Goal: Transaction & Acquisition: Download file/media

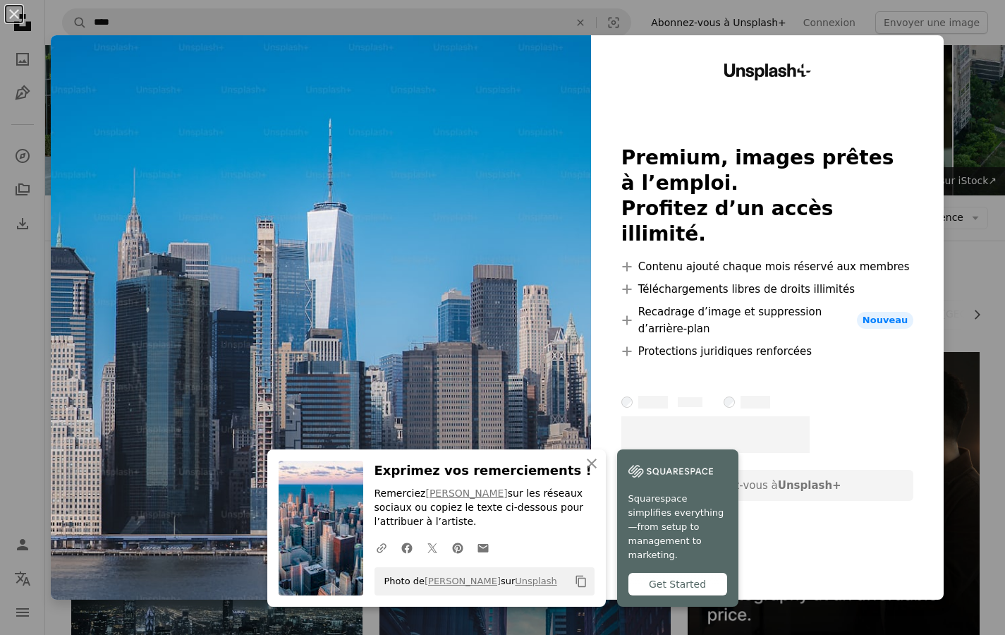
scroll to position [572, 0]
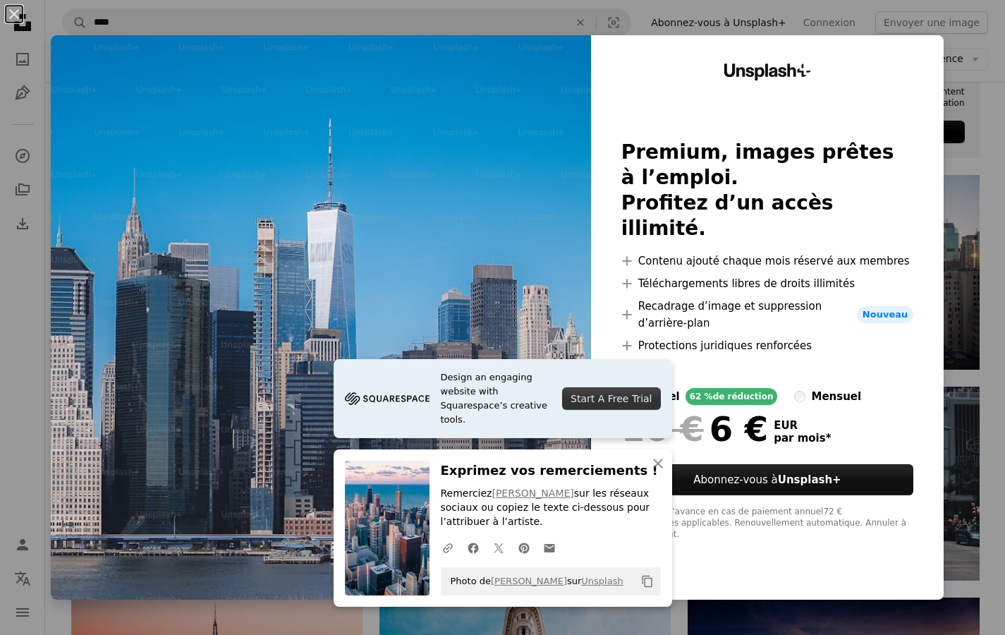
click at [986, 95] on div "An X shape Design an engaging website with Squarespace’s creative tools. Start …" at bounding box center [502, 317] width 1005 height 635
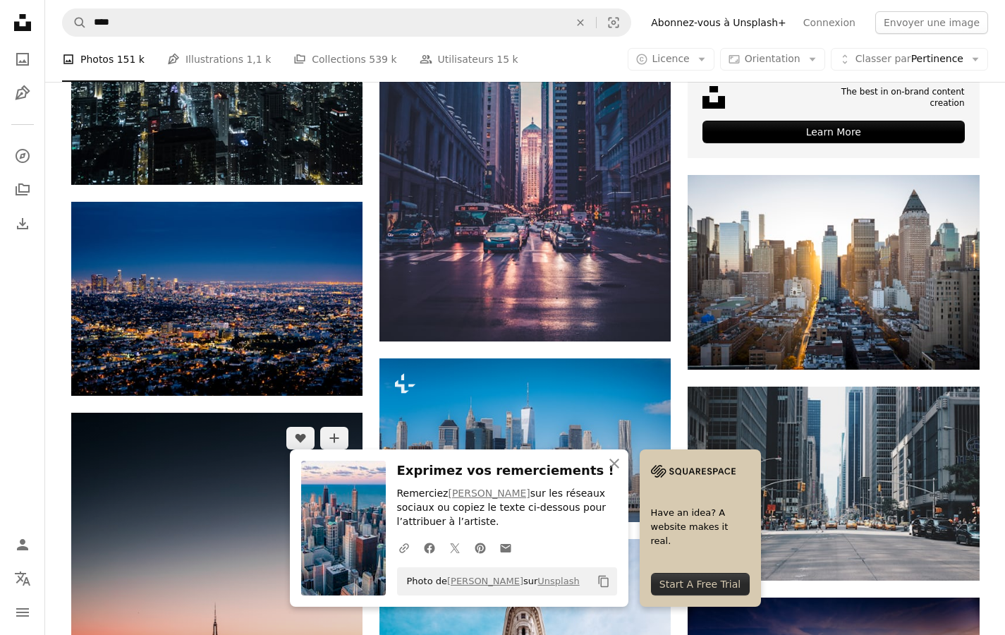
click at [223, 413] on img at bounding box center [216, 631] width 291 height 437
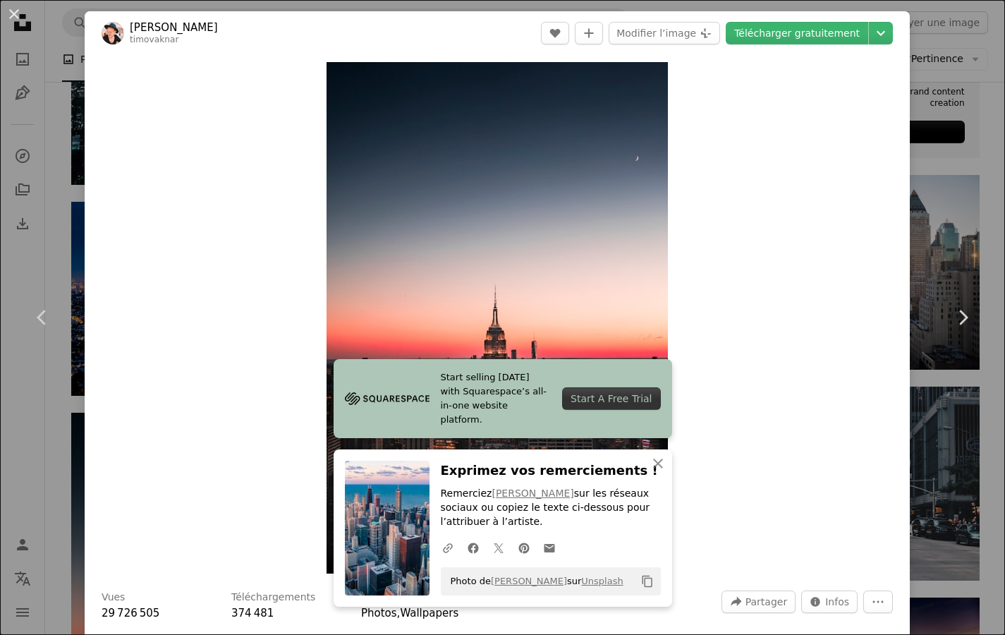
click at [969, 245] on div "An X shape Chevron left Chevron right Start selling [DATE] with Squarespace’s a…" at bounding box center [502, 317] width 1005 height 635
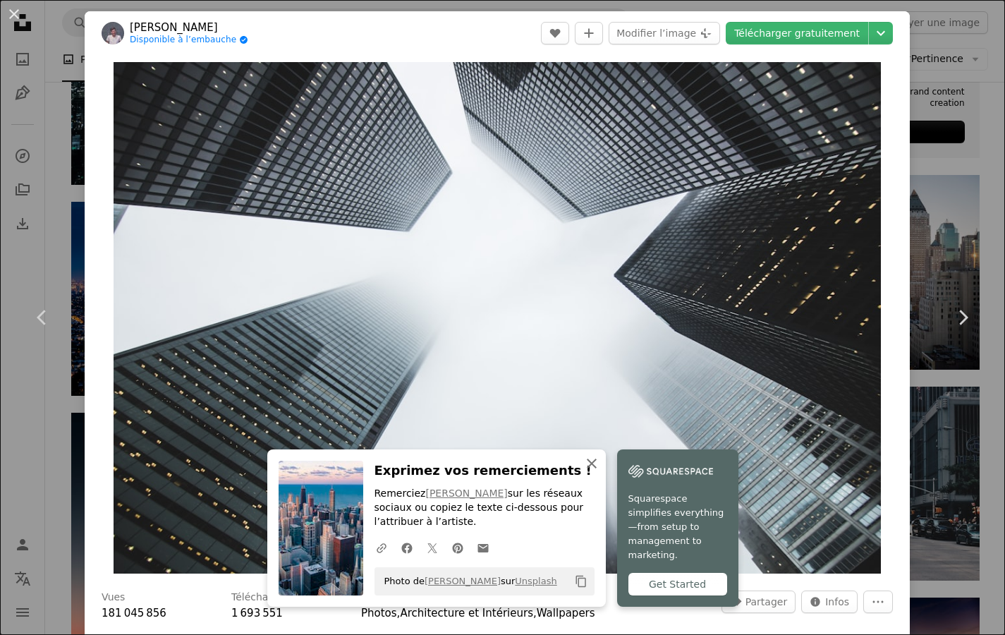
click at [600, 467] on icon "An X shape" at bounding box center [591, 463] width 17 height 17
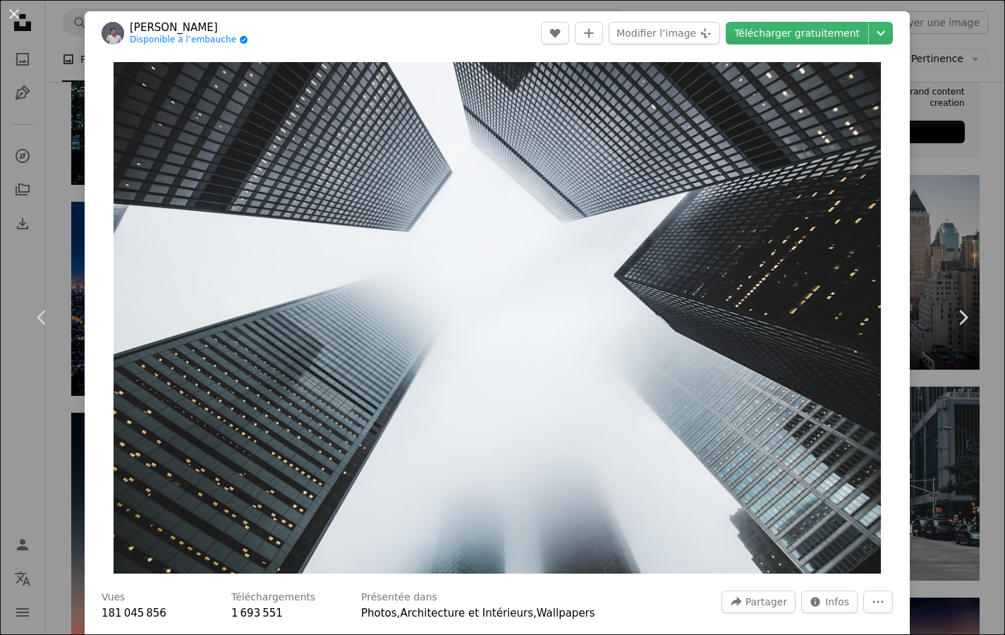
click at [930, 226] on div "An X shape Chevron left Chevron right [PERSON_NAME] Disponible à l’embauche A c…" at bounding box center [502, 317] width 1005 height 635
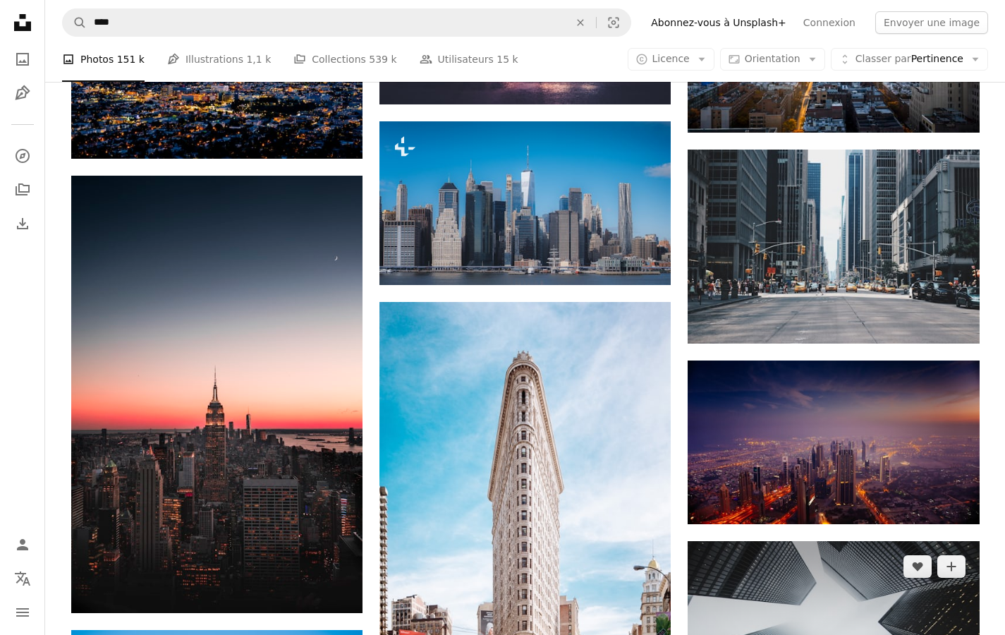
scroll to position [639, 0]
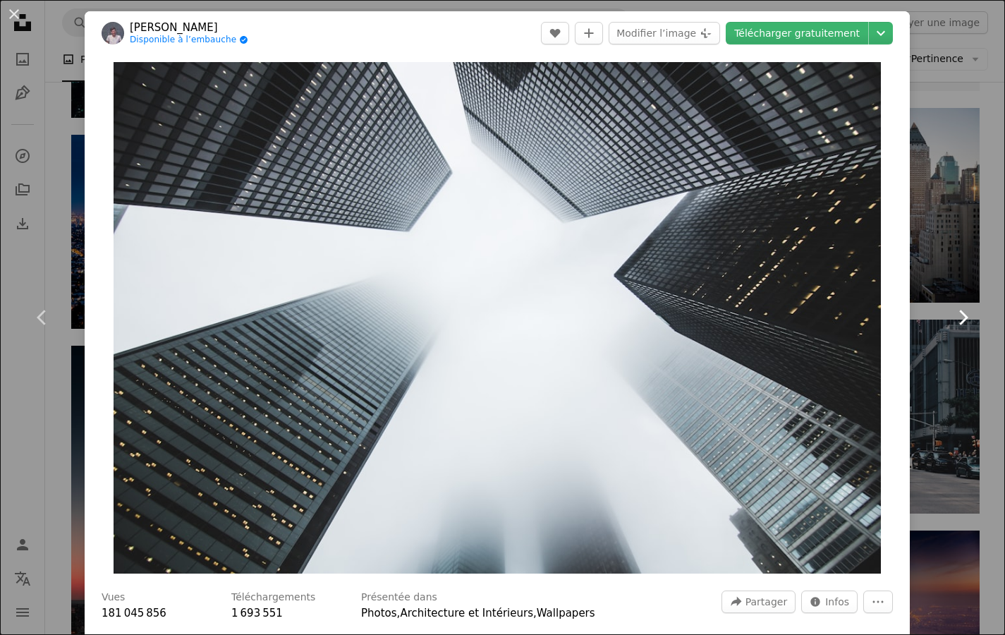
click at [950, 269] on link "Chevron right" at bounding box center [963, 317] width 85 height 135
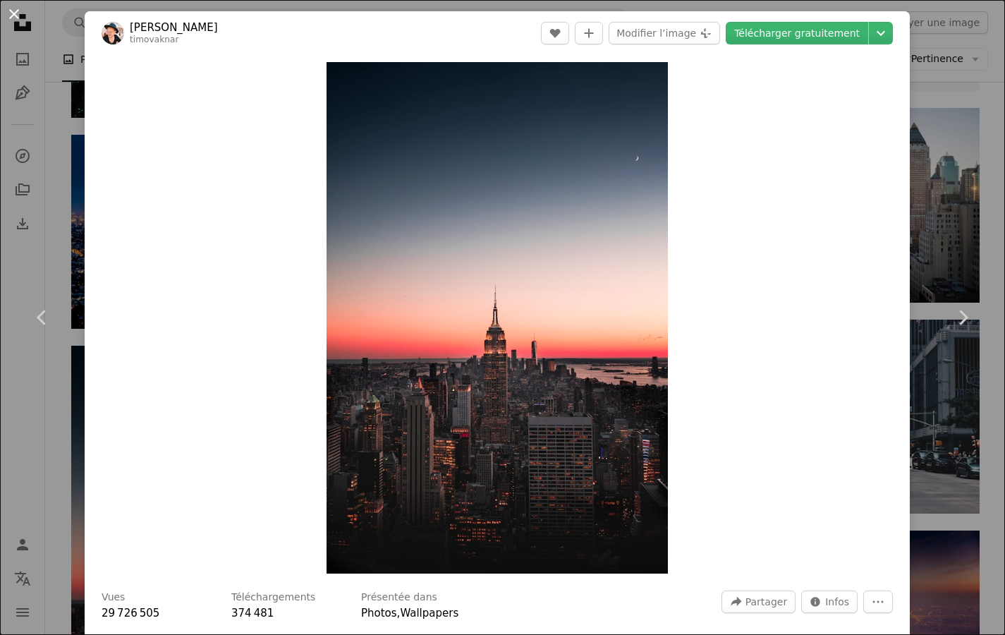
click at [6, 16] on button "An X shape" at bounding box center [14, 14] width 17 height 17
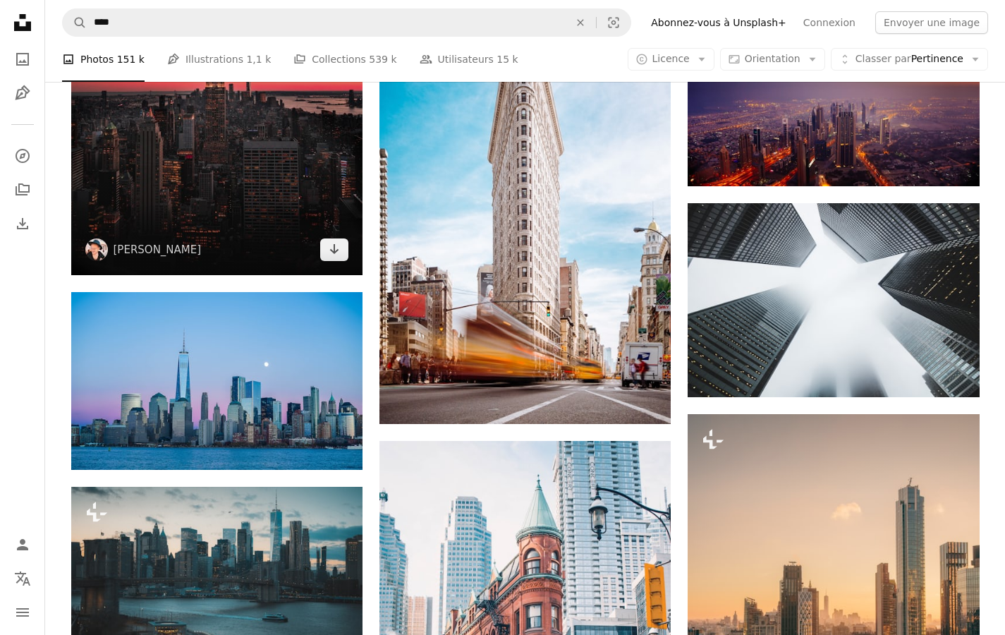
scroll to position [1148, 0]
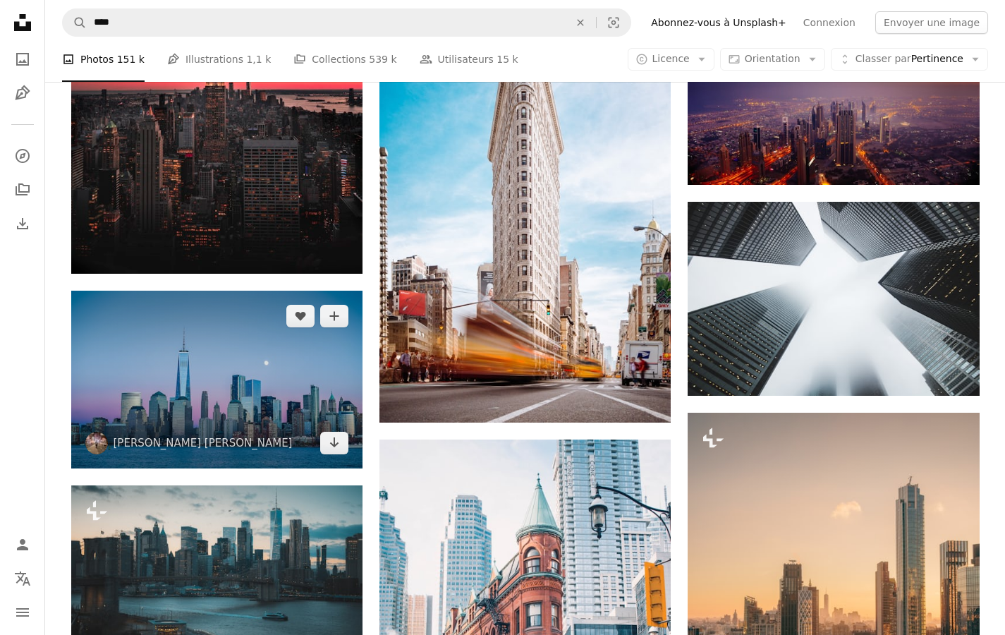
click at [253, 291] on img at bounding box center [216, 379] width 291 height 177
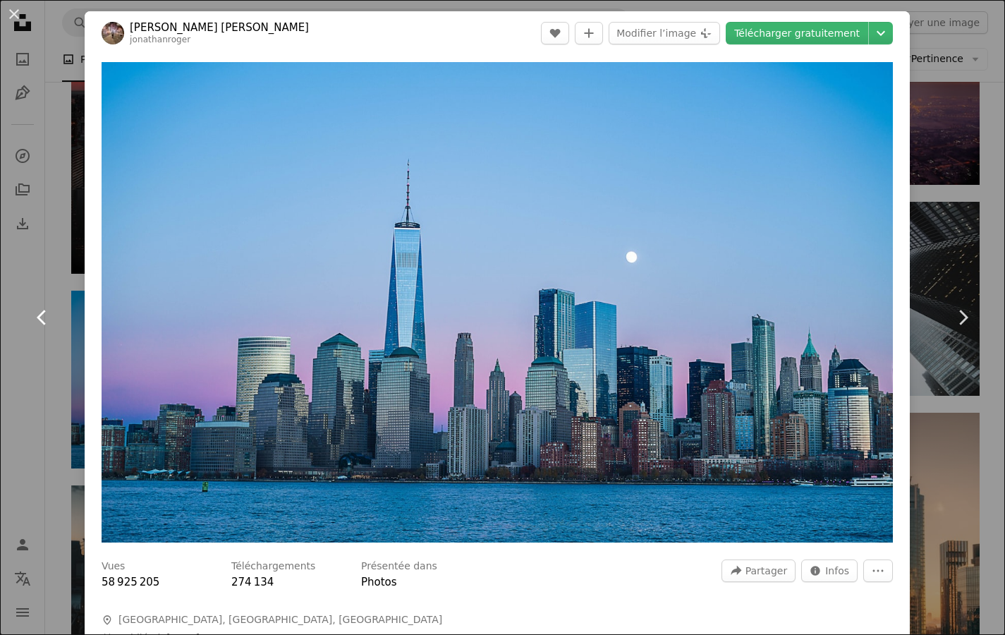
click at [6, 324] on link "Chevron left" at bounding box center [42, 317] width 85 height 135
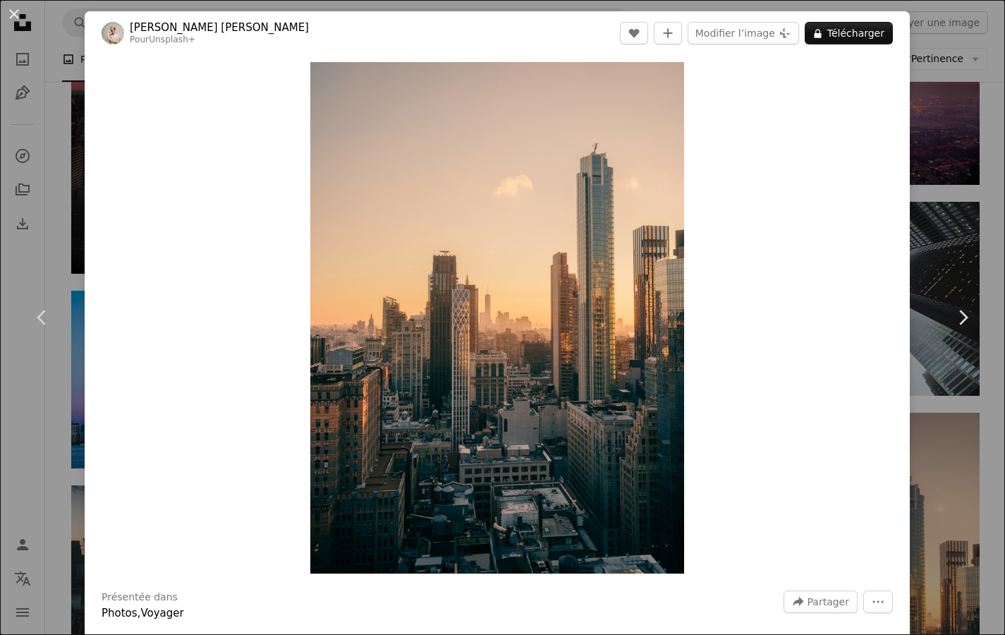
click at [954, 425] on div "An X shape Chevron left Chevron right [PERSON_NAME] [PERSON_NAME] Pour Unsplash…" at bounding box center [502, 317] width 1005 height 635
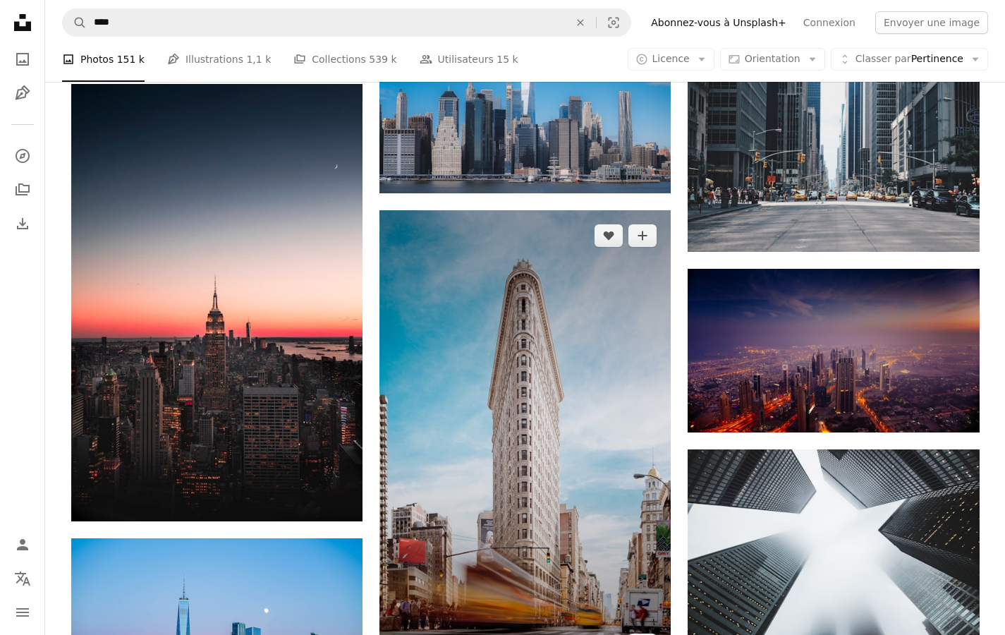
scroll to position [809, 0]
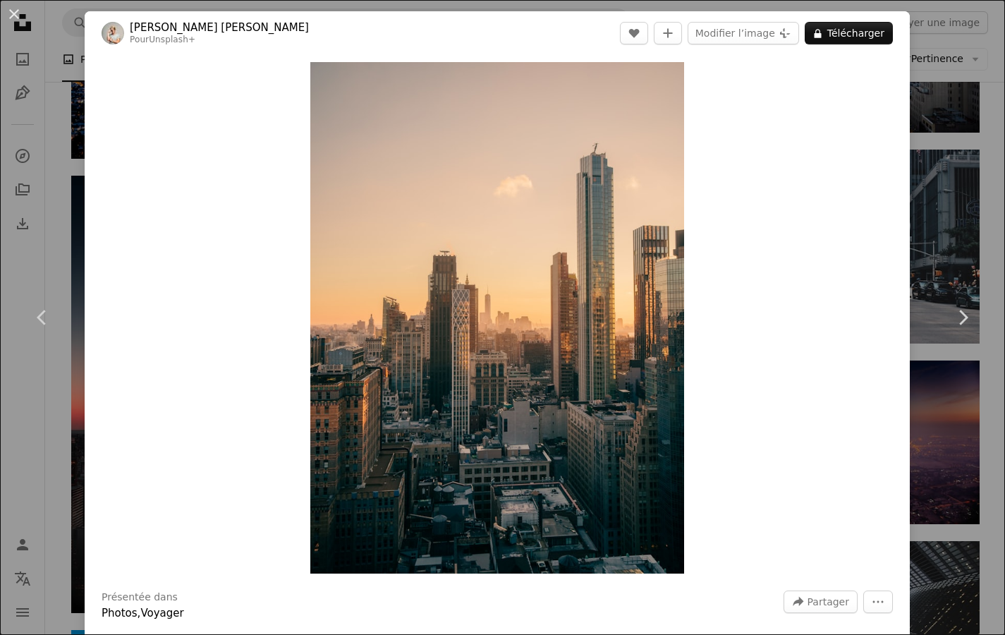
click at [986, 389] on div "An X shape Chevron left Chevron right [PERSON_NAME] [PERSON_NAME] Pour Unsplash…" at bounding box center [502, 317] width 1005 height 635
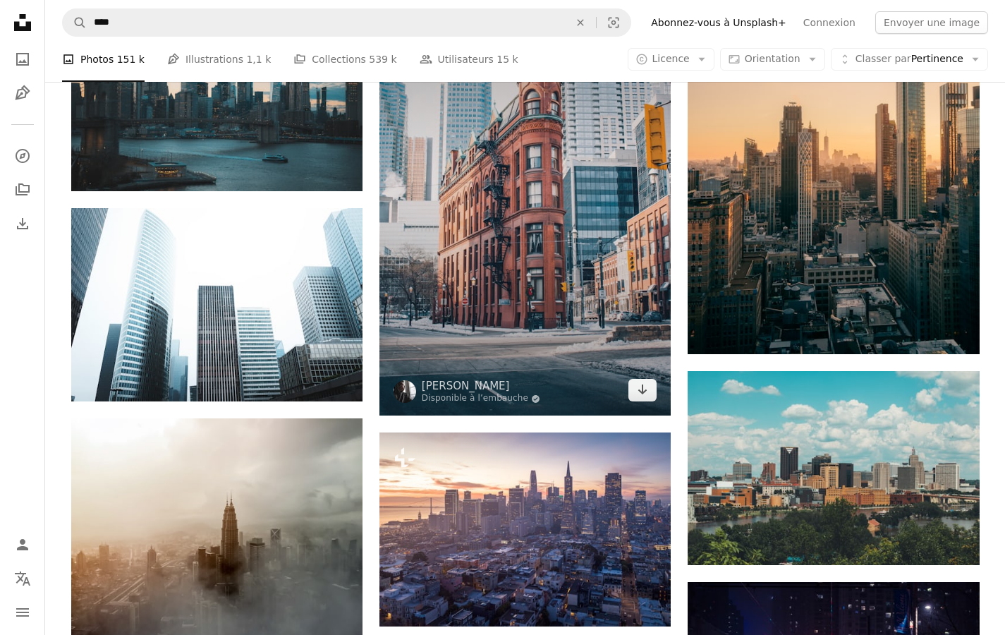
scroll to position [1525, 0]
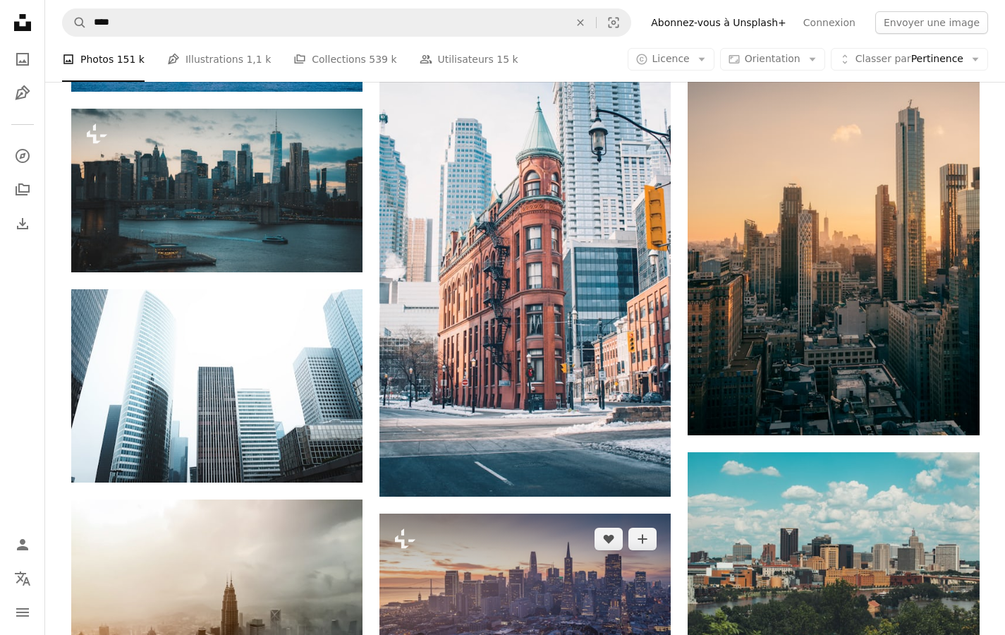
click at [581, 514] on img at bounding box center [525, 611] width 291 height 194
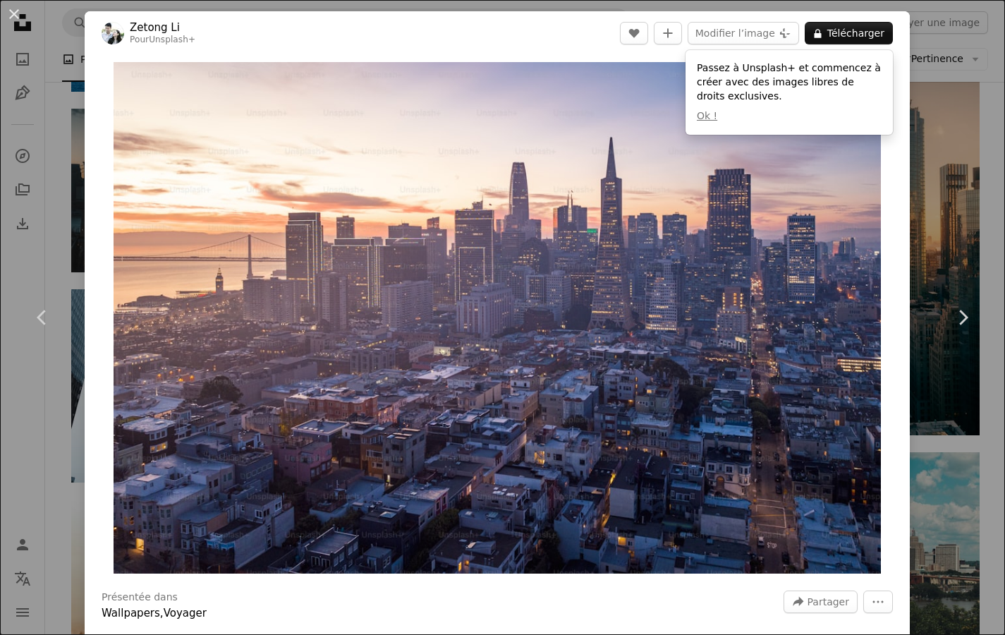
click at [639, 237] on img "Zoom sur cette image" at bounding box center [497, 317] width 767 height 511
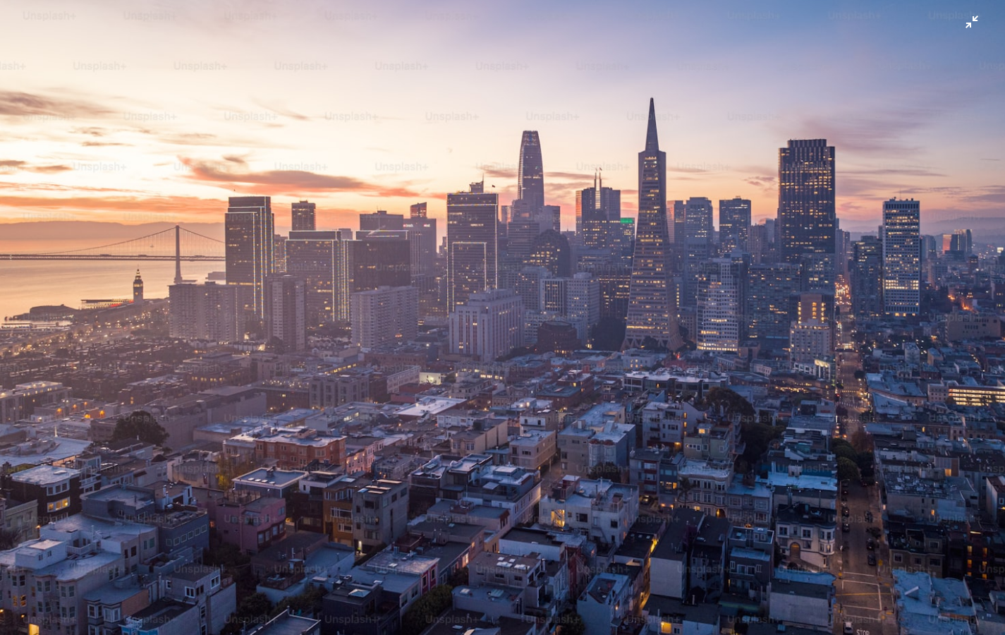
scroll to position [14, 0]
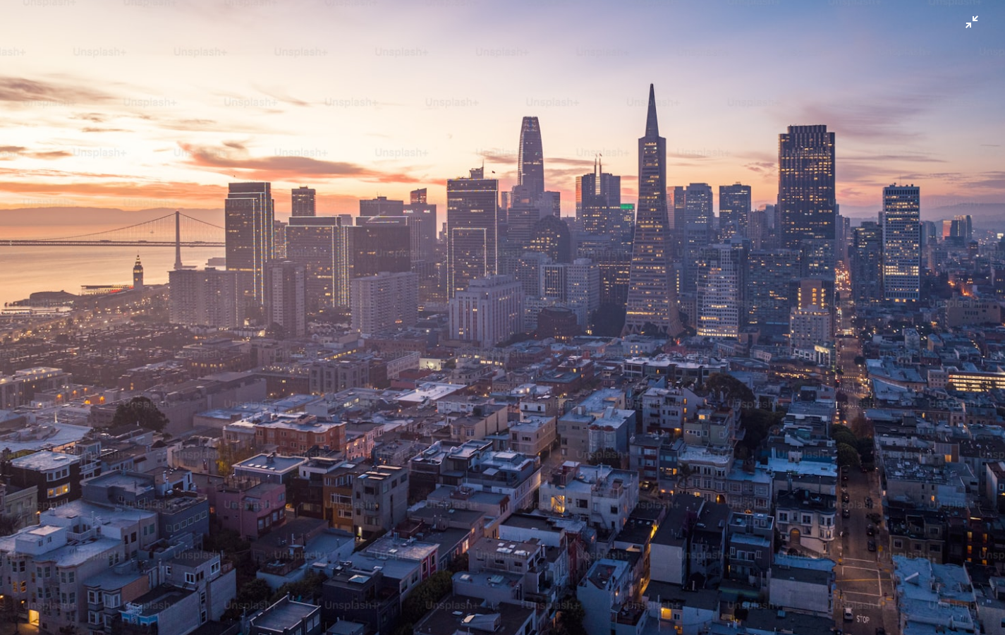
click at [650, 245] on img "Zoom arrière sur cette image" at bounding box center [502, 320] width 1007 height 671
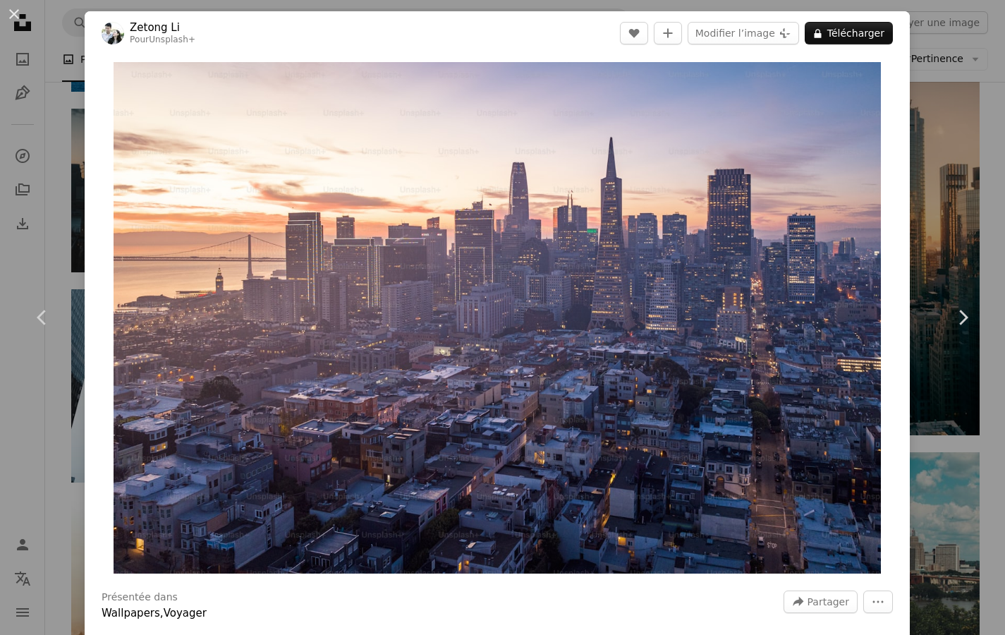
click at [650, 245] on img "Zoom sur cette image" at bounding box center [497, 317] width 767 height 511
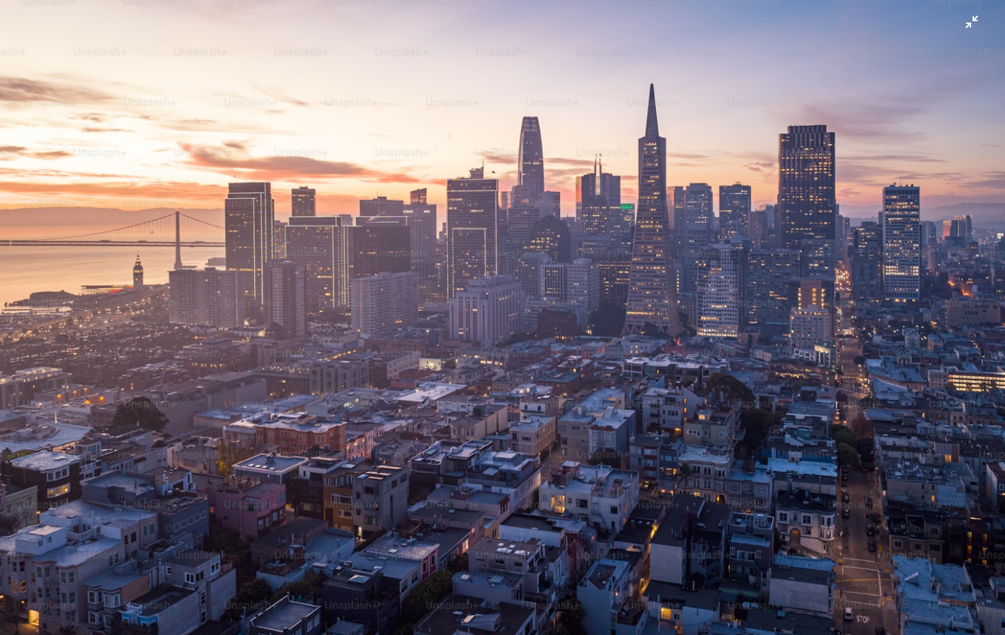
click at [650, 245] on img "Zoom arrière sur cette image" at bounding box center [502, 320] width 1007 height 671
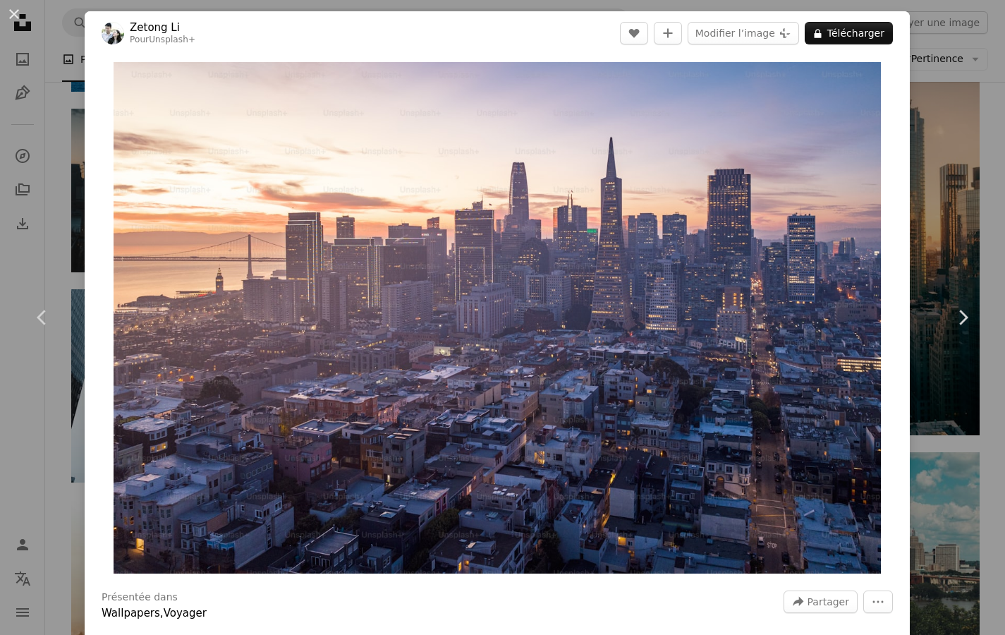
click at [650, 245] on img "Zoom sur cette image" at bounding box center [497, 317] width 767 height 511
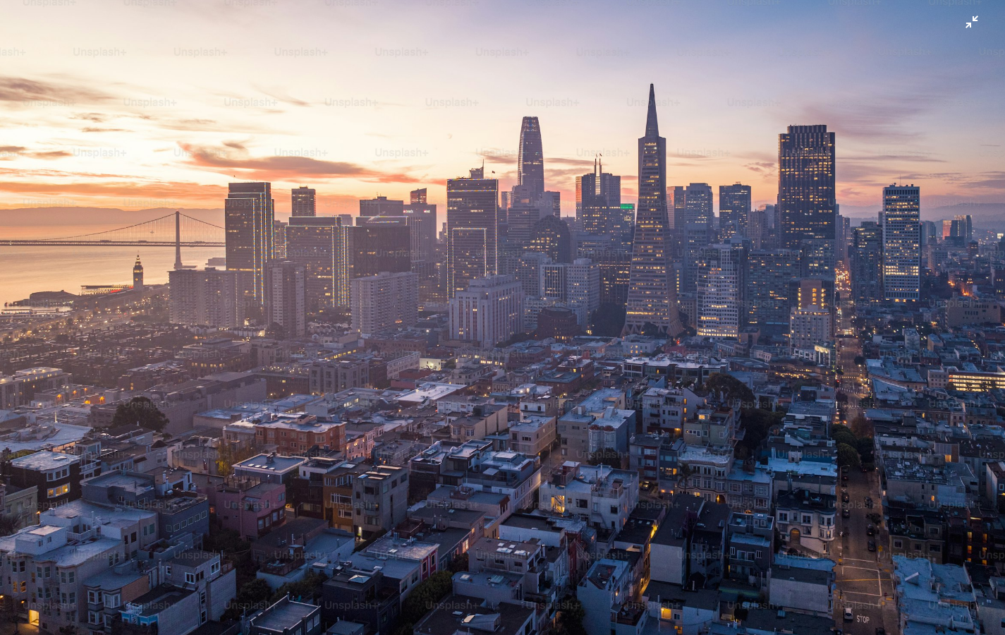
click at [650, 245] on img "Zoom arrière sur cette image" at bounding box center [502, 320] width 1007 height 671
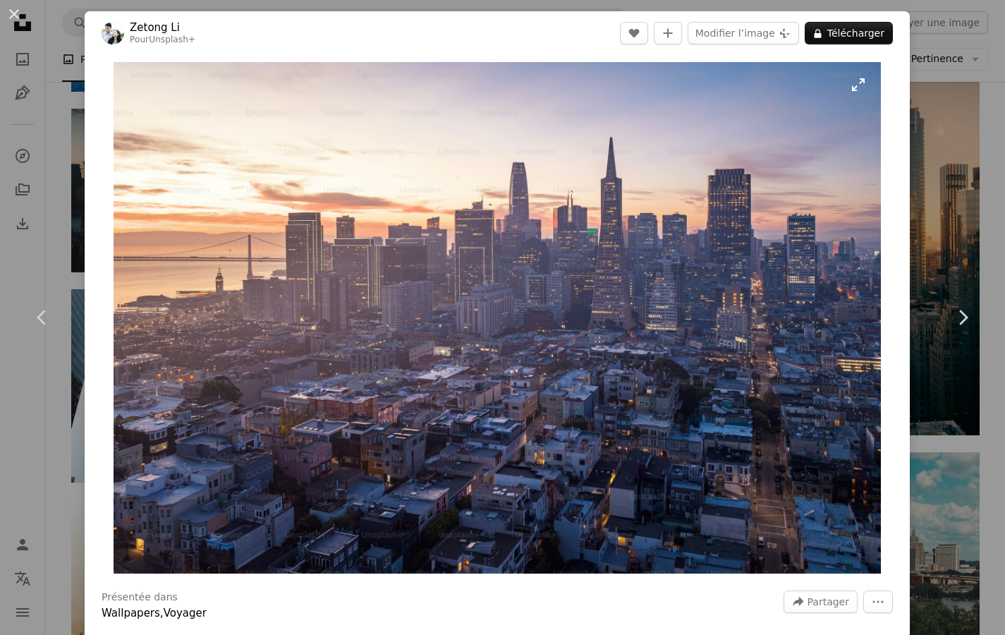
click at [861, 86] on img "Zoom sur cette image" at bounding box center [497, 317] width 767 height 511
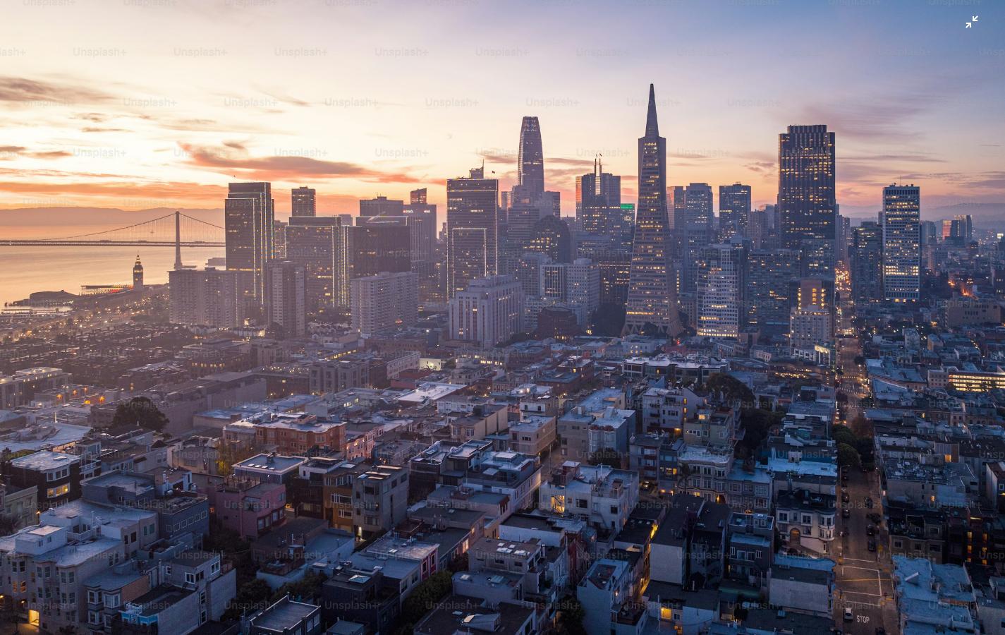
click at [854, 90] on img "Zoom arrière sur cette image" at bounding box center [502, 320] width 1007 height 671
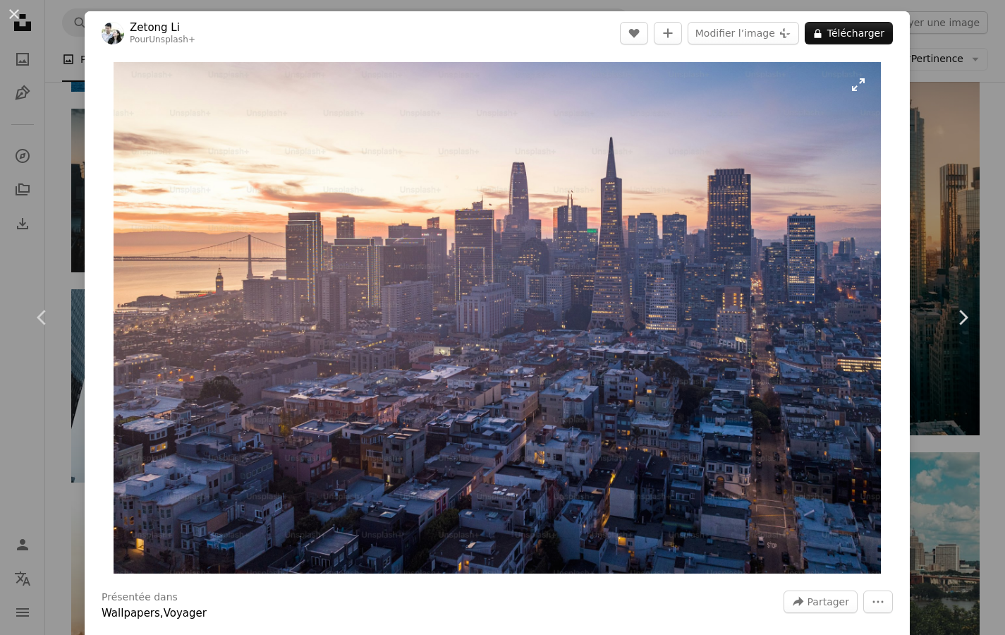
click at [798, 263] on img "Zoom sur cette image" at bounding box center [497, 317] width 767 height 511
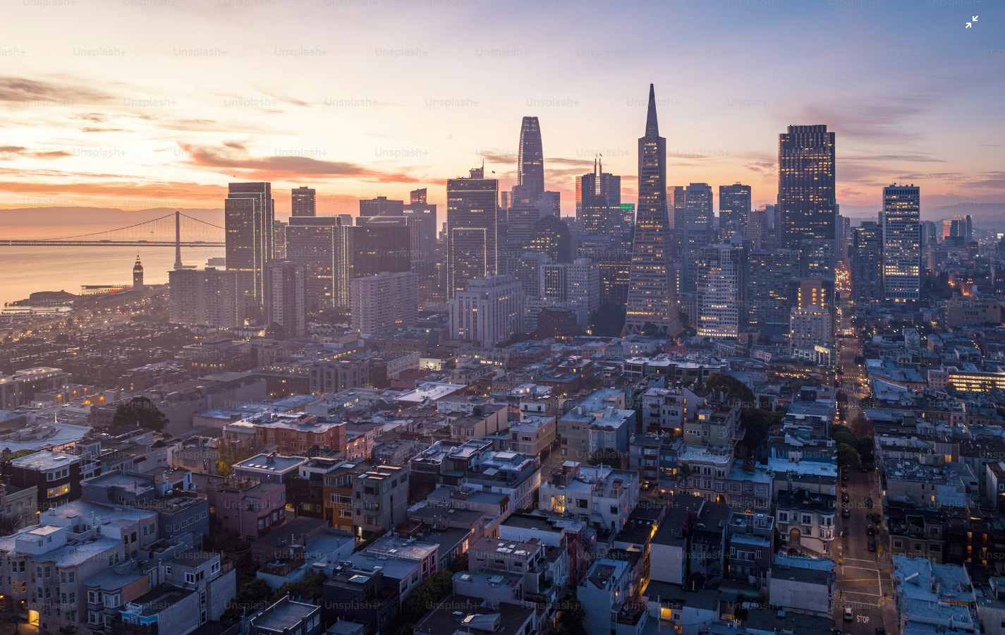
click at [882, 274] on img "Zoom arrière sur cette image" at bounding box center [502, 320] width 1007 height 671
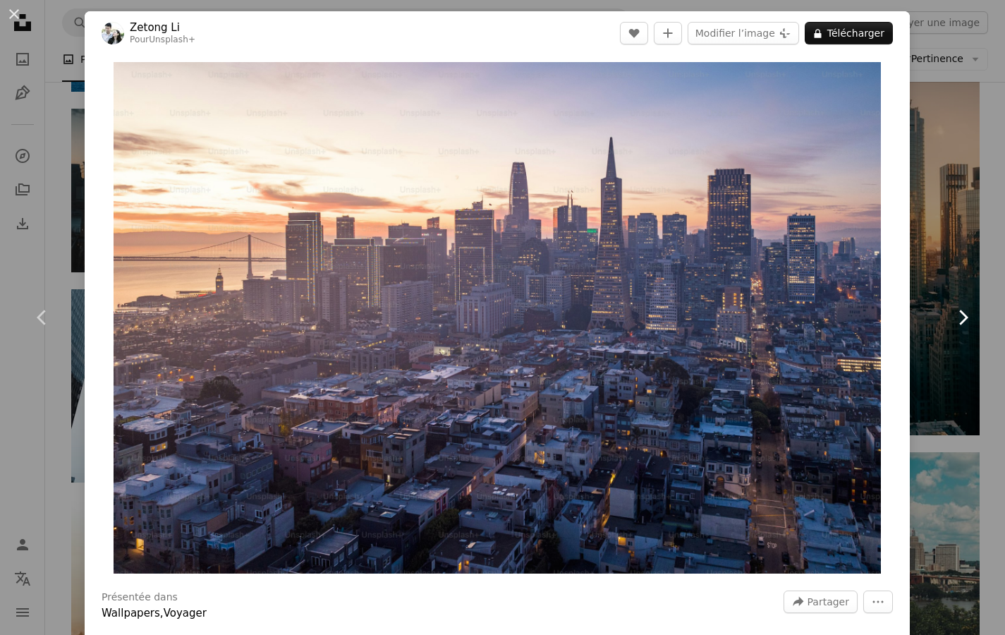
click at [969, 314] on icon "Chevron right" at bounding box center [963, 317] width 23 height 23
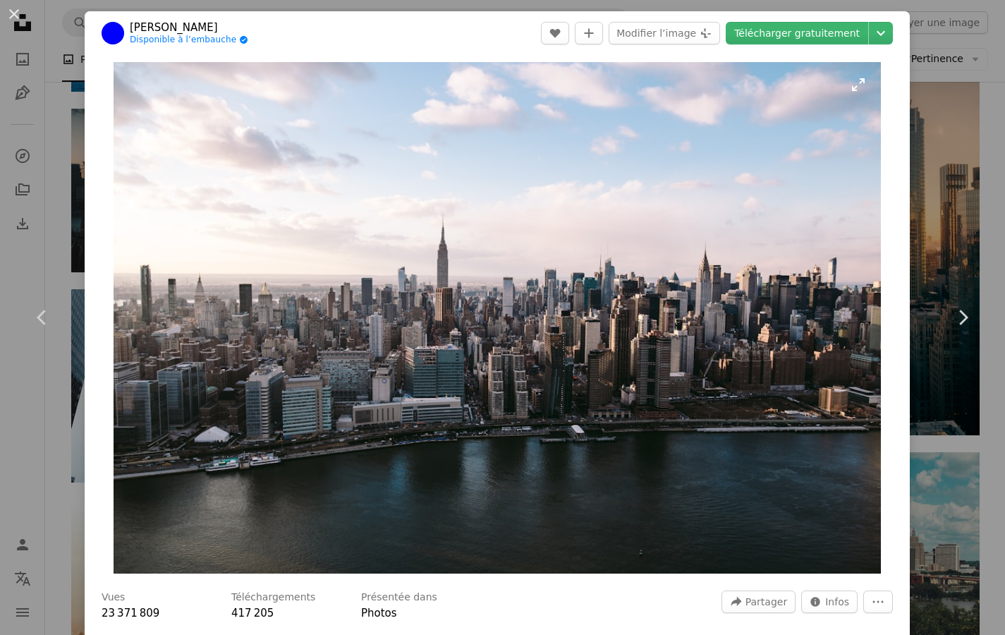
click at [645, 366] on img "Zoom sur cette image" at bounding box center [497, 317] width 767 height 511
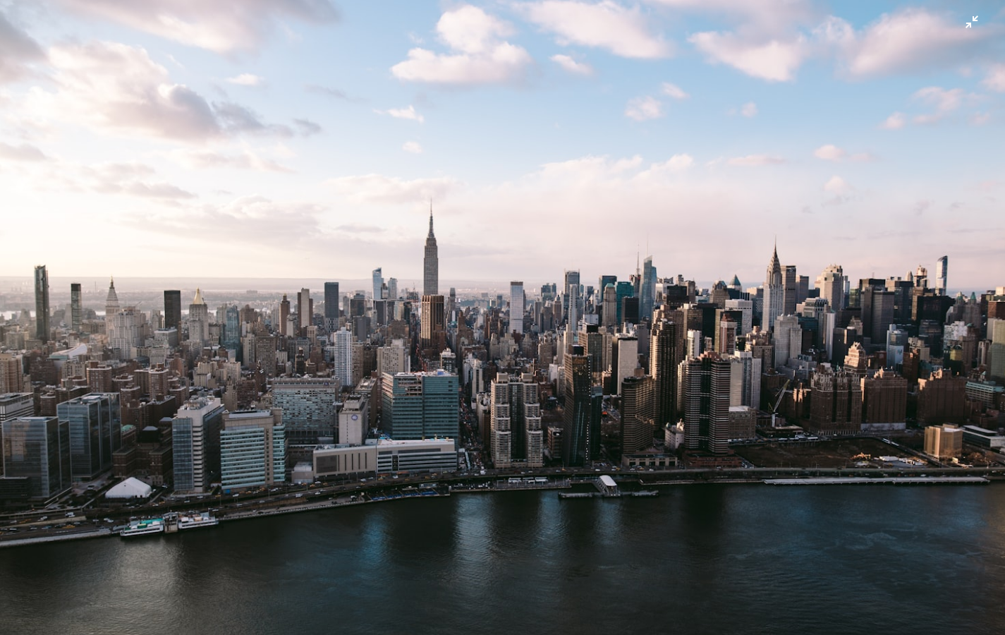
scroll to position [14, 0]
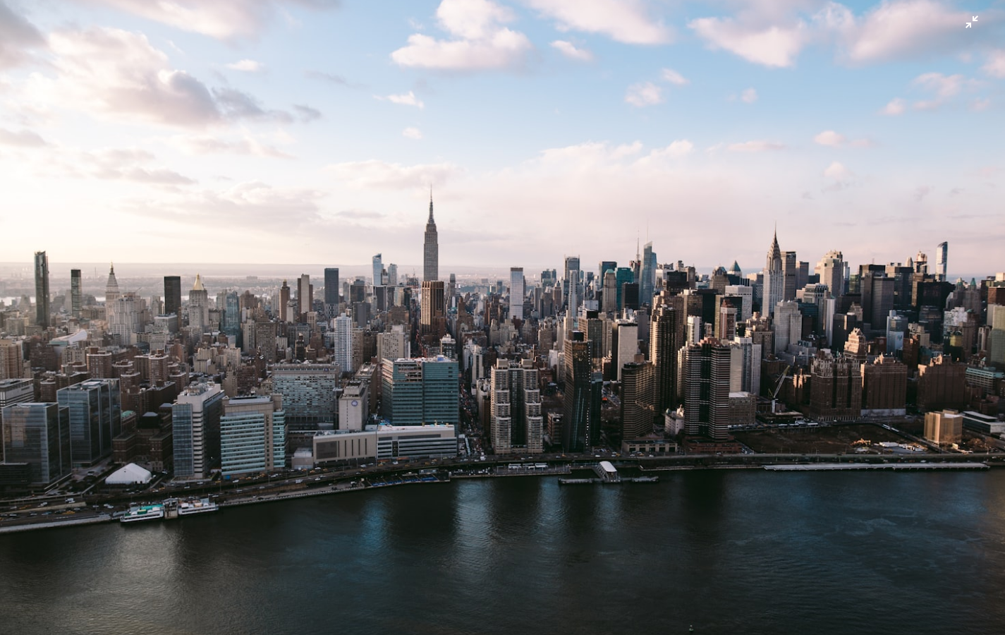
click at [964, 29] on img "Zoom arrière sur cette image" at bounding box center [502, 320] width 1007 height 671
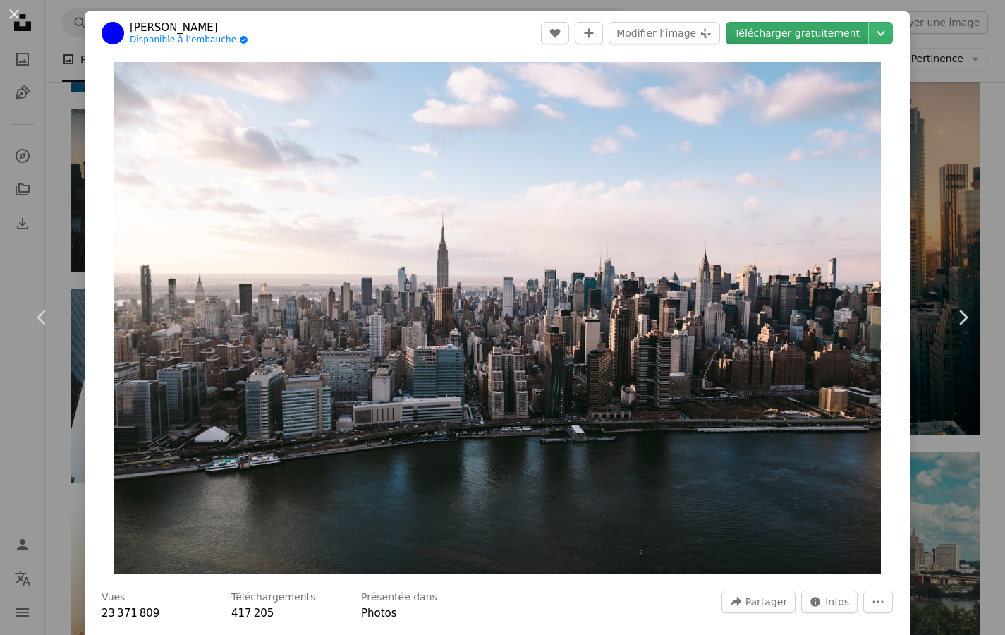
click at [775, 35] on link "Télécharger gratuitement" at bounding box center [797, 33] width 142 height 23
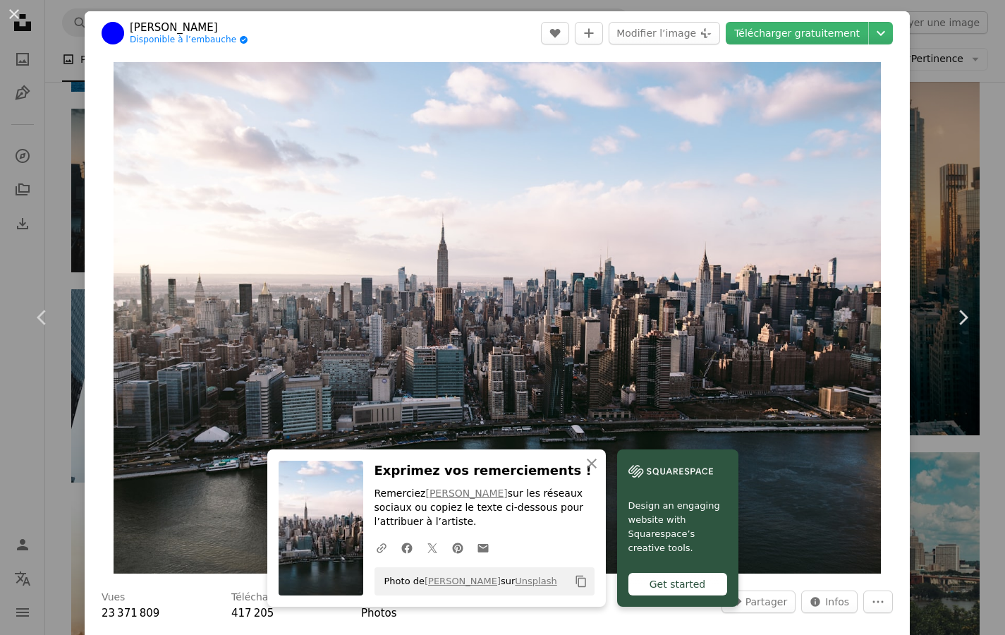
click at [25, 474] on div "An X shape Chevron left Chevron right An X shape Fermer Exprimez vos remercieme…" at bounding box center [502, 317] width 1005 height 635
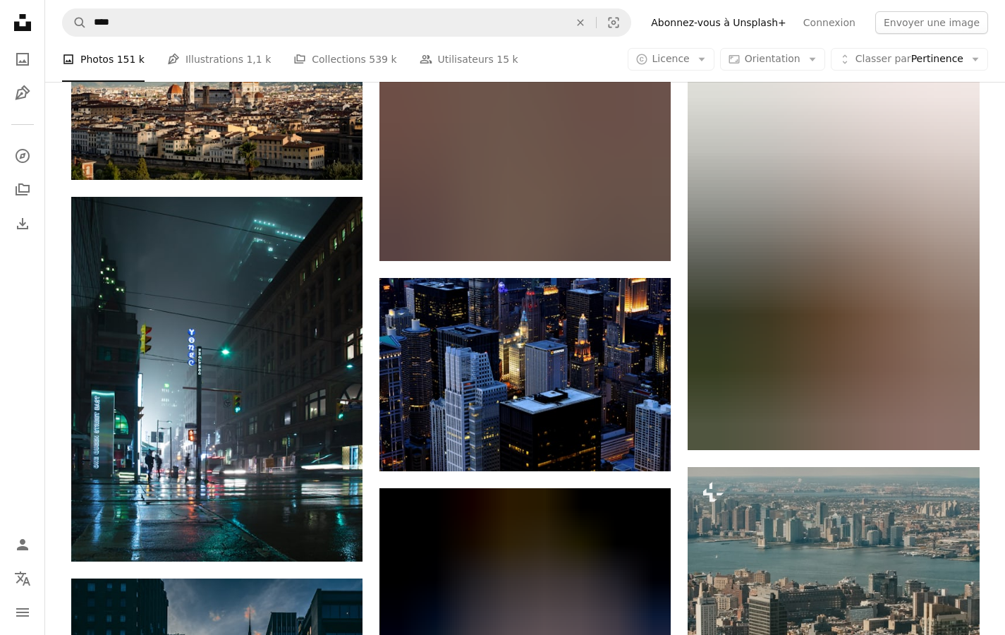
scroll to position [3126, 0]
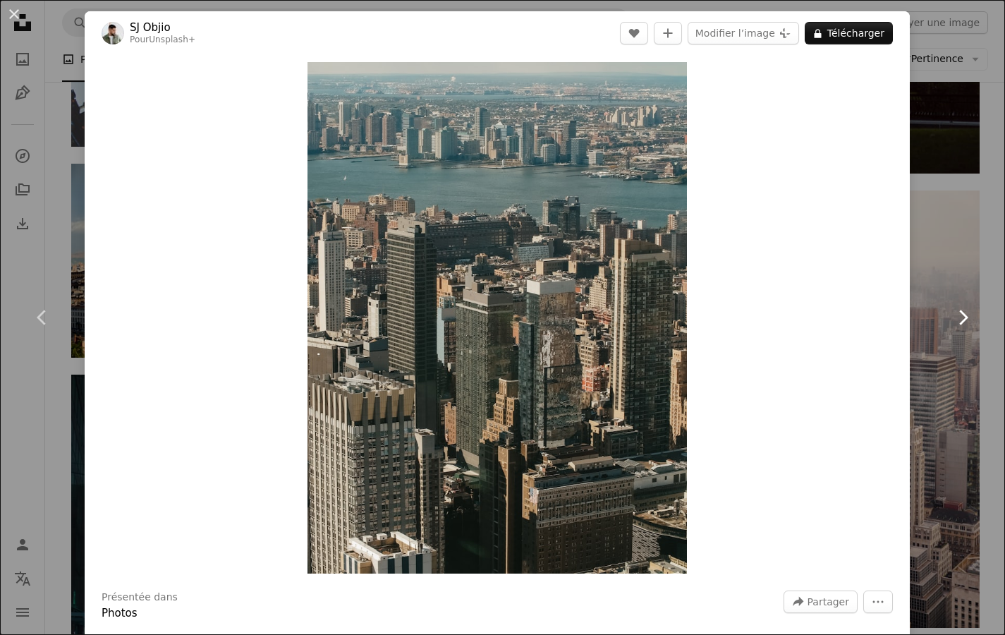
click at [938, 335] on link "Chevron right" at bounding box center [963, 317] width 85 height 135
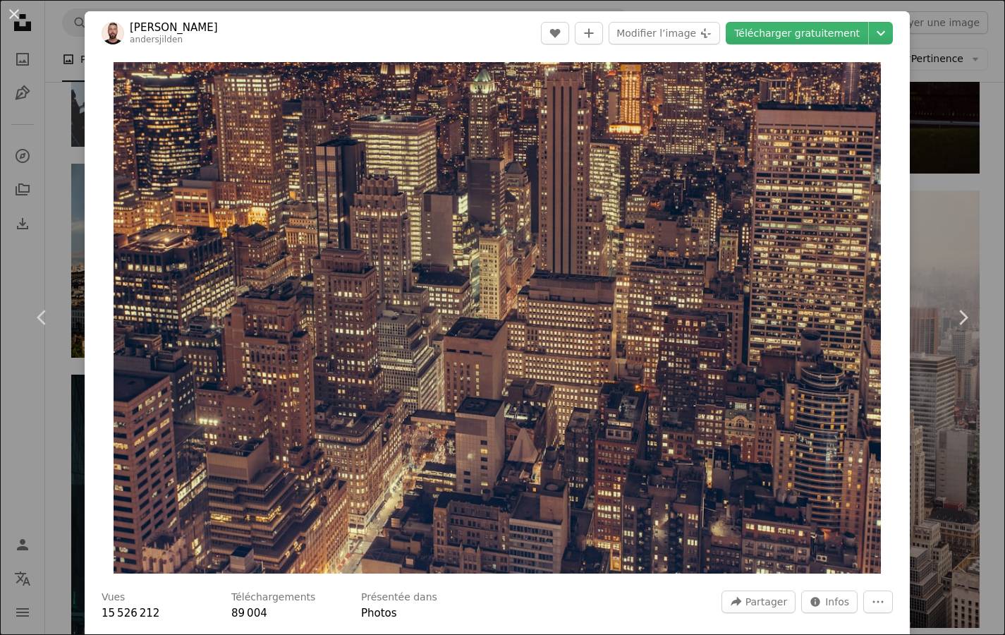
click at [902, 480] on div "Zoom in" at bounding box center [497, 318] width 825 height 526
click at [926, 504] on div "An X shape Chevron left Chevron right [PERSON_NAME] andersjilden A heart A plus…" at bounding box center [502, 317] width 1005 height 635
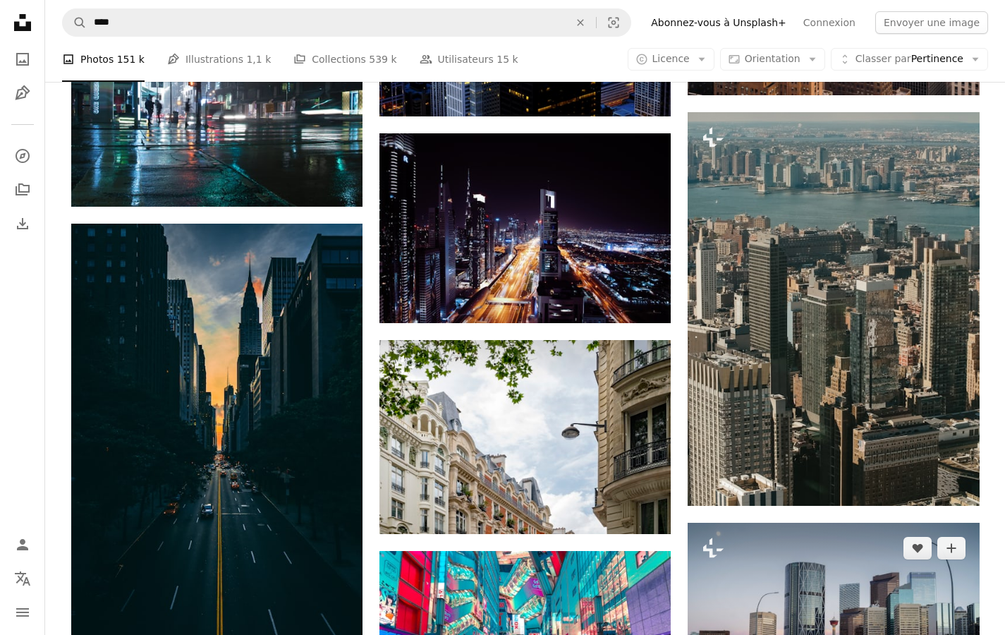
scroll to position [3630, 0]
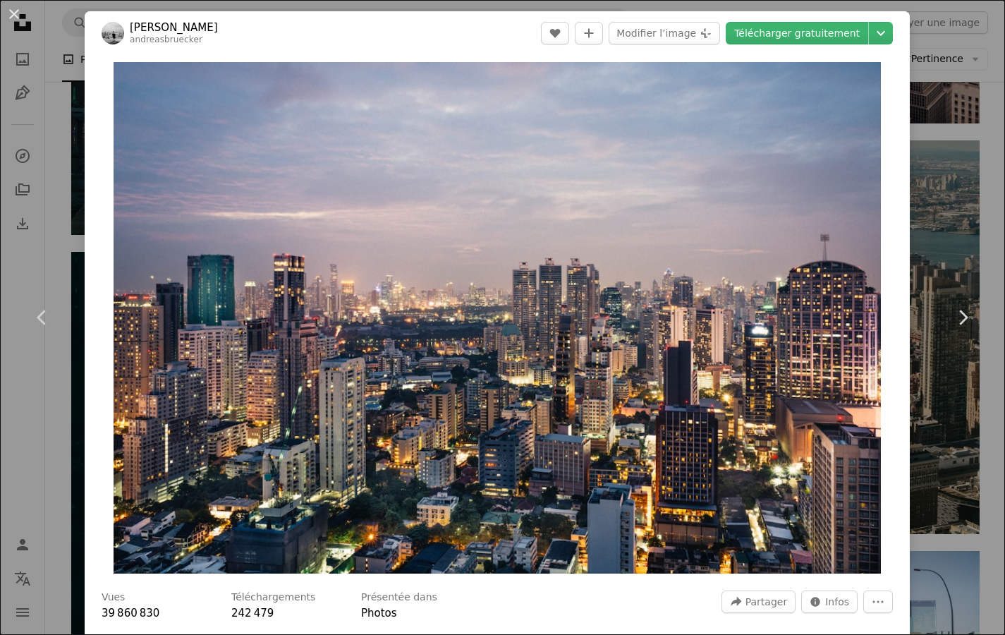
click at [928, 534] on div "An X shape Chevron left Chevron right [PERSON_NAME] andreasbruecker A heart A p…" at bounding box center [502, 317] width 1005 height 635
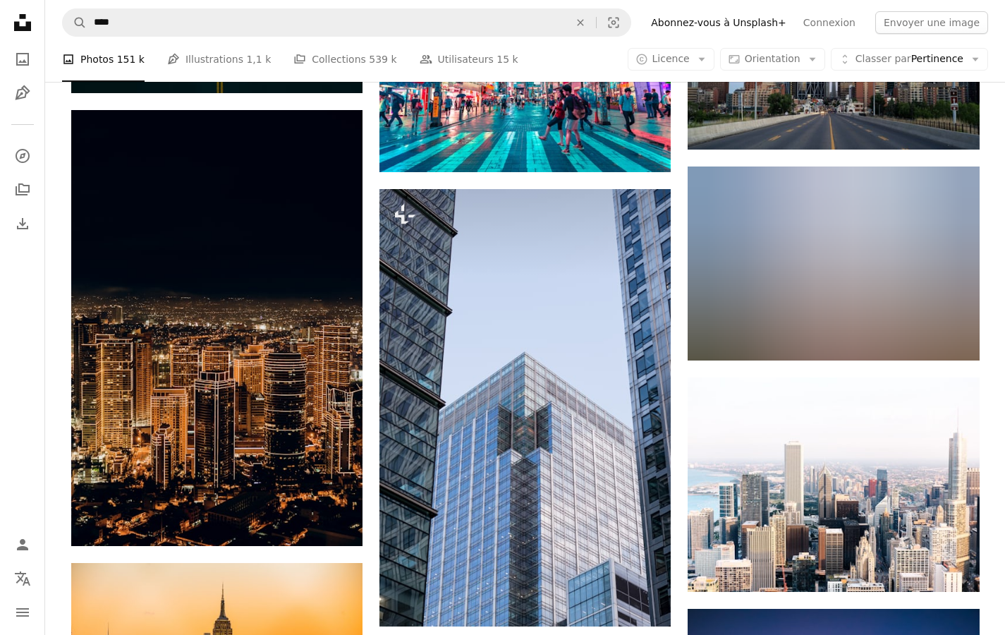
scroll to position [4223, 0]
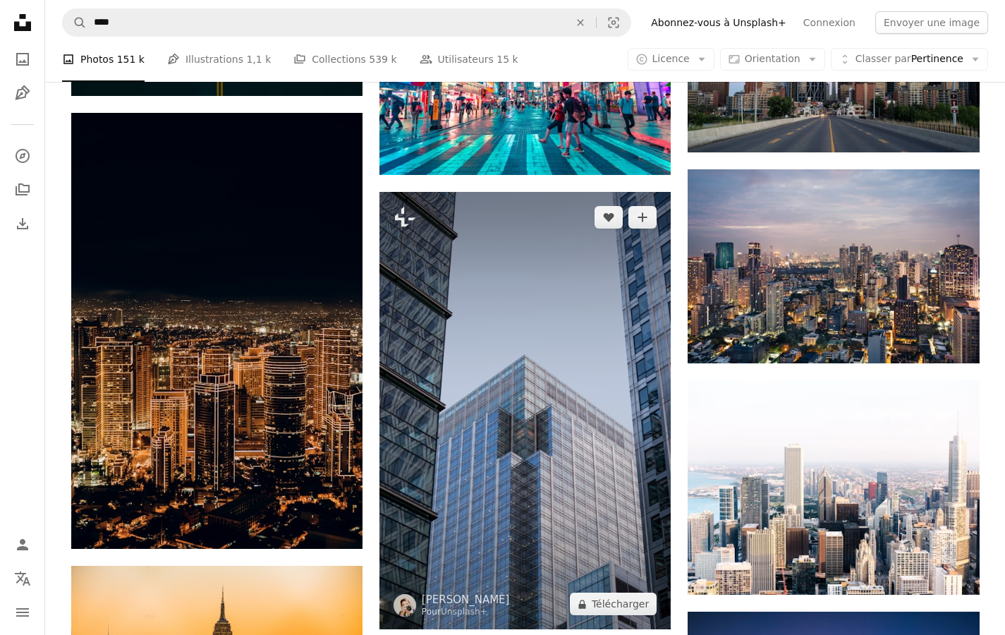
click at [612, 414] on img at bounding box center [525, 410] width 291 height 437
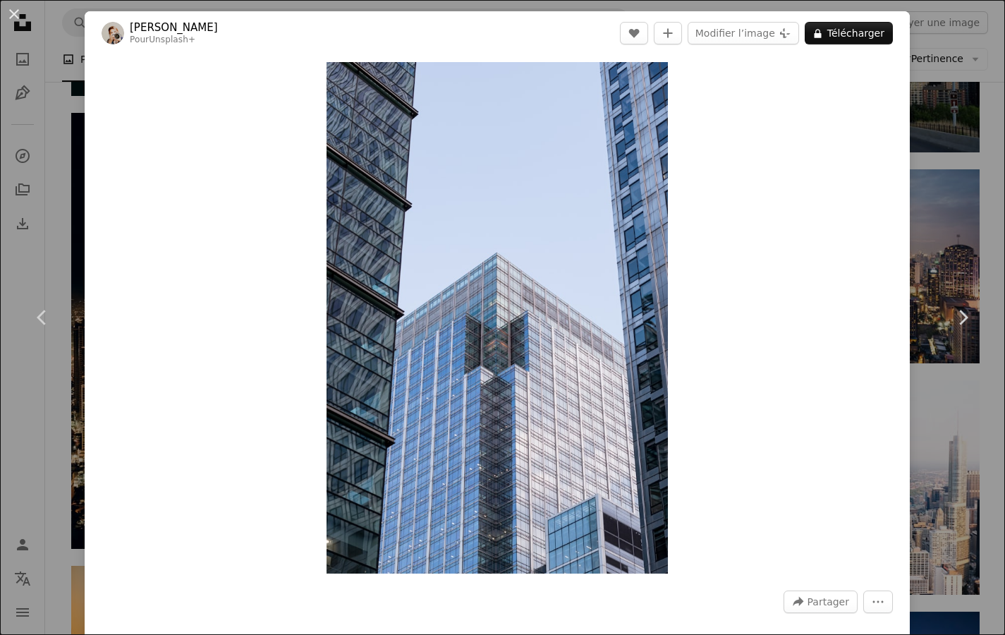
click at [942, 408] on div "An X shape Chevron left Chevron right [PERSON_NAME] Pour Unsplash+ A heart A pl…" at bounding box center [502, 317] width 1005 height 635
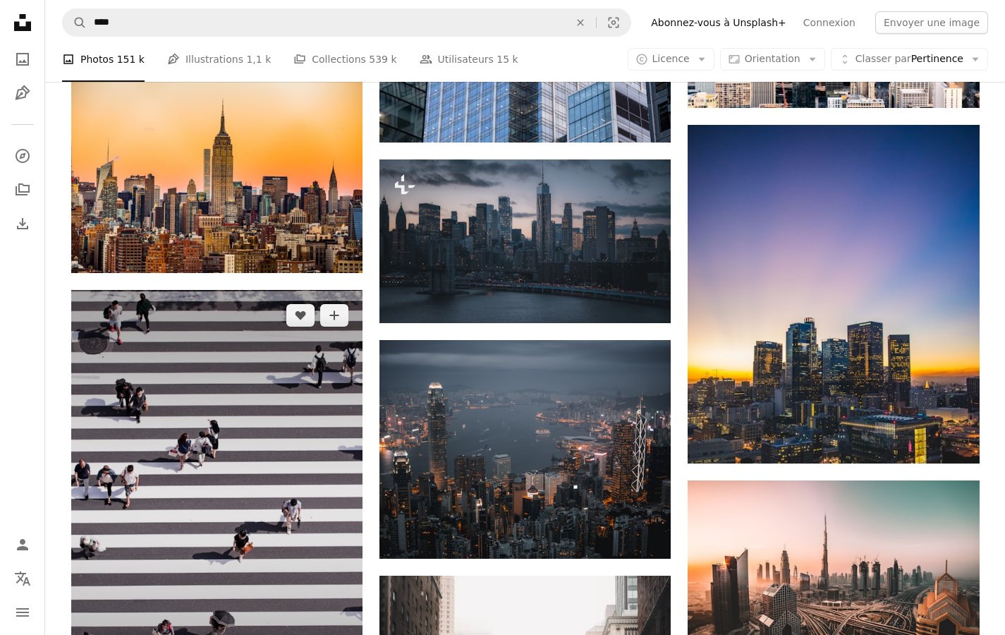
scroll to position [4709, 0]
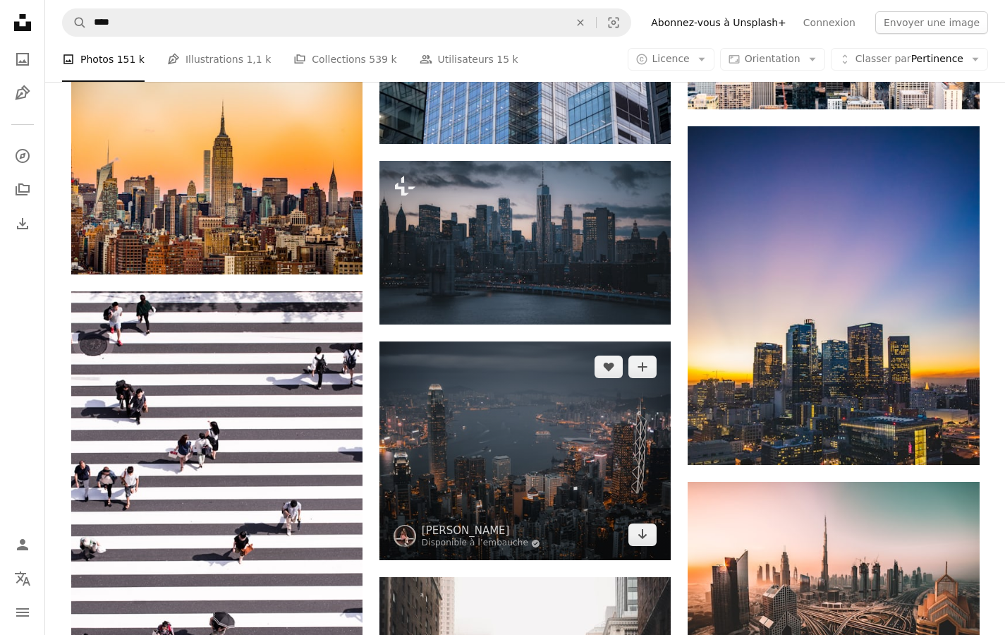
click at [483, 341] on img at bounding box center [525, 450] width 291 height 219
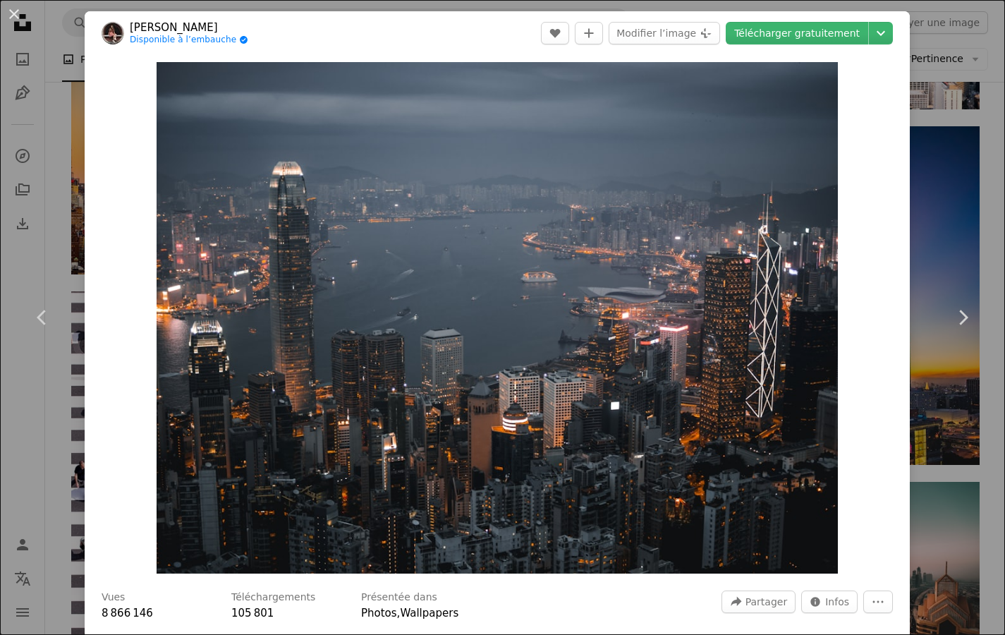
click at [931, 438] on div "An X shape Chevron left Chevron right [PERSON_NAME] Disponible à l’embauche A c…" at bounding box center [502, 317] width 1005 height 635
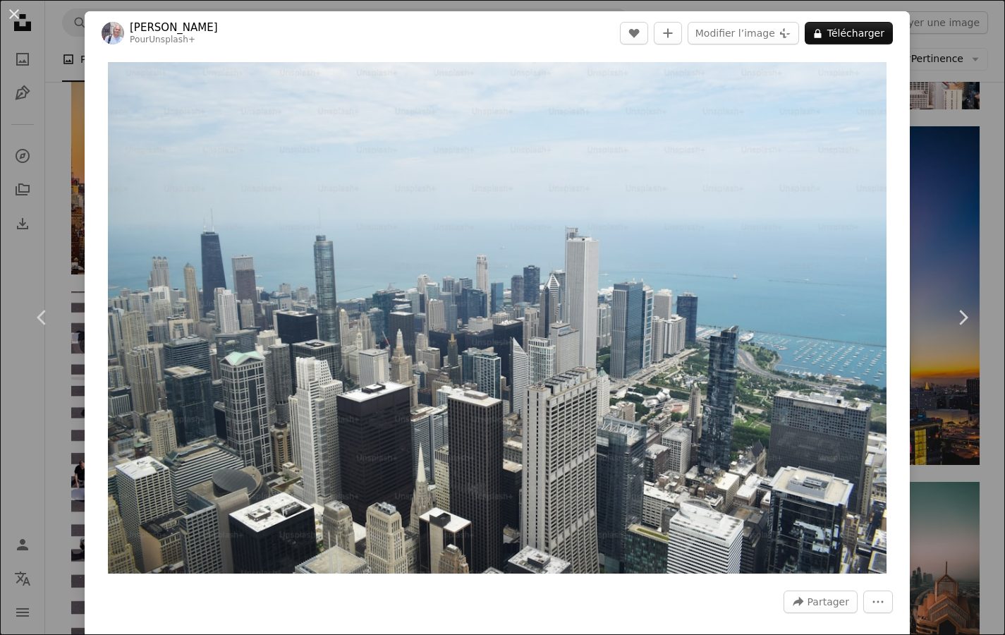
click at [961, 509] on div "An X shape Chevron left Chevron right [PERSON_NAME] Pour Unsplash+ A heart A pl…" at bounding box center [502, 317] width 1005 height 635
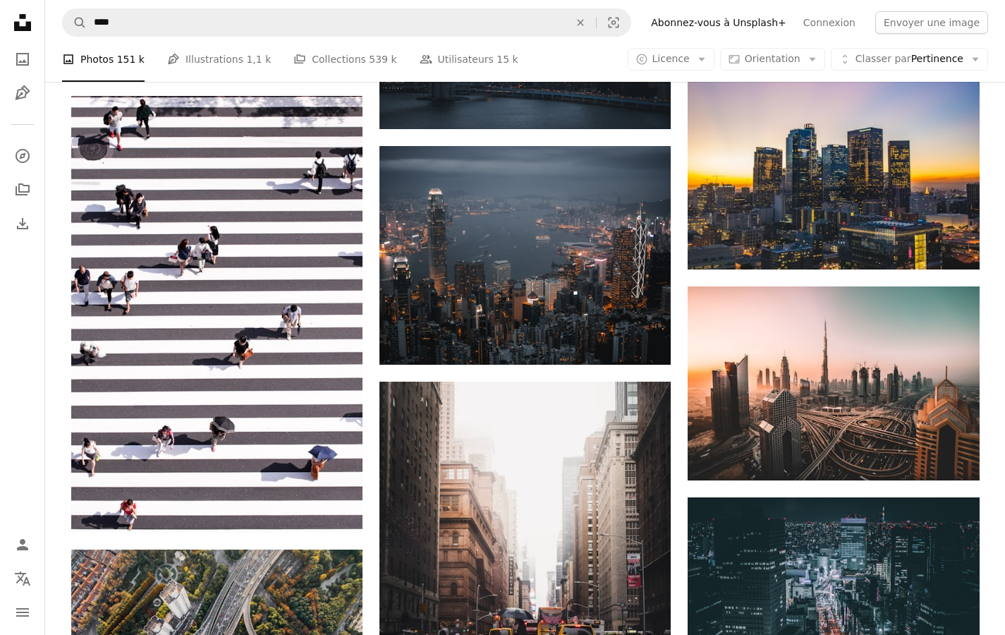
scroll to position [4910, 0]
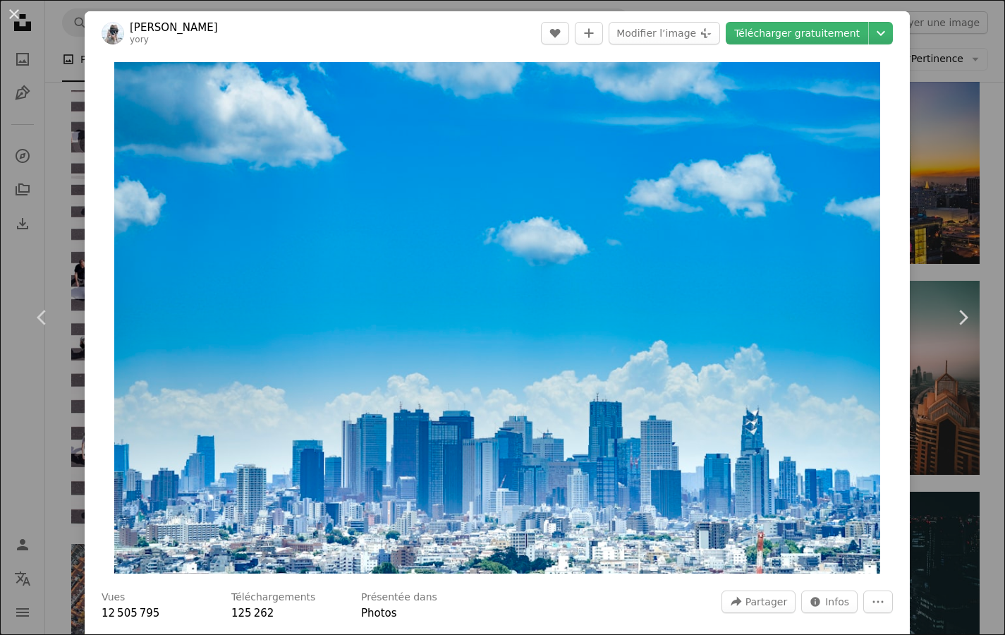
click at [917, 494] on div "An X shape Chevron left Chevron right [PERSON_NAME] yory A heart A plus sign Mo…" at bounding box center [502, 317] width 1005 height 635
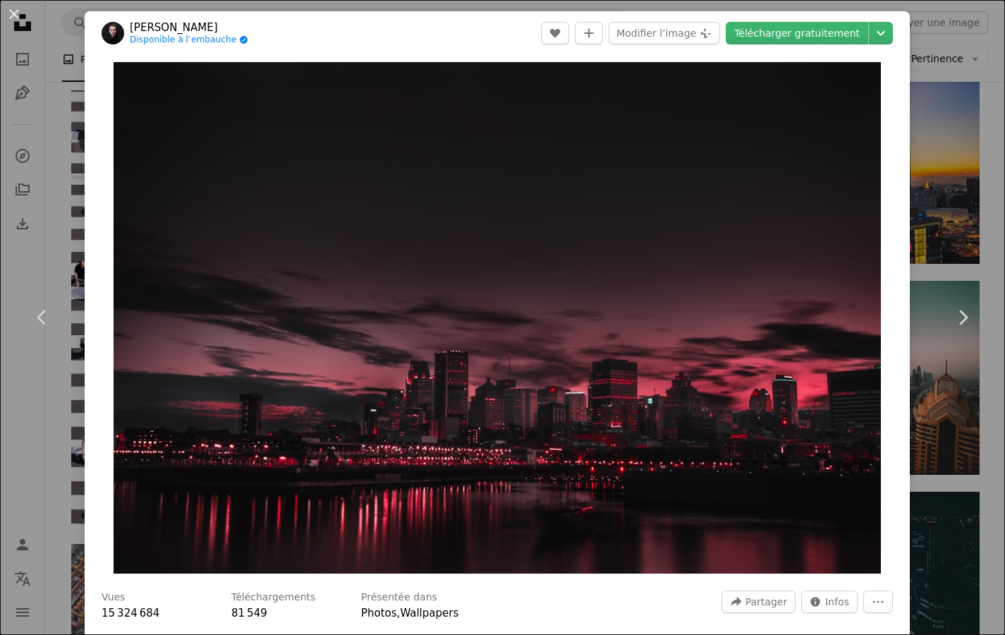
click at [957, 464] on div "An X shape Chevron left Chevron right [PERSON_NAME] Disponible à l’embauche A c…" at bounding box center [502, 317] width 1005 height 635
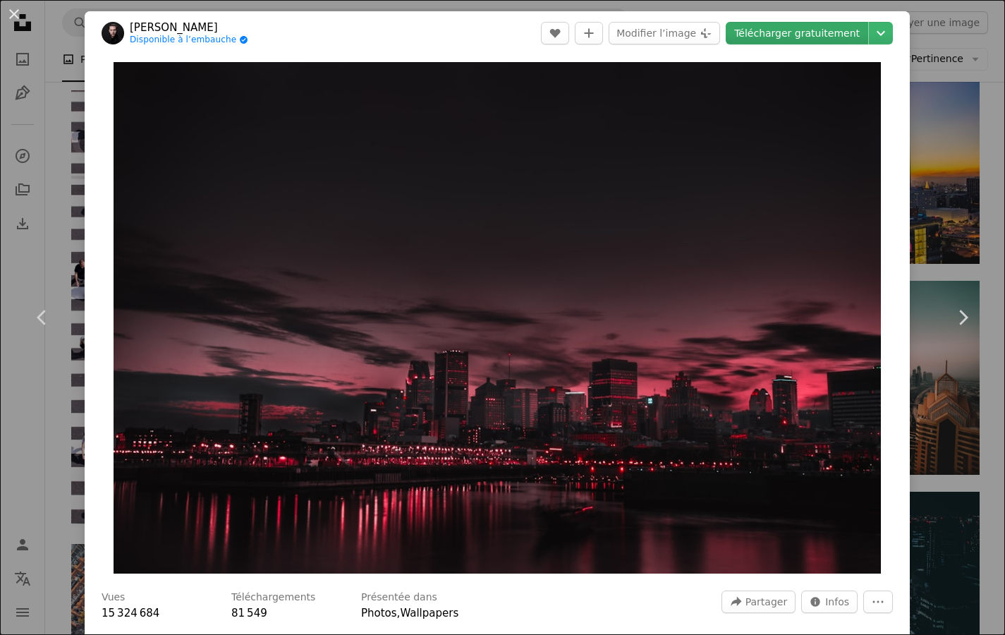
click at [796, 35] on link "Télécharger gratuitement" at bounding box center [797, 33] width 142 height 23
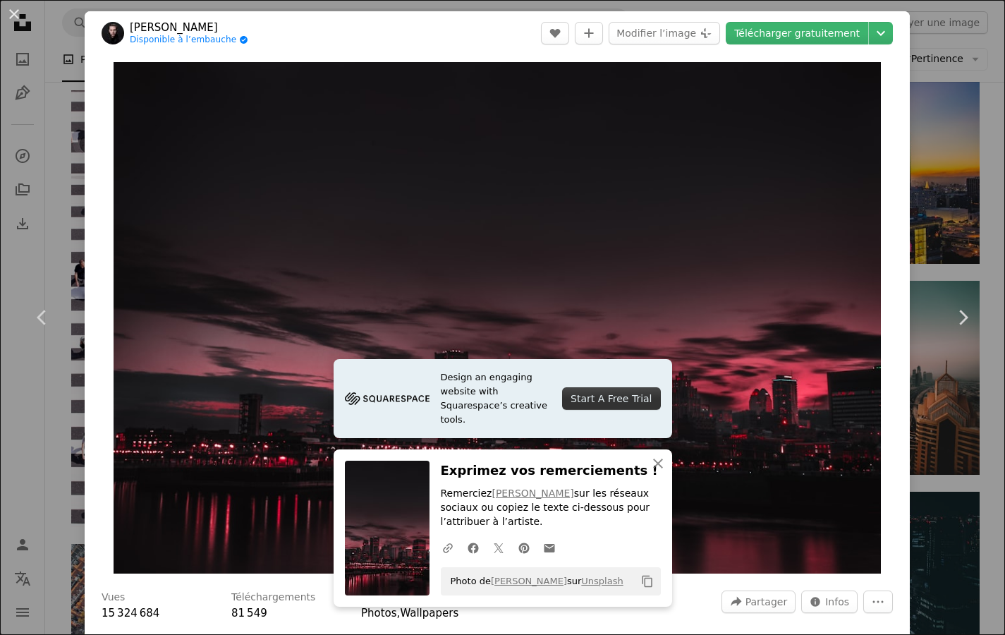
click at [977, 532] on div "An X shape Chevron left Chevron right Design an engaging website with Squarespa…" at bounding box center [502, 317] width 1005 height 635
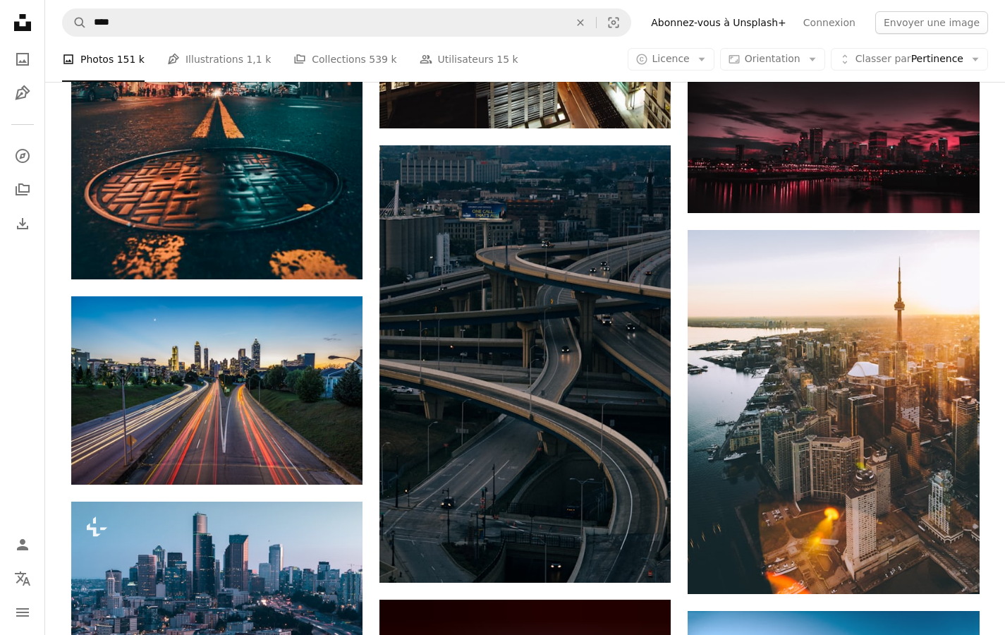
scroll to position [6217, 0]
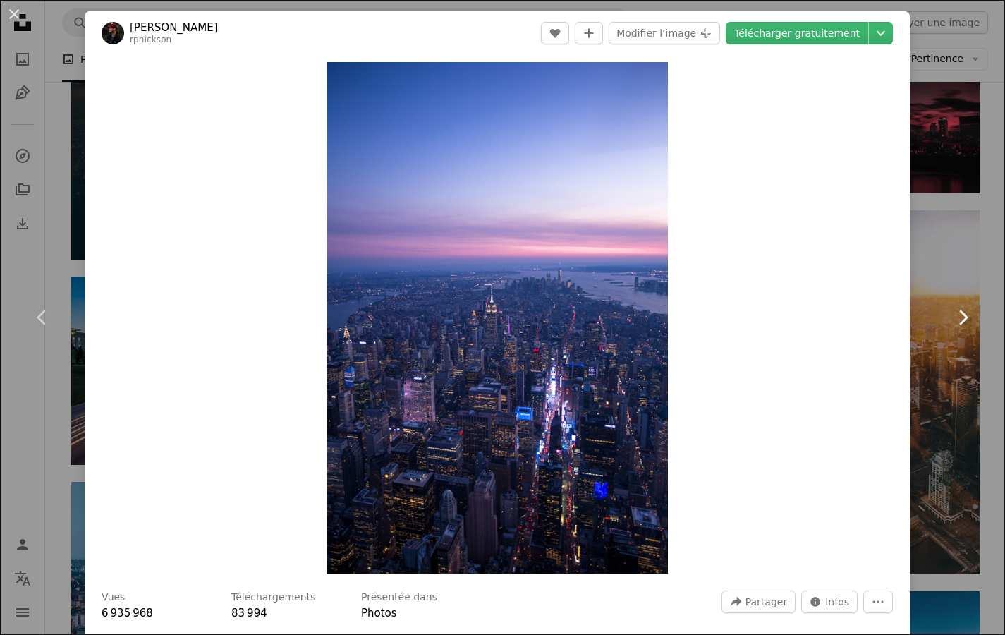
click at [928, 377] on link "Chevron right" at bounding box center [963, 317] width 85 height 135
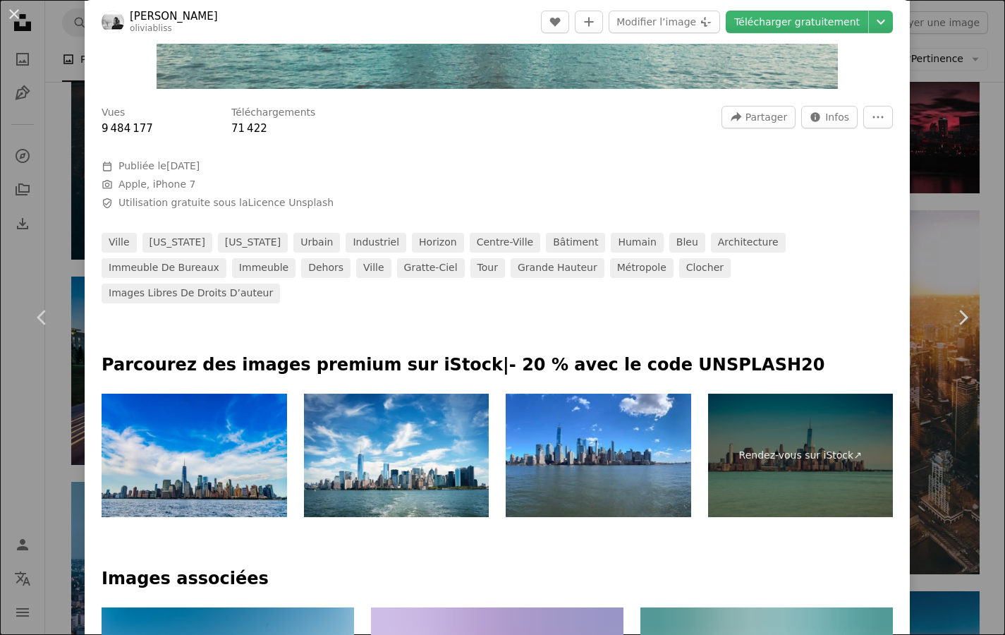
scroll to position [607, 0]
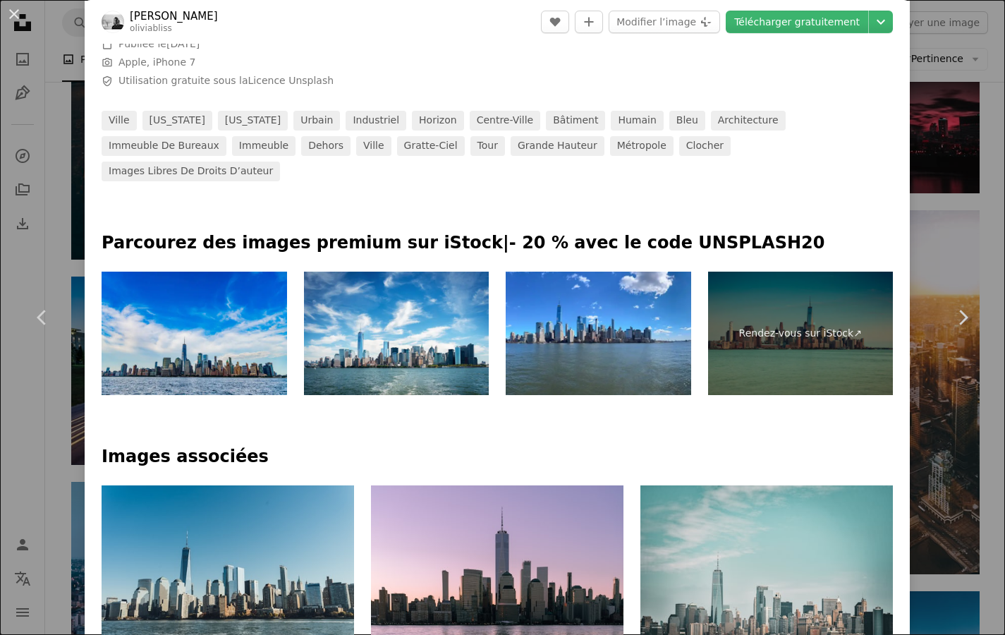
click at [965, 481] on div "An X shape Chevron left Chevron right [PERSON_NAME] oliviabliss A heart A plus …" at bounding box center [502, 317] width 1005 height 635
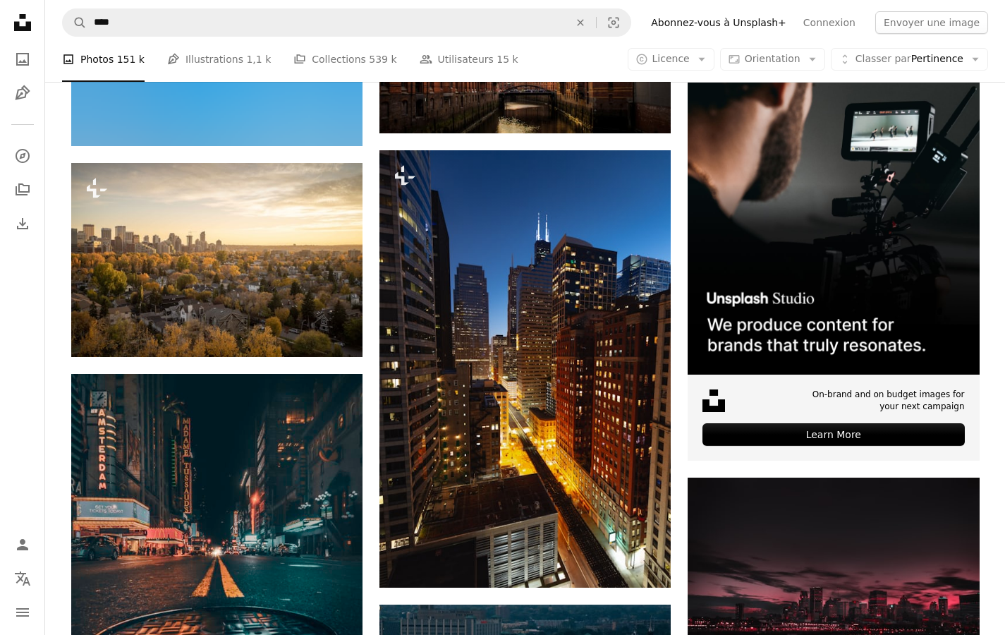
scroll to position [5497, 0]
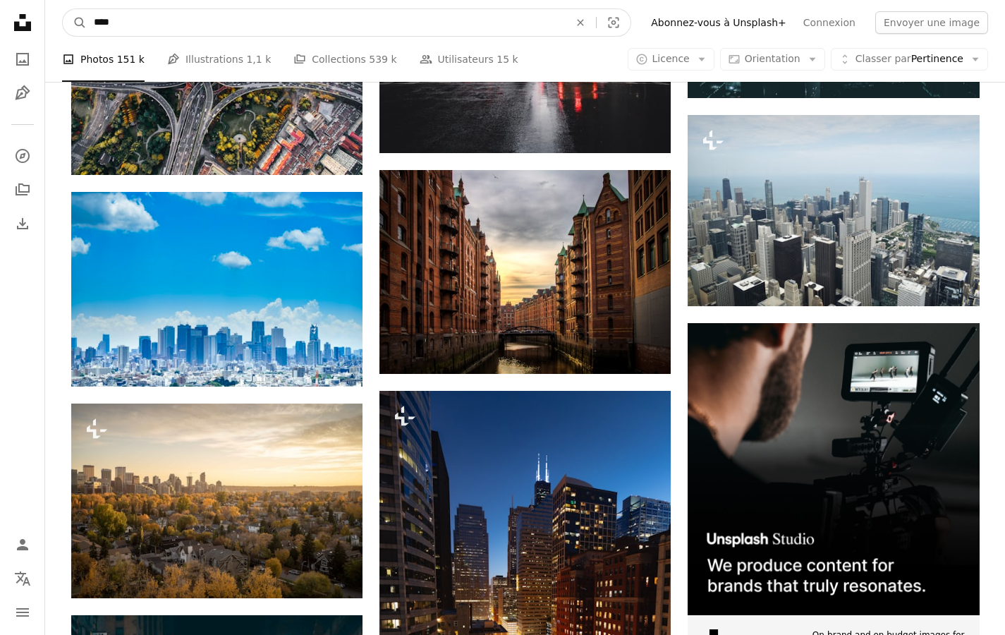
click at [149, 27] on input "****" at bounding box center [326, 22] width 478 height 27
type input "**********"
click at [75, 23] on button "A magnifying glass" at bounding box center [75, 22] width 24 height 27
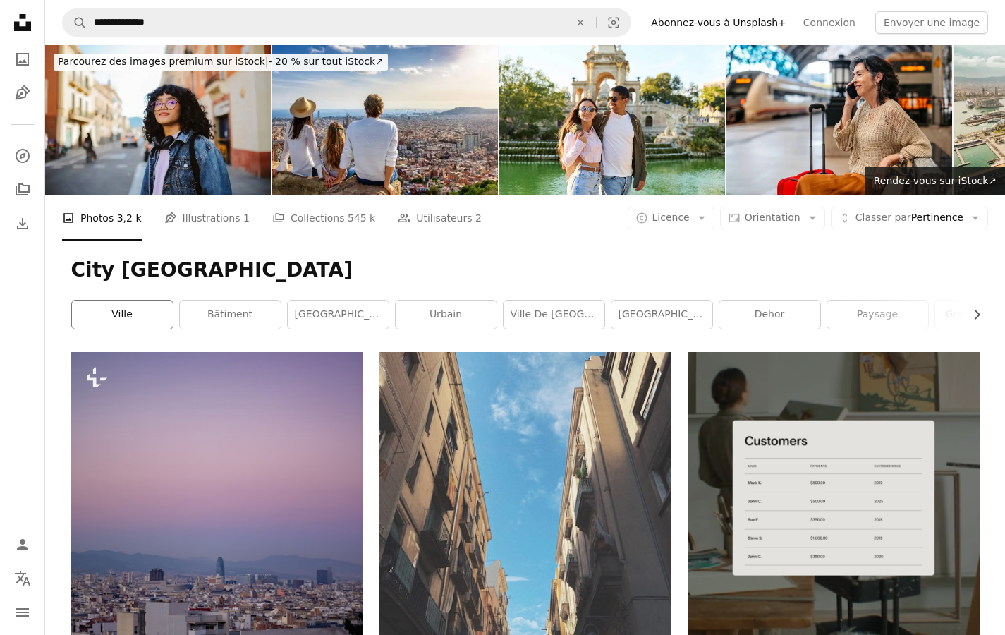
click at [156, 301] on link "ville" at bounding box center [122, 315] width 101 height 28
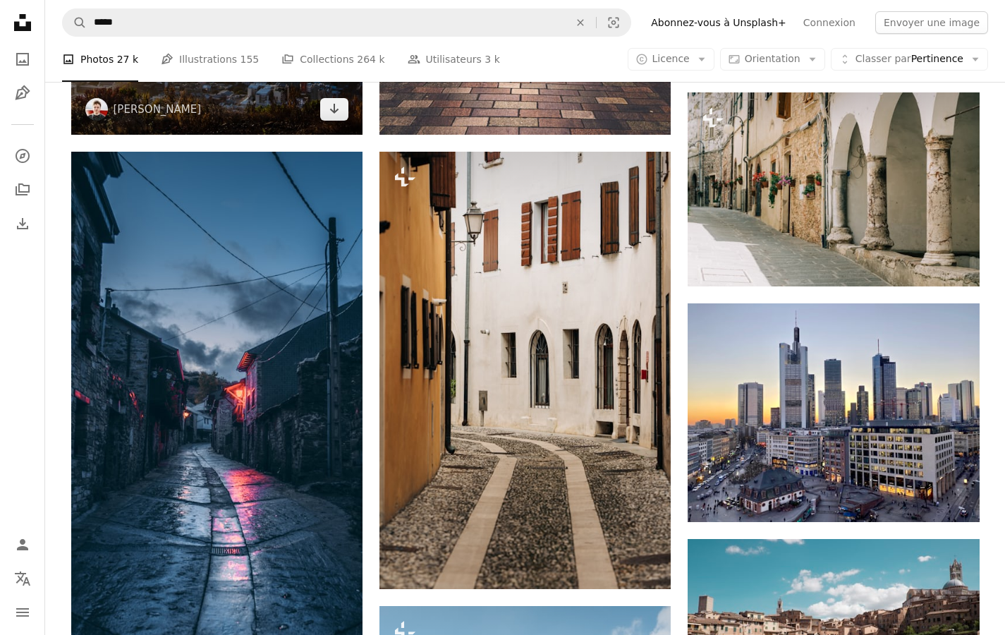
scroll to position [1317, 0]
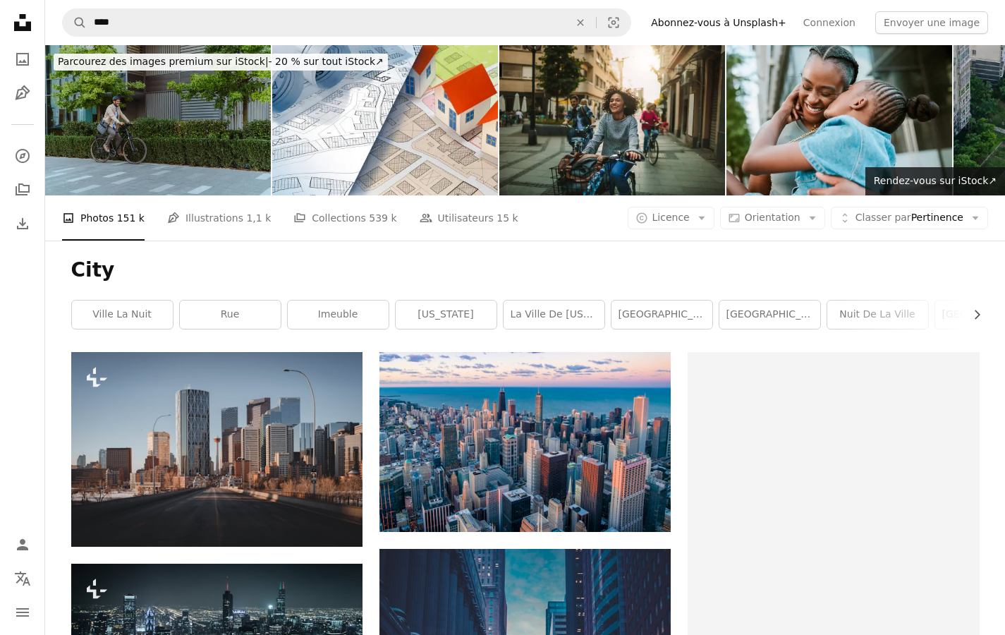
scroll to position [5497, 0]
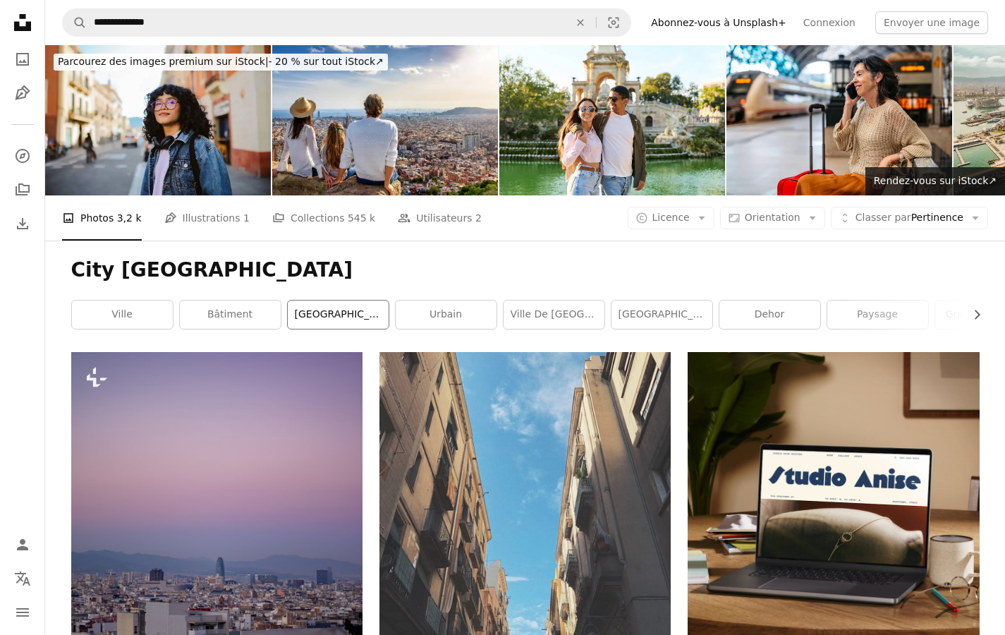
click at [338, 301] on link "[GEOGRAPHIC_DATA]" at bounding box center [338, 315] width 101 height 28
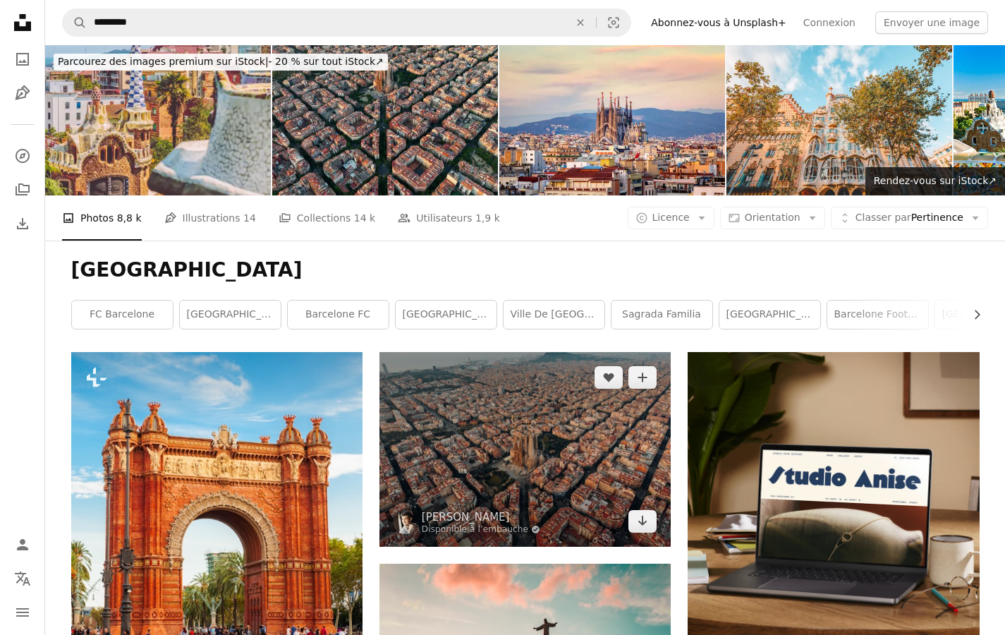
click at [472, 352] on img at bounding box center [525, 449] width 291 height 194
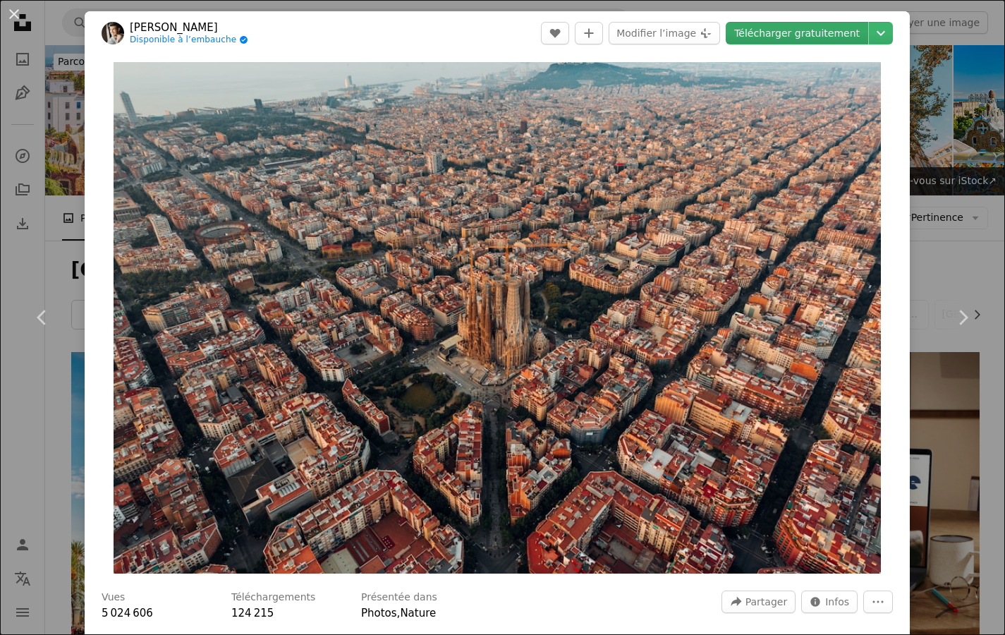
click at [780, 31] on link "Télécharger gratuitement" at bounding box center [797, 33] width 142 height 23
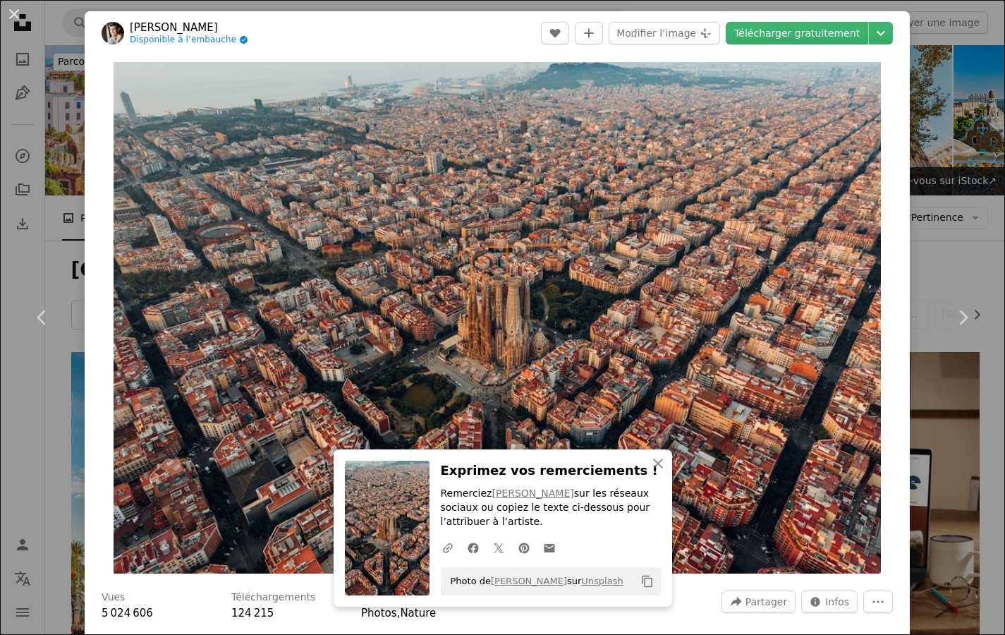
click at [13, 444] on div "An X shape Chevron left Chevron right An X shape Fermer Exprimez vos remercieme…" at bounding box center [502, 317] width 1005 height 635
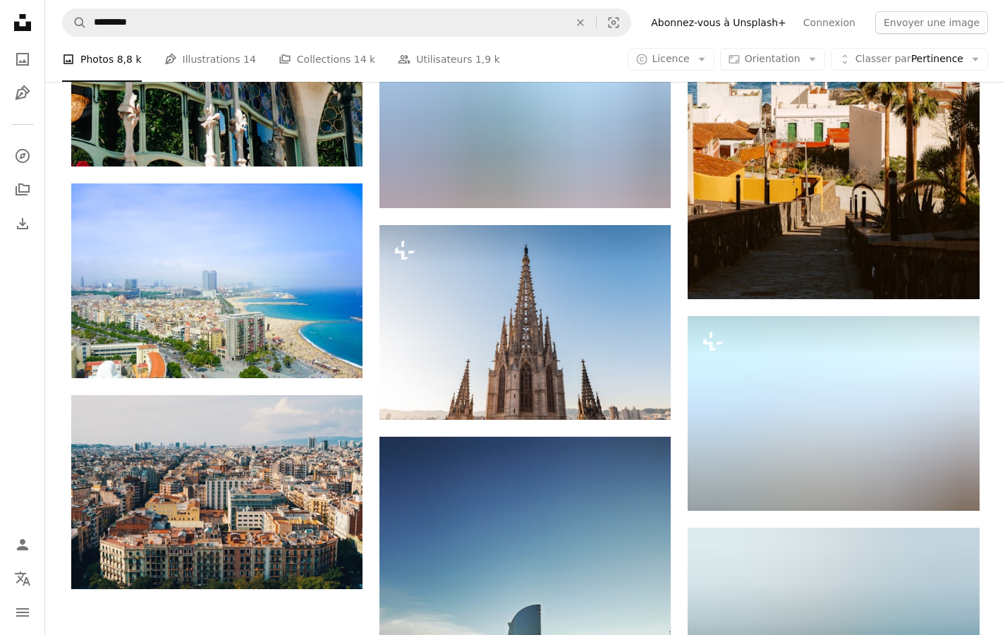
scroll to position [1618, 0]
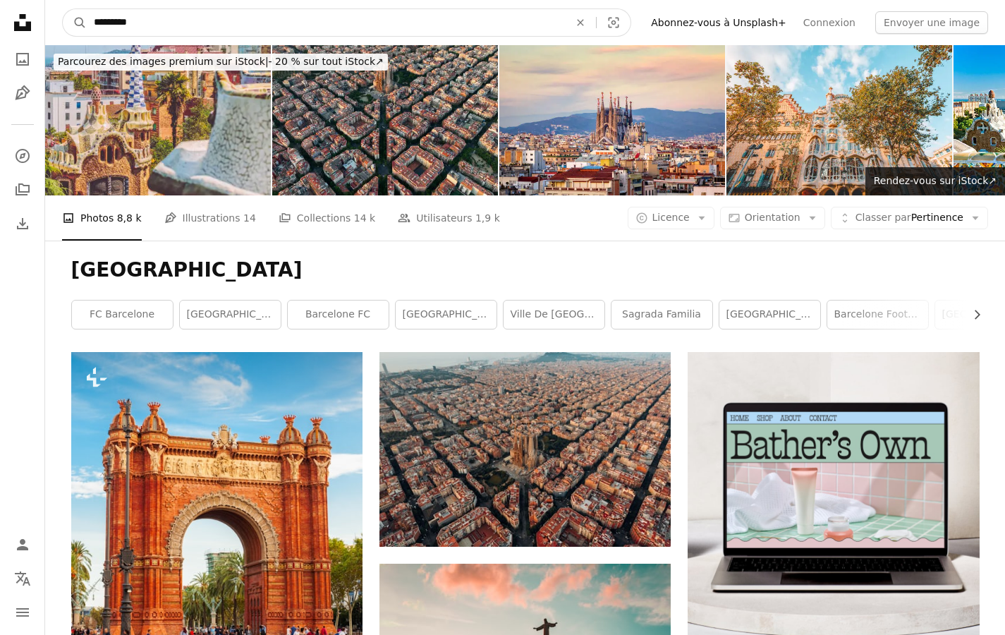
click at [226, 35] on input "*********" at bounding box center [326, 22] width 478 height 27
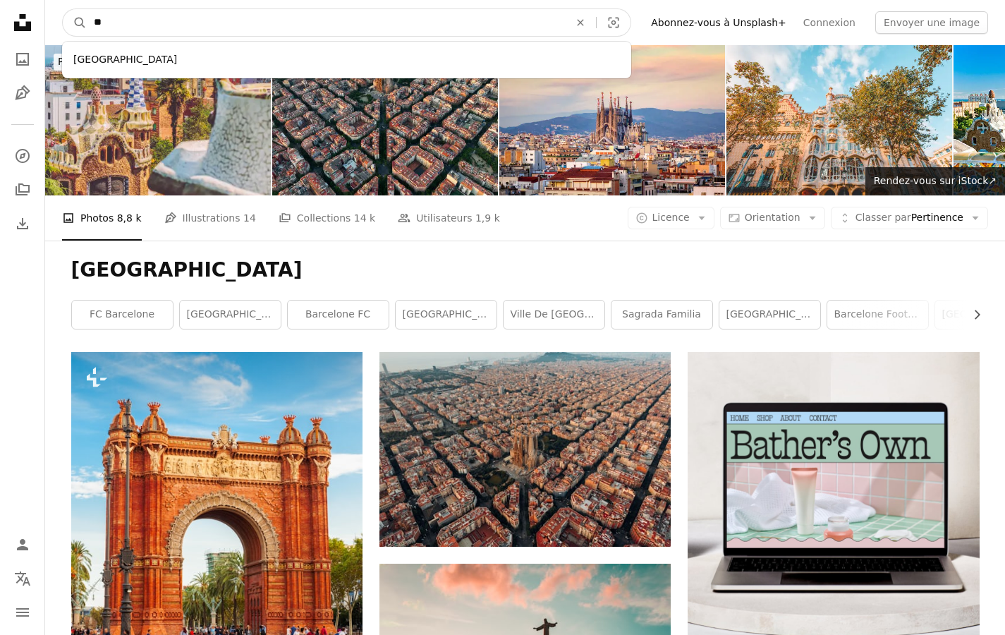
type input "*"
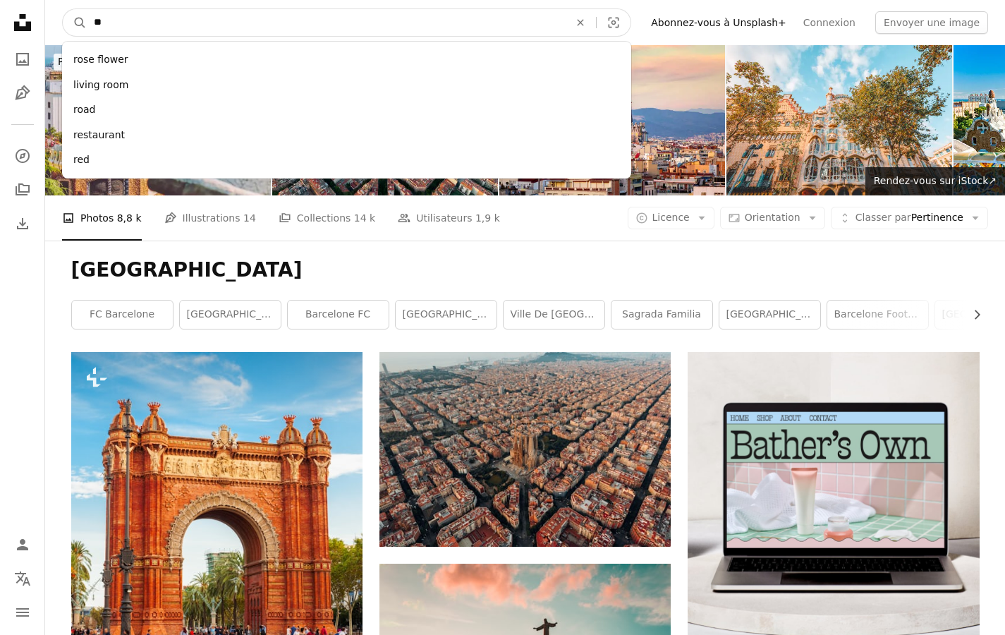
type input "*"
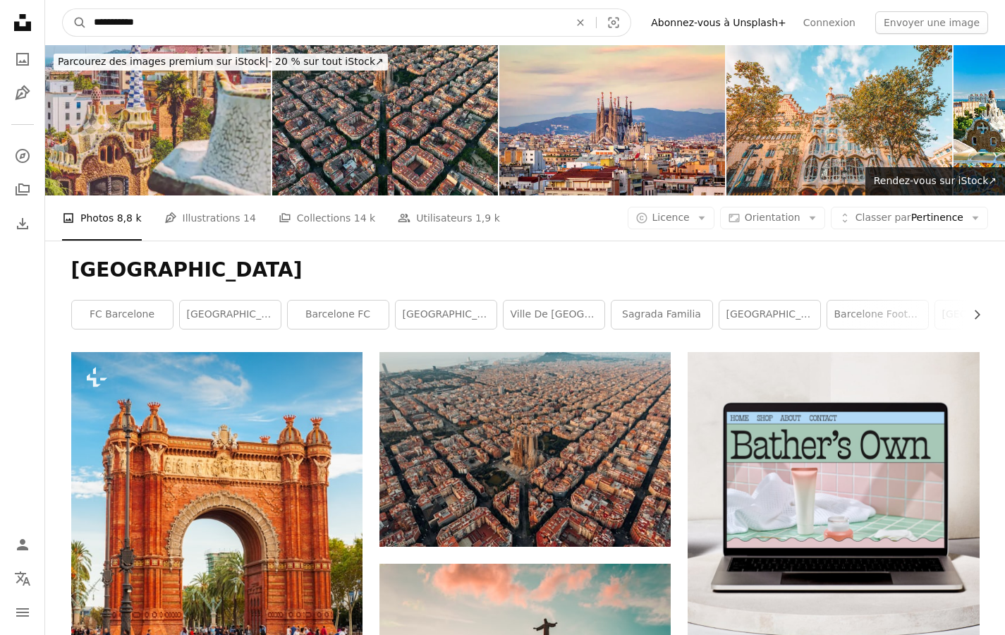
type input "**********"
click at [75, 23] on button "A magnifying glass" at bounding box center [75, 22] width 24 height 27
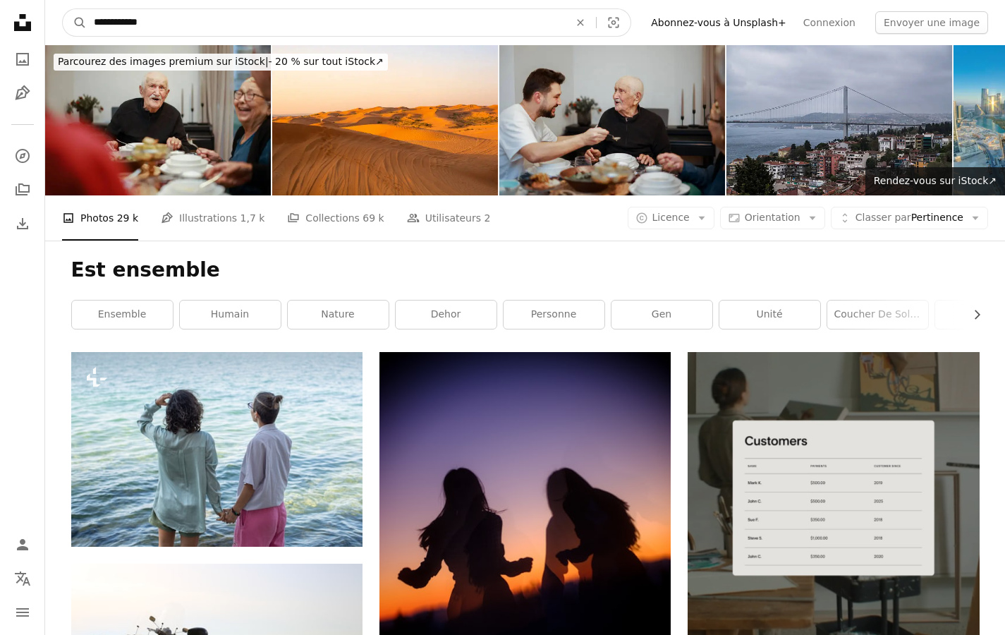
drag, startPoint x: 174, startPoint y: 23, endPoint x: 1, endPoint y: 0, distance: 175.1
type input "*"
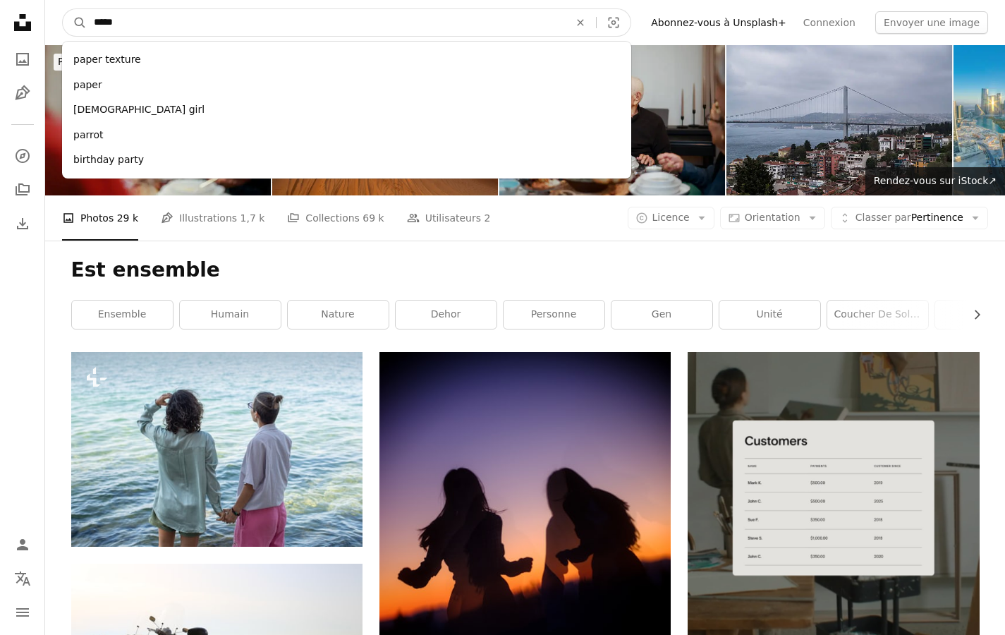
type input "*****"
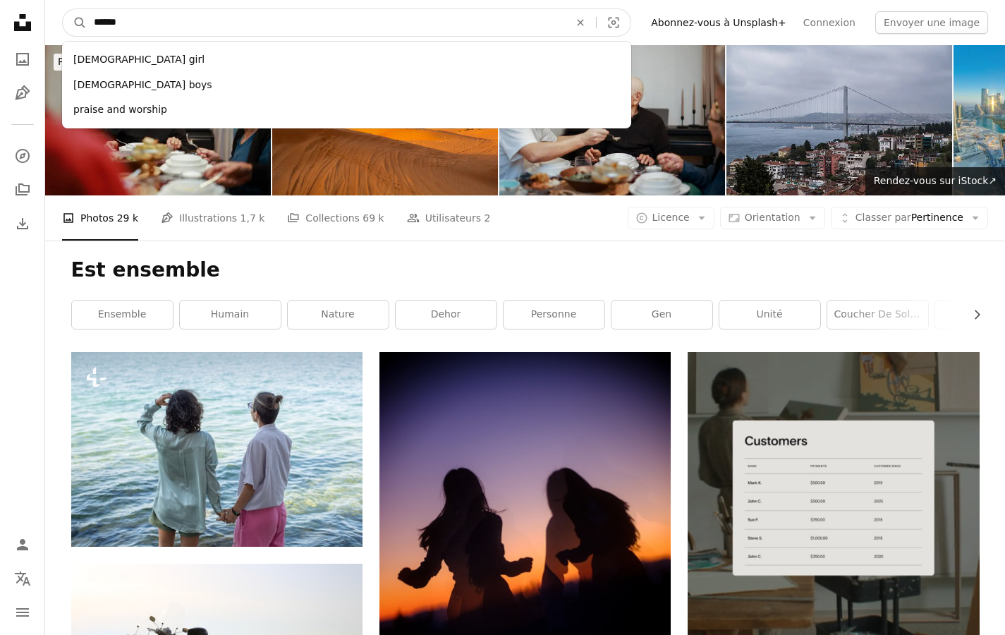
click at [75, 23] on button "A magnifying glass" at bounding box center [75, 22] width 24 height 27
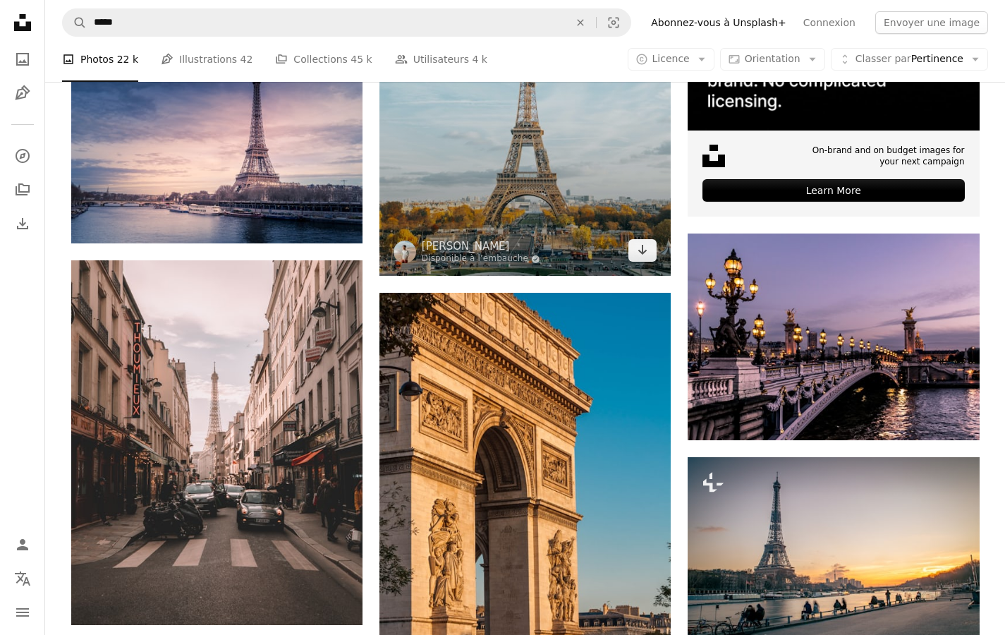
scroll to position [532, 0]
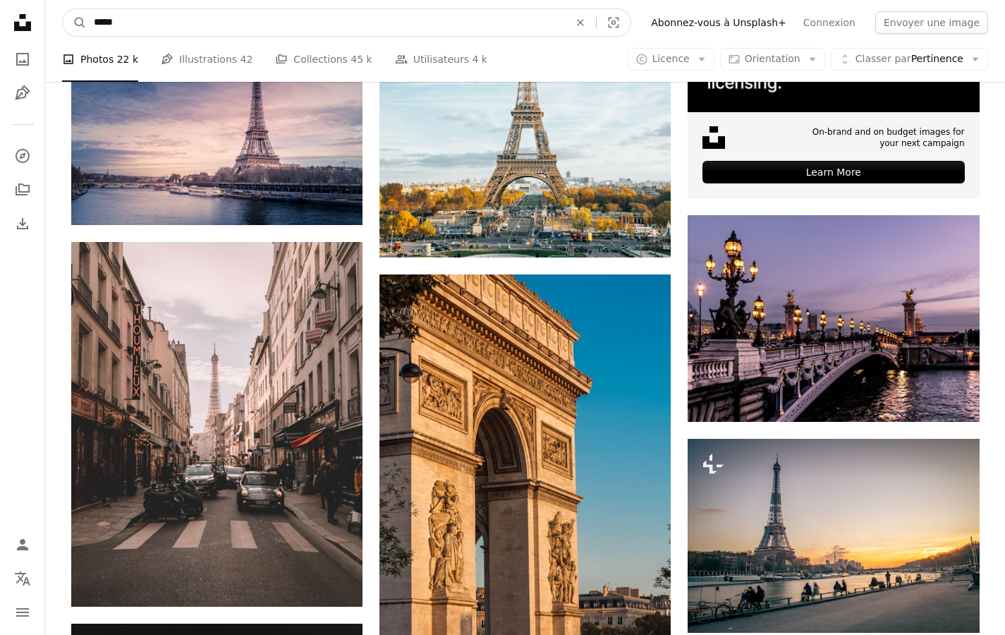
drag, startPoint x: 137, startPoint y: 24, endPoint x: 30, endPoint y: 19, distance: 106.6
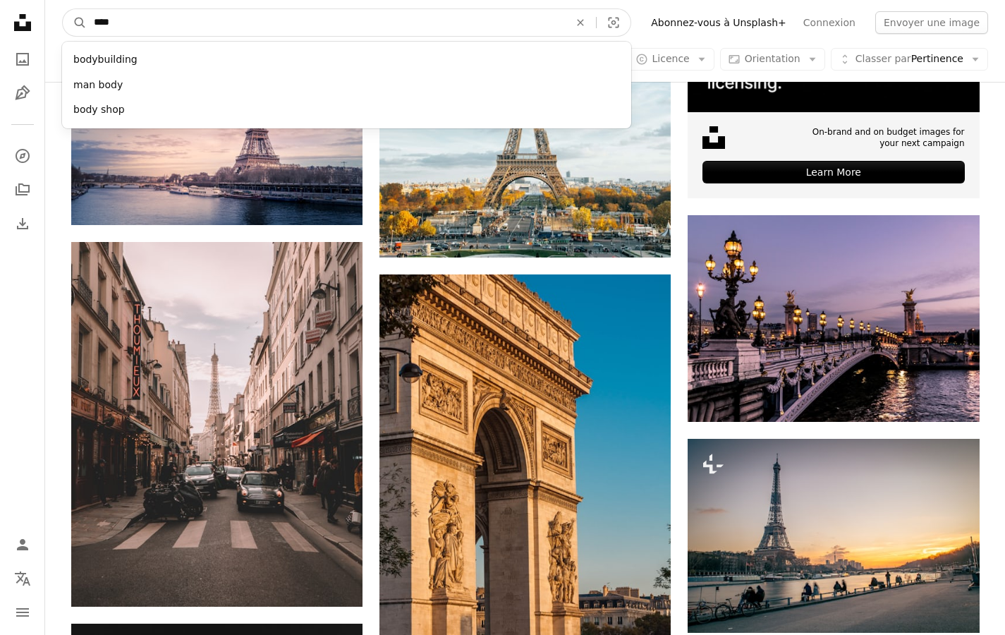
type input "*****"
click at [75, 23] on button "A magnifying glass" at bounding box center [75, 22] width 24 height 27
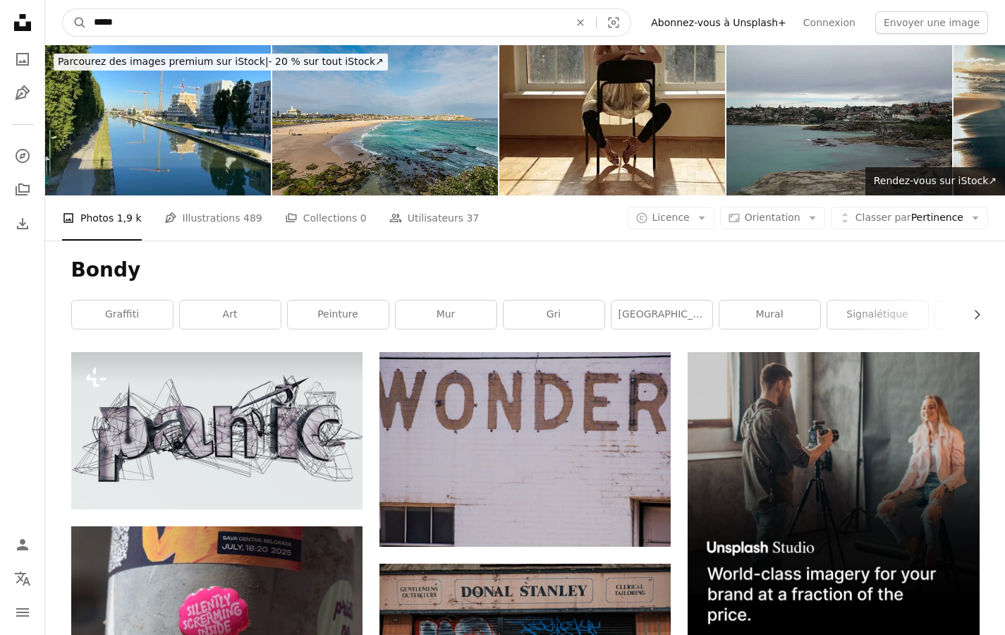
click at [135, 13] on input "*****" at bounding box center [326, 22] width 478 height 27
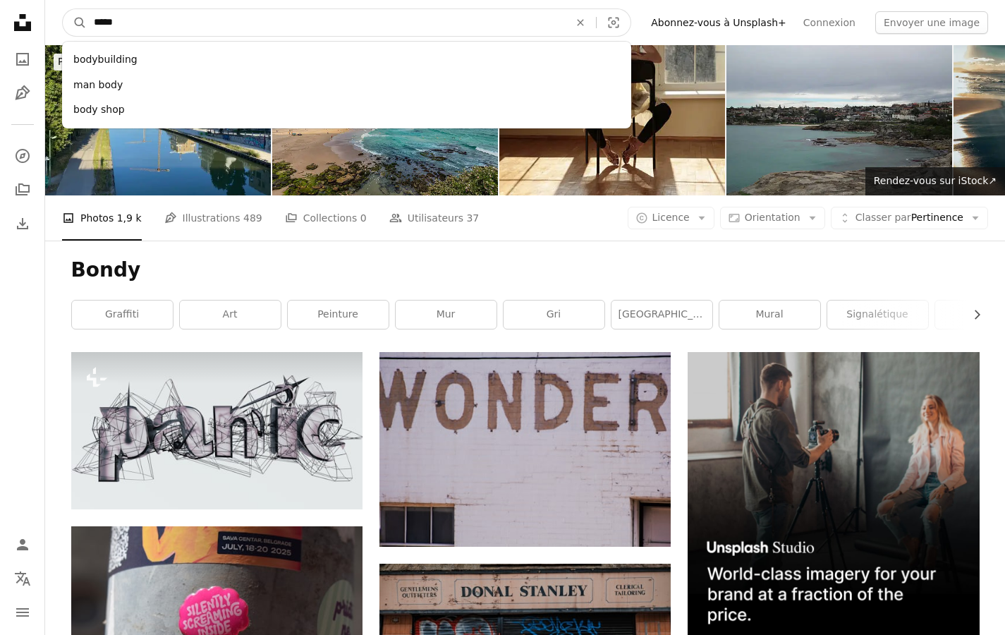
click at [139, 25] on input "*****" at bounding box center [326, 22] width 478 height 27
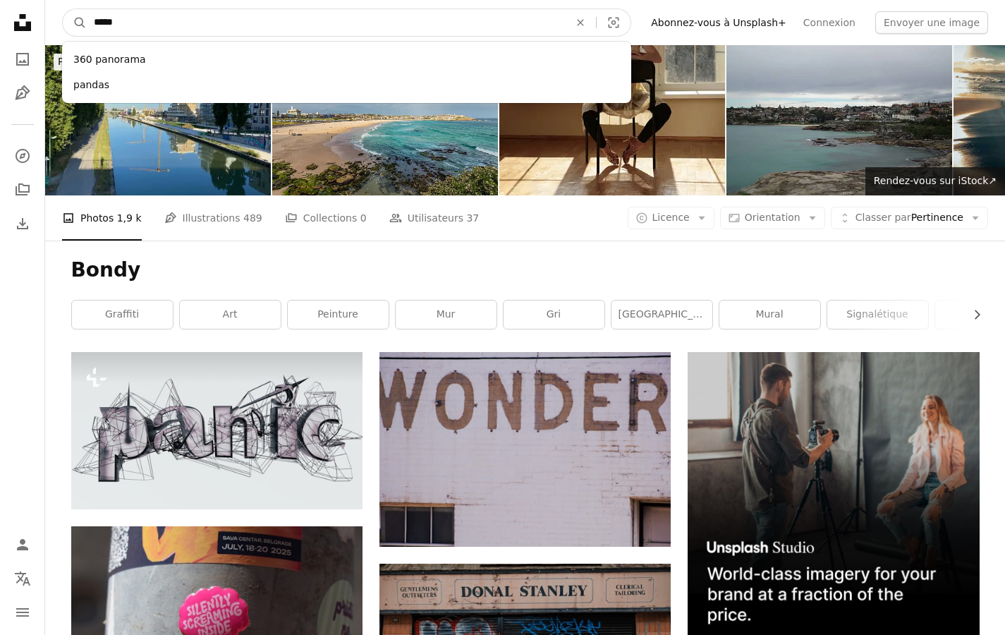
type input "******"
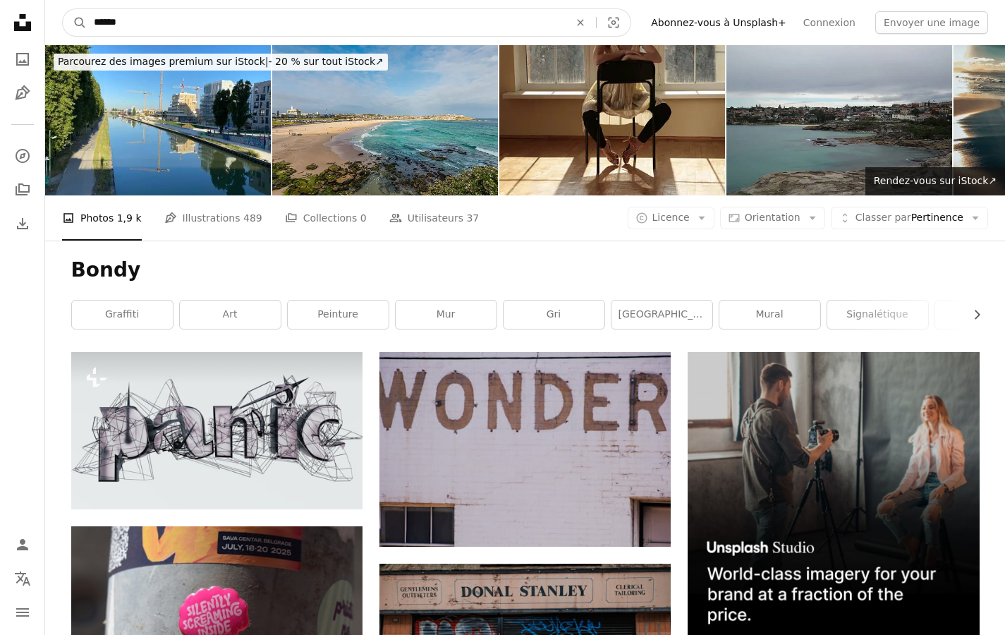
click at [75, 23] on button "A magnifying glass" at bounding box center [75, 22] width 24 height 27
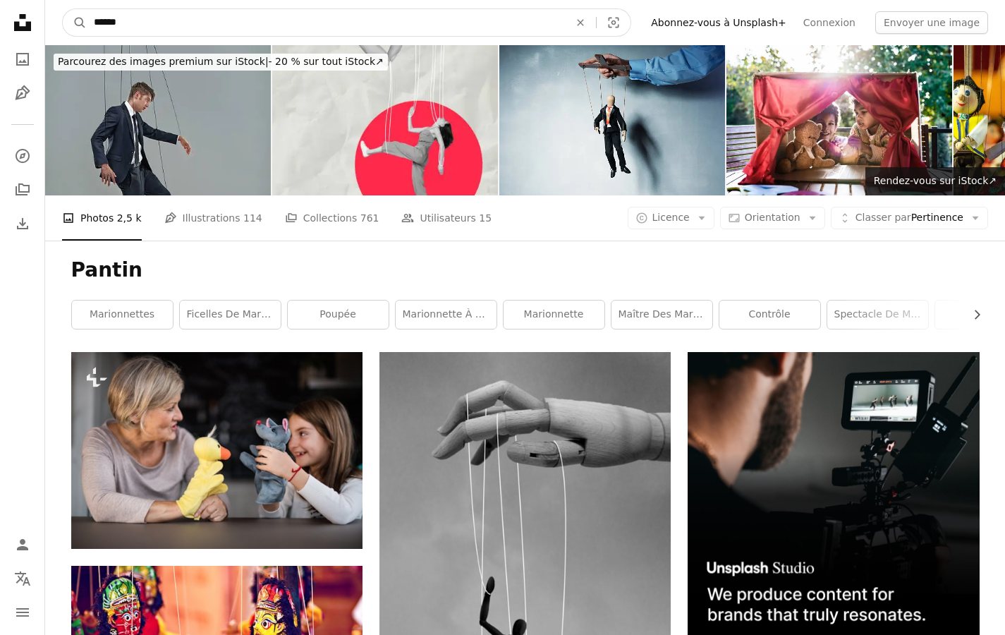
click at [186, 29] on input "******" at bounding box center [326, 22] width 478 height 27
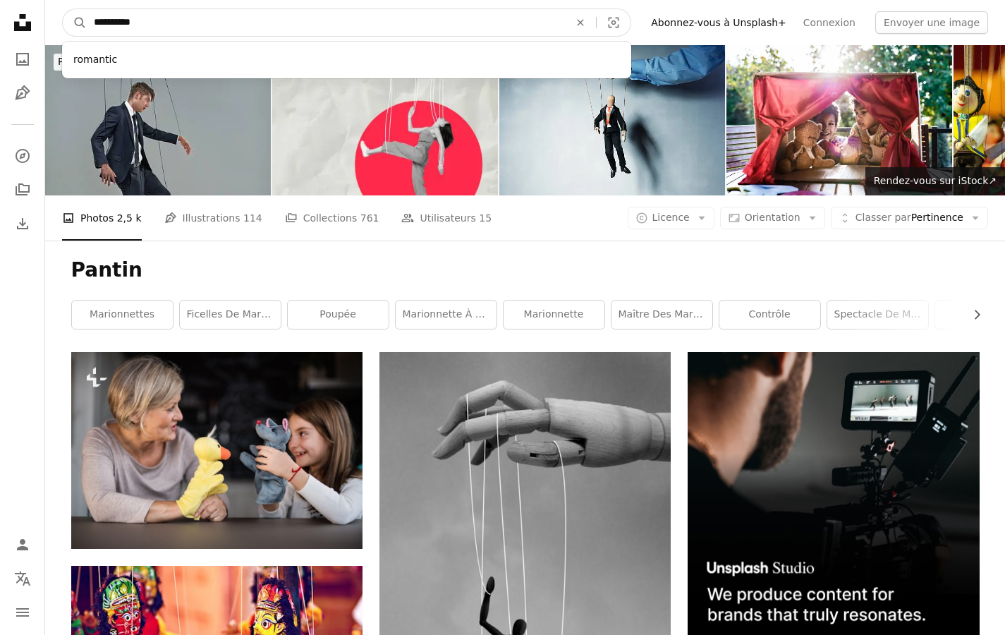
type input "**********"
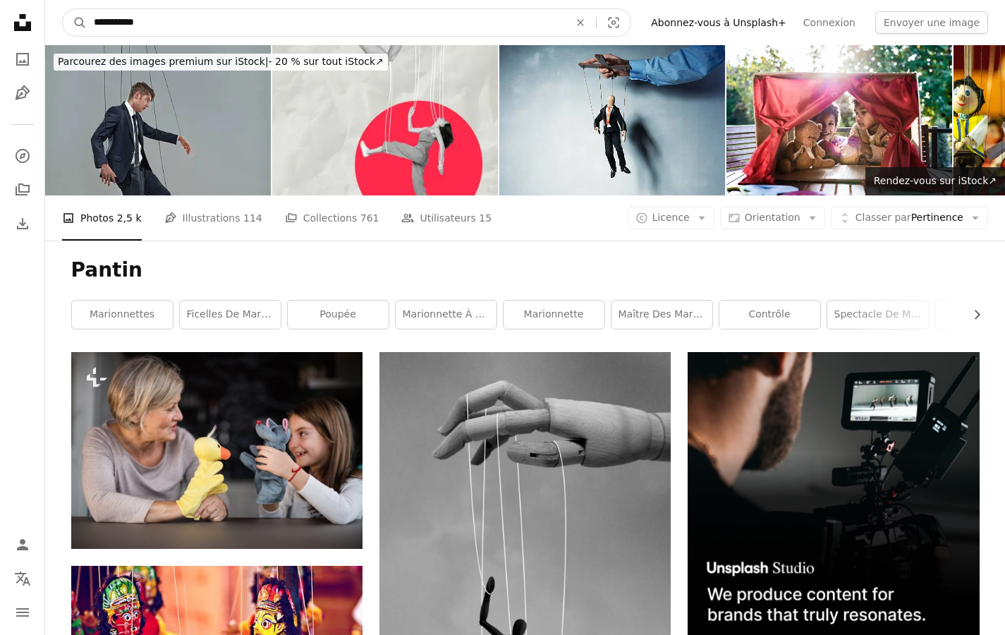
click at [75, 23] on button "A magnifying glass" at bounding box center [75, 22] width 24 height 27
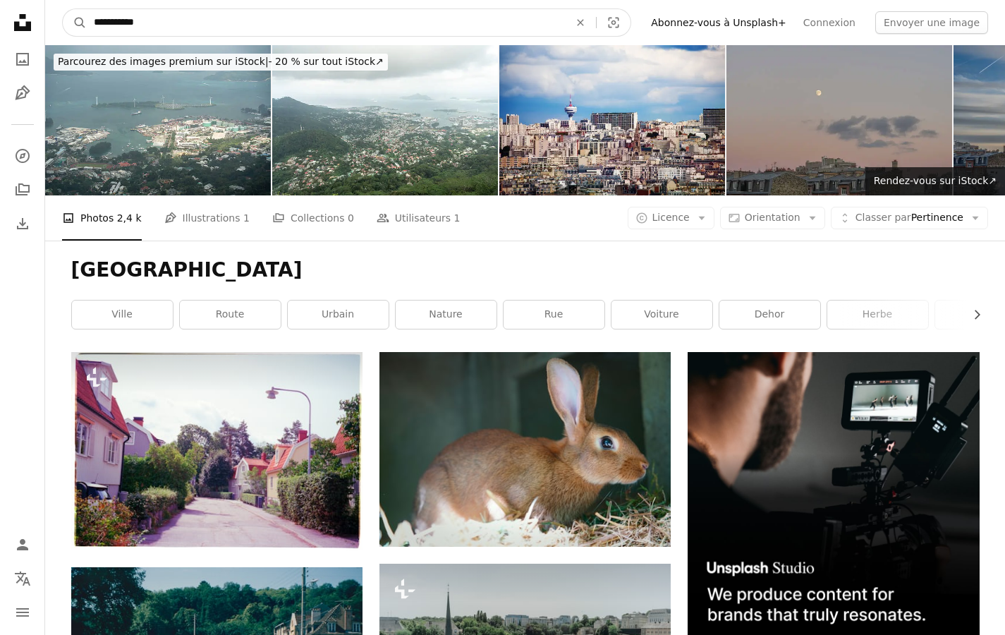
click at [139, 21] on input "**********" at bounding box center [326, 22] width 478 height 27
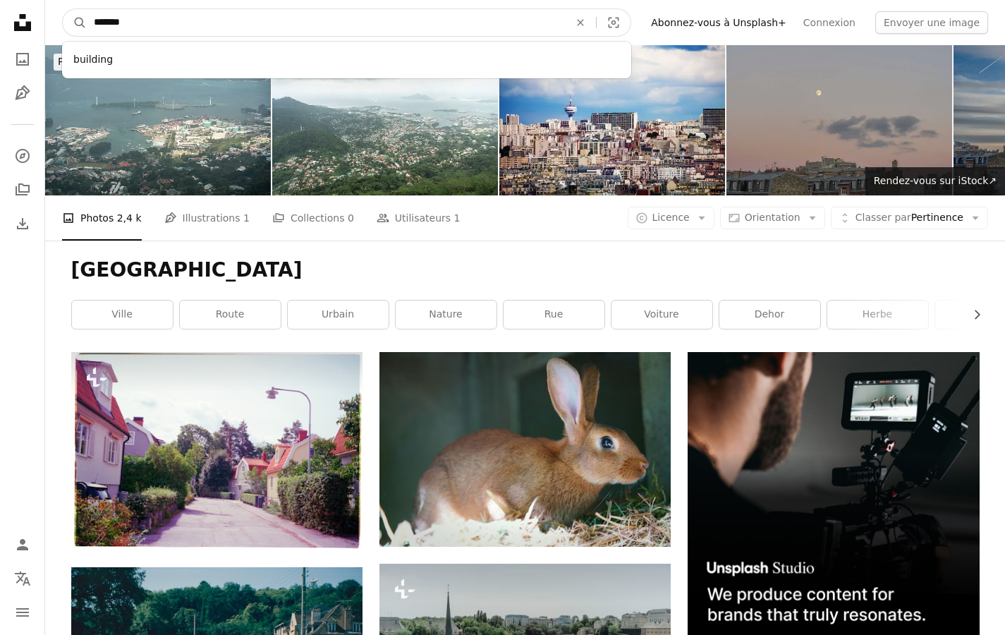
type input "********"
click at [75, 23] on button "A magnifying glass" at bounding box center [75, 22] width 24 height 27
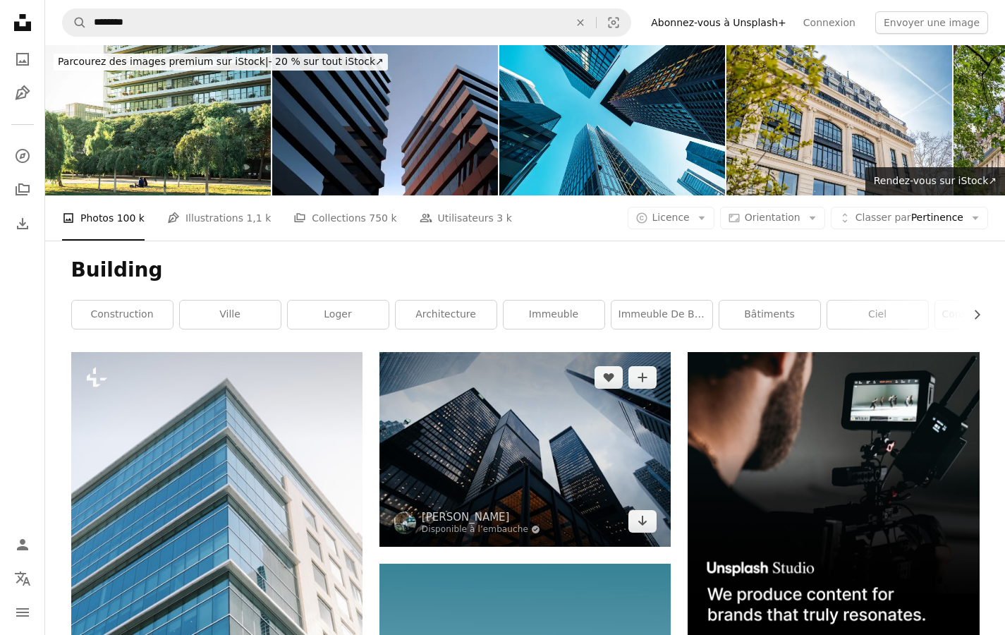
click at [451, 352] on img at bounding box center [525, 449] width 291 height 194
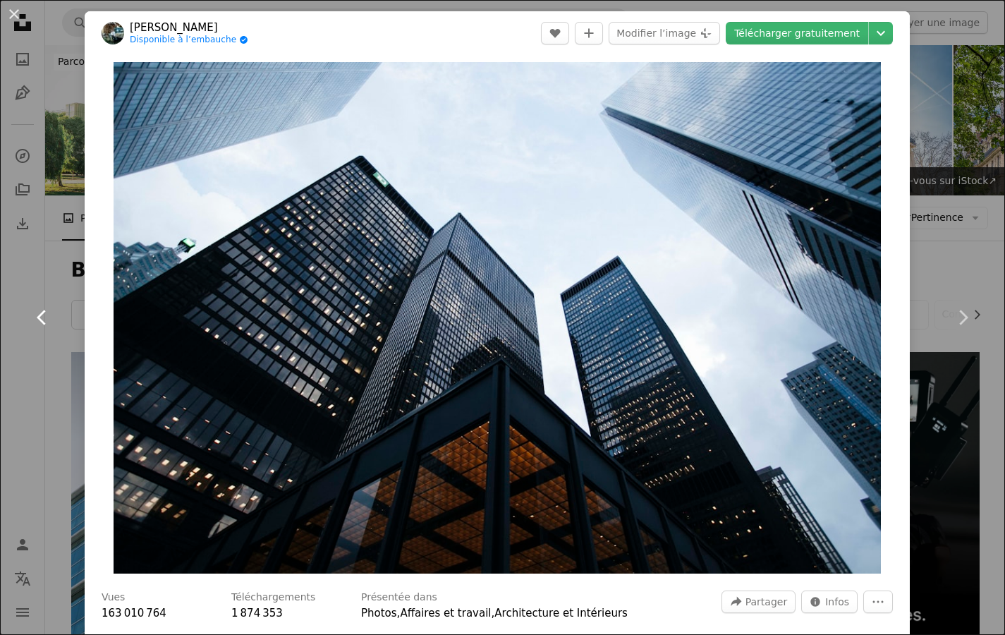
click at [3, 253] on link "Chevron left" at bounding box center [42, 317] width 85 height 135
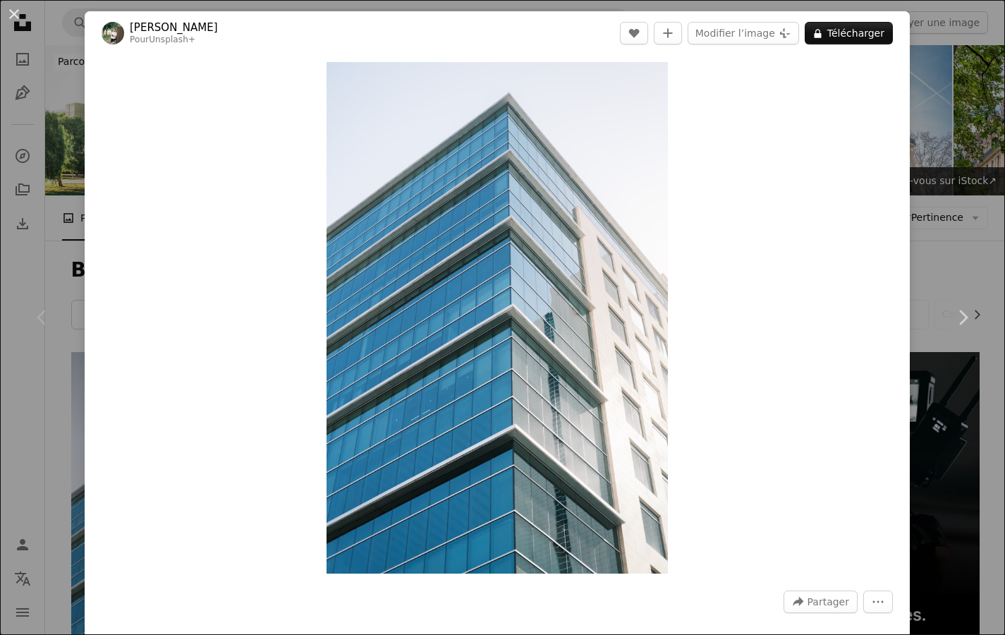
click at [951, 429] on div "An X shape Chevron left Chevron right [PERSON_NAME] Pour Unsplash+ A heart A pl…" at bounding box center [502, 317] width 1005 height 635
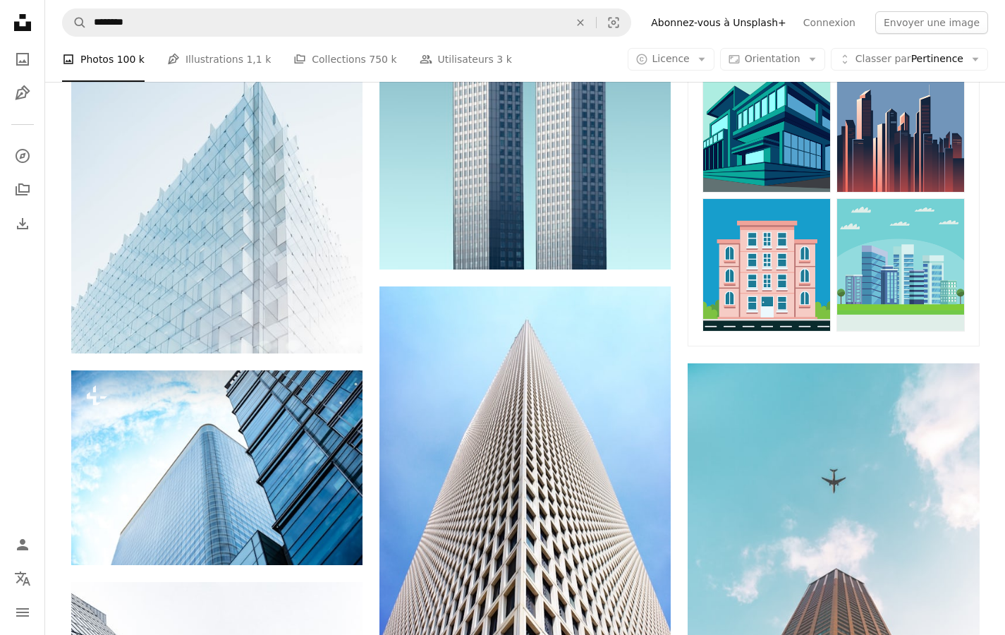
scroll to position [763, 0]
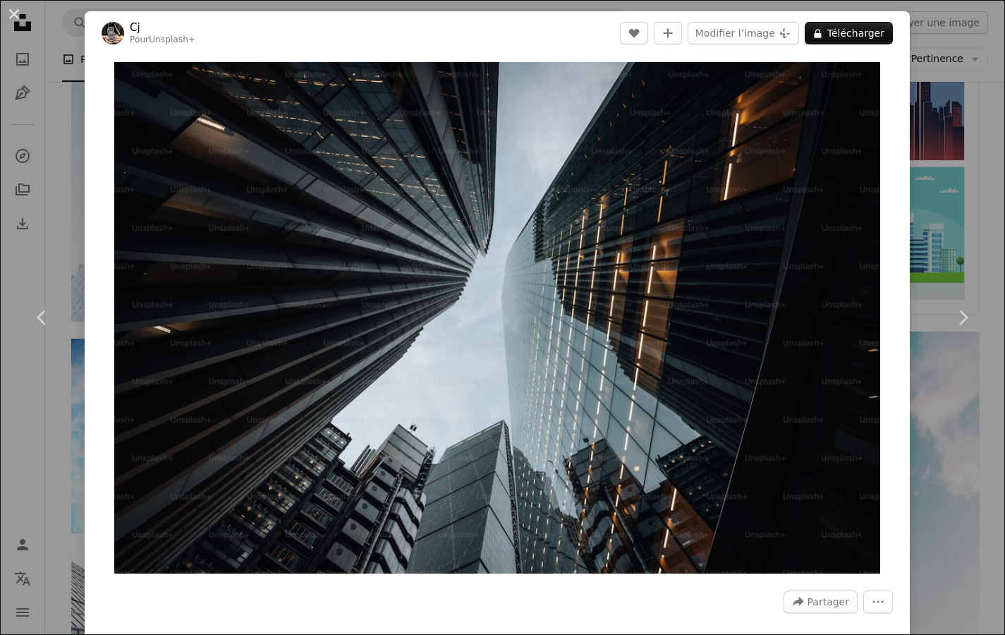
click at [952, 473] on div "An X shape Chevron left Chevron right Cj Pour Unsplash+ A heart A plus sign Mod…" at bounding box center [502, 317] width 1005 height 635
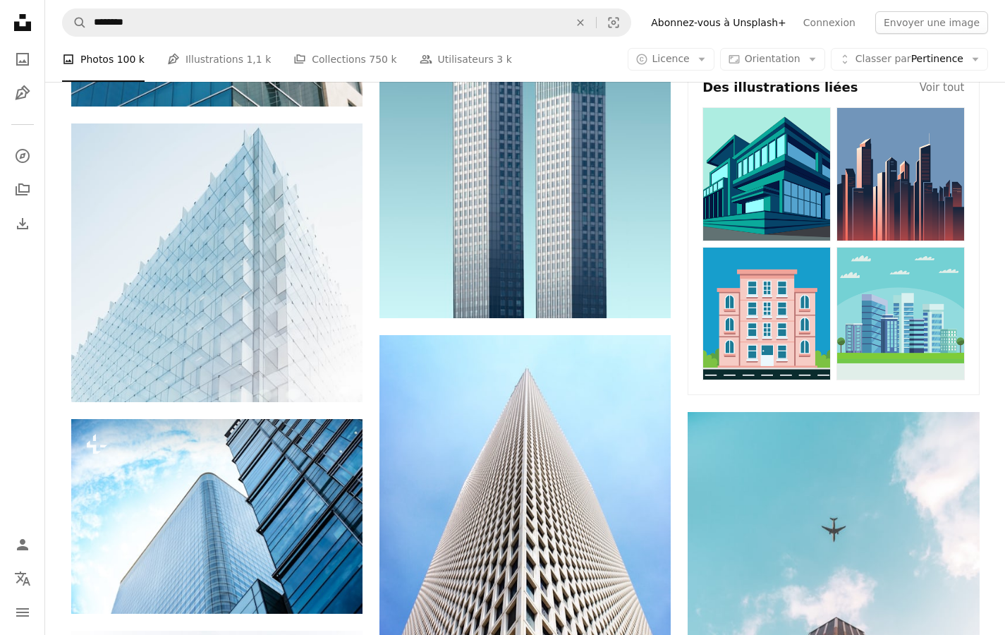
scroll to position [662, 0]
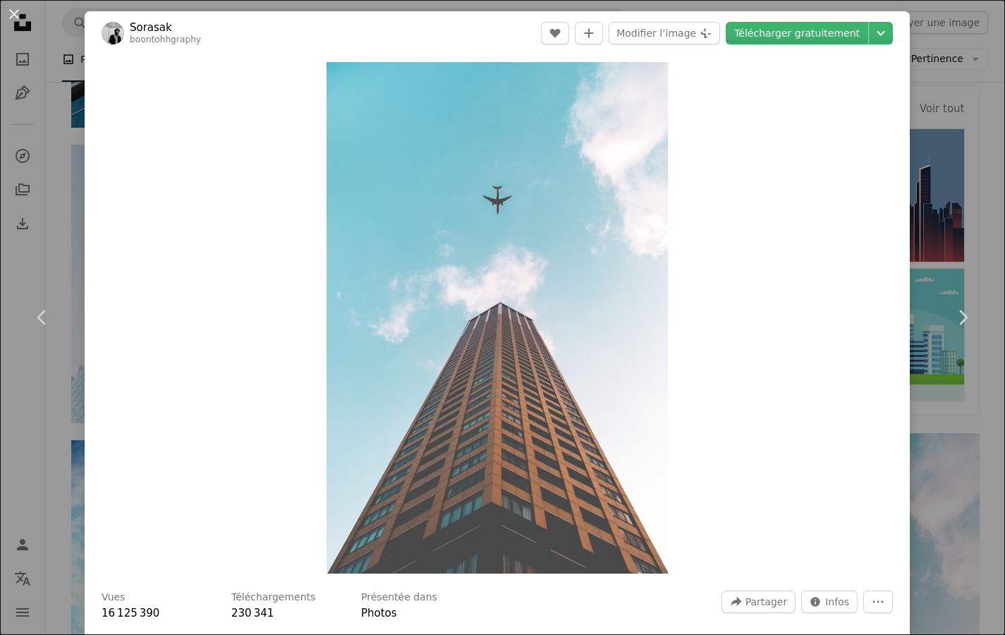
click at [952, 487] on div "An X shape Chevron left Chevron right Sorasak boontohhgraphy A heart A plus sig…" at bounding box center [502, 317] width 1005 height 635
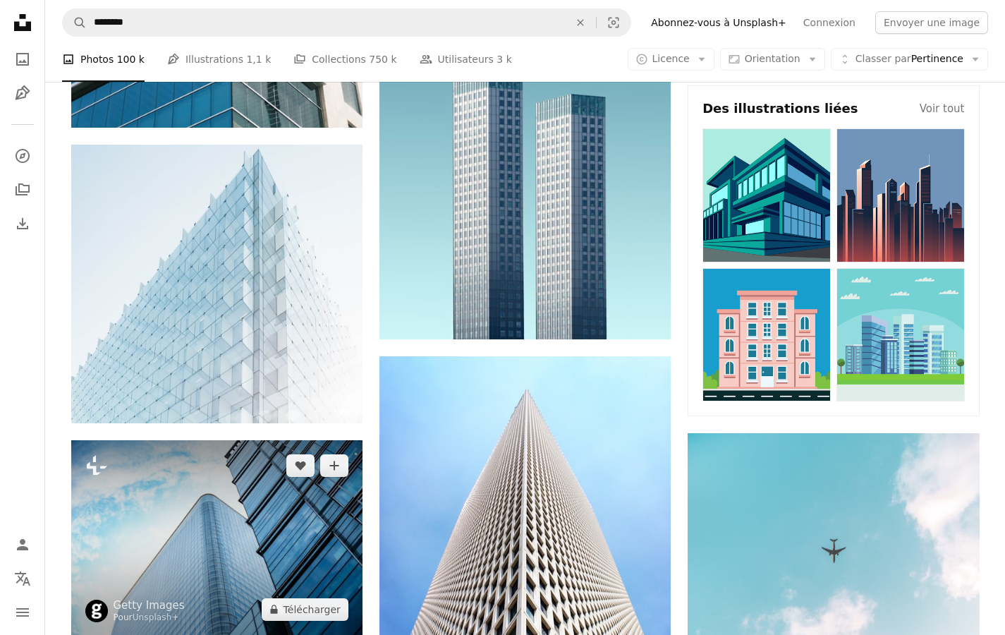
click at [260, 440] on img at bounding box center [216, 537] width 291 height 195
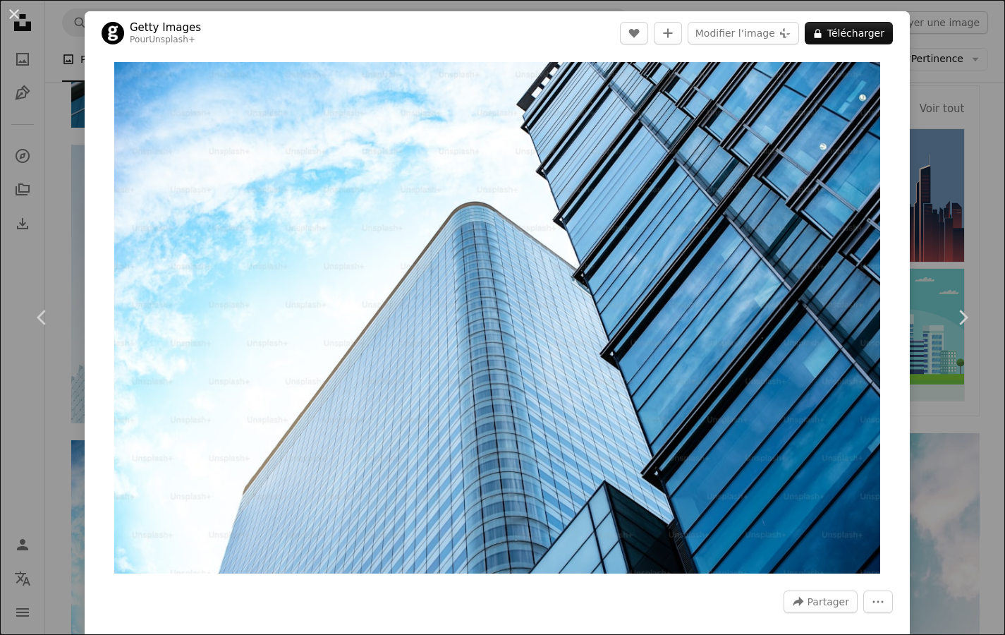
click at [930, 546] on div "An X shape Chevron left Chevron right Getty Images Pour Unsplash+ A heart A plu…" at bounding box center [502, 317] width 1005 height 635
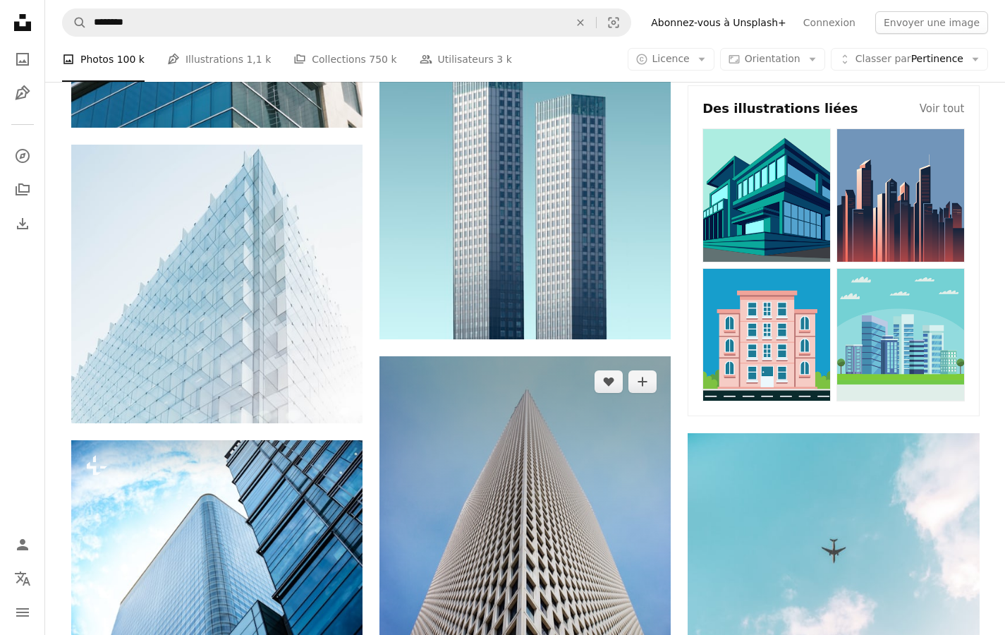
click at [581, 415] on img at bounding box center [525, 574] width 291 height 437
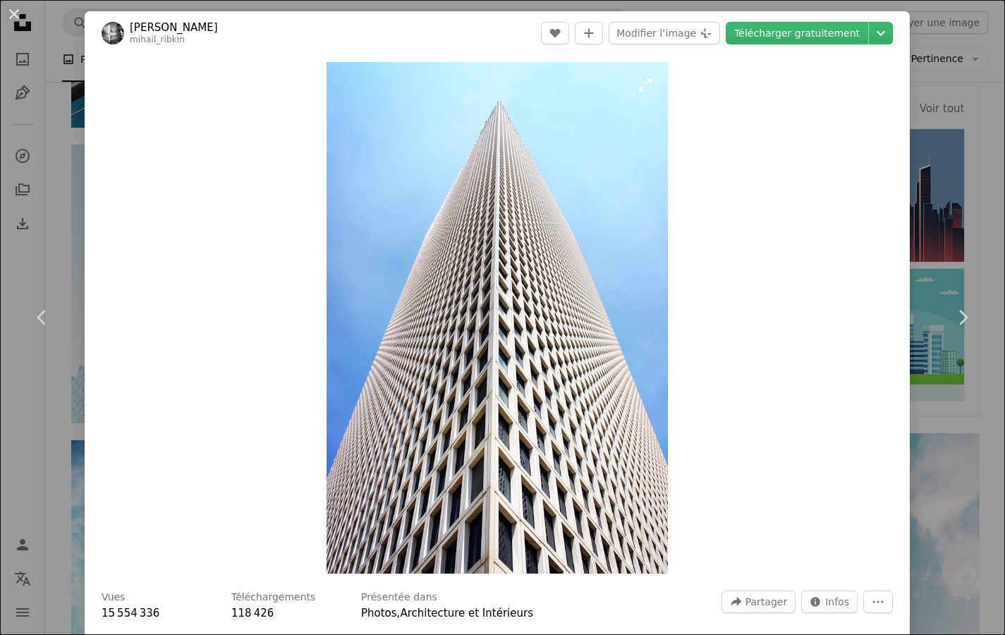
click at [600, 425] on img "Zoom sur cette image" at bounding box center [497, 317] width 341 height 511
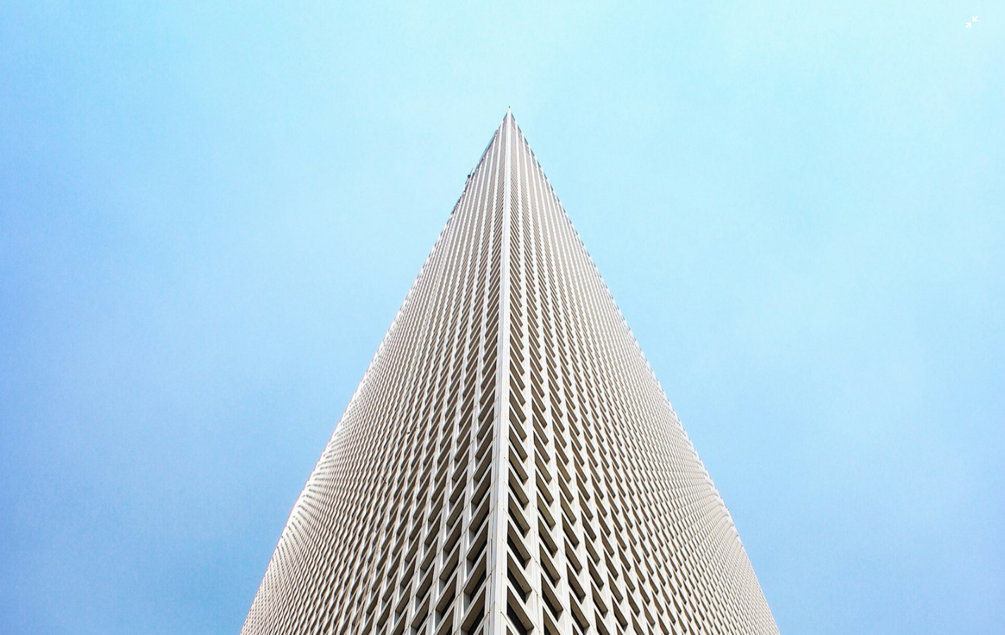
scroll to position [430, 0]
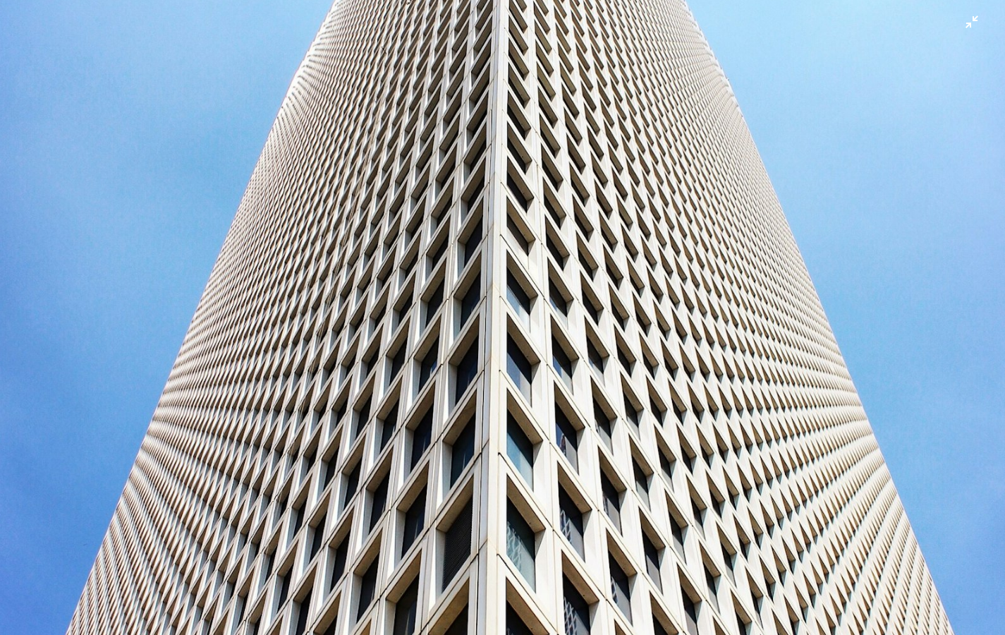
click at [600, 425] on img "Zoom arrière sur cette image" at bounding box center [502, 325] width 1007 height 1510
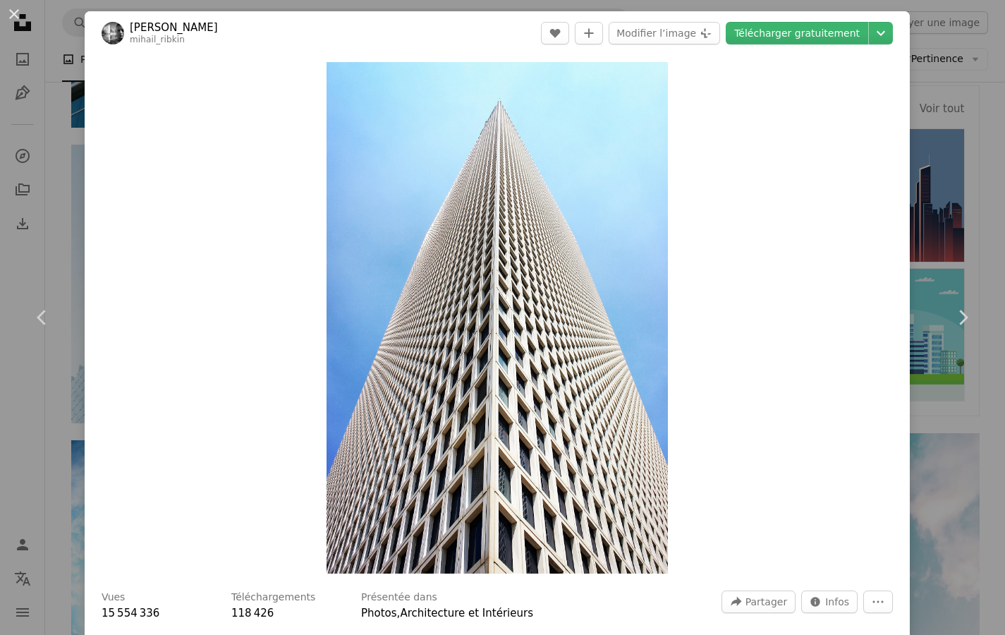
click at [934, 478] on div "An X shape Chevron left Chevron right [PERSON_NAME] mihail_ribkin A heart A plu…" at bounding box center [502, 317] width 1005 height 635
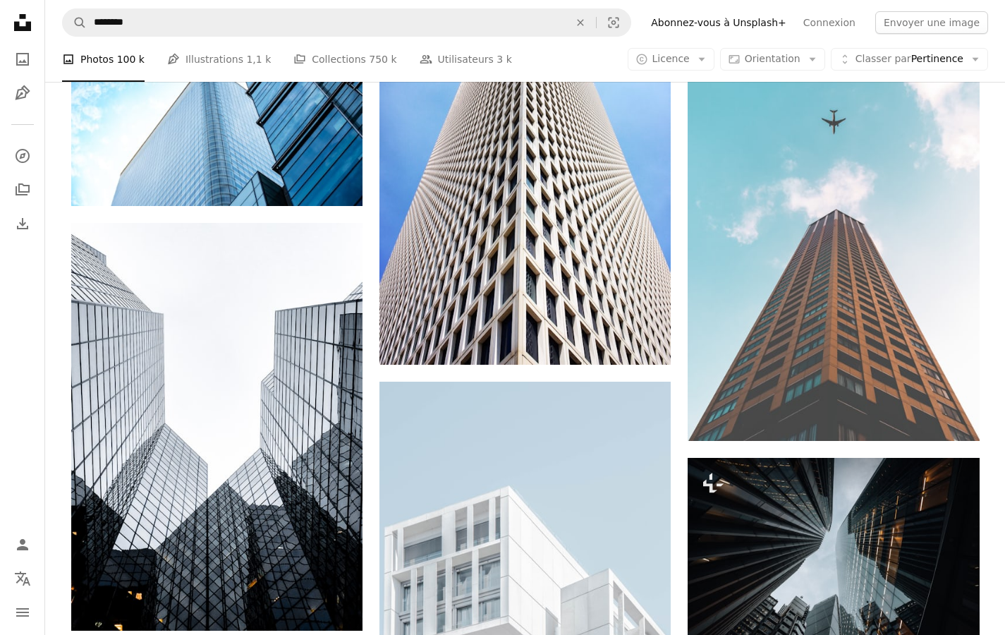
scroll to position [1091, 0]
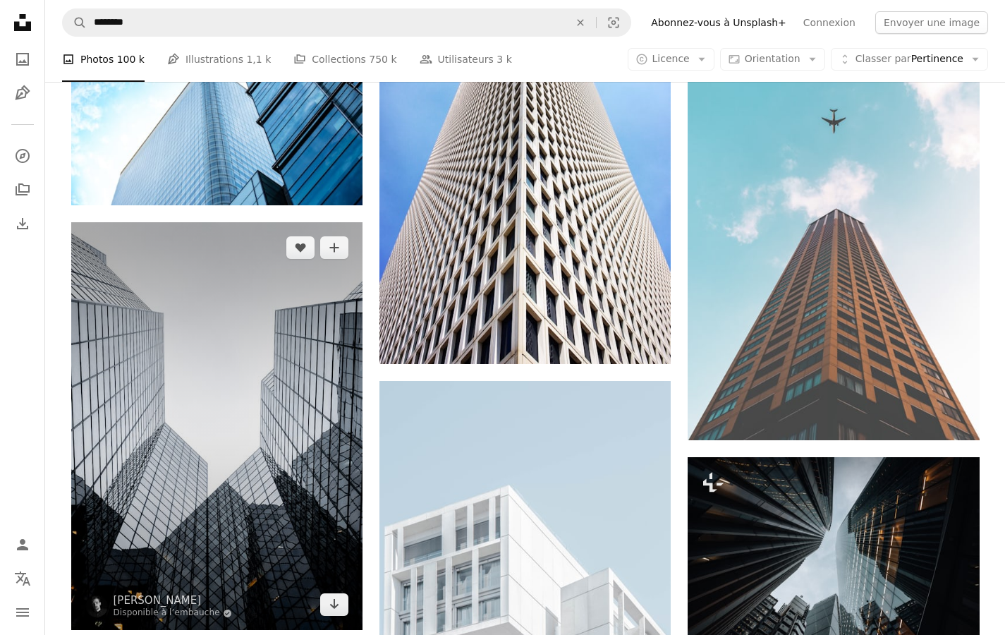
click at [282, 320] on img at bounding box center [216, 426] width 291 height 408
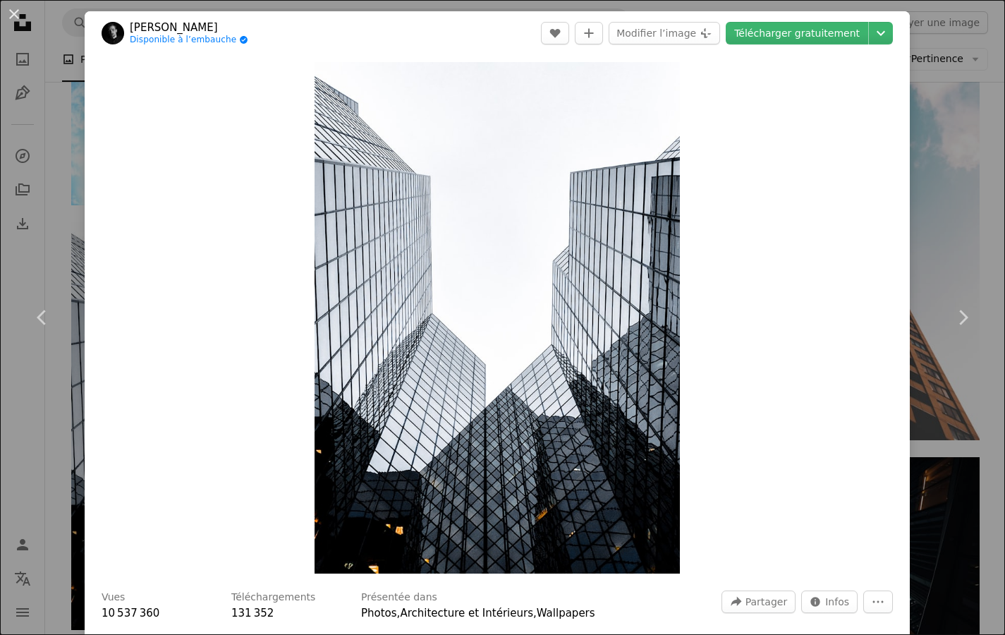
click at [917, 488] on div "An X shape Chevron left Chevron right [PERSON_NAME] Disponible à l’embauche A c…" at bounding box center [502, 317] width 1005 height 635
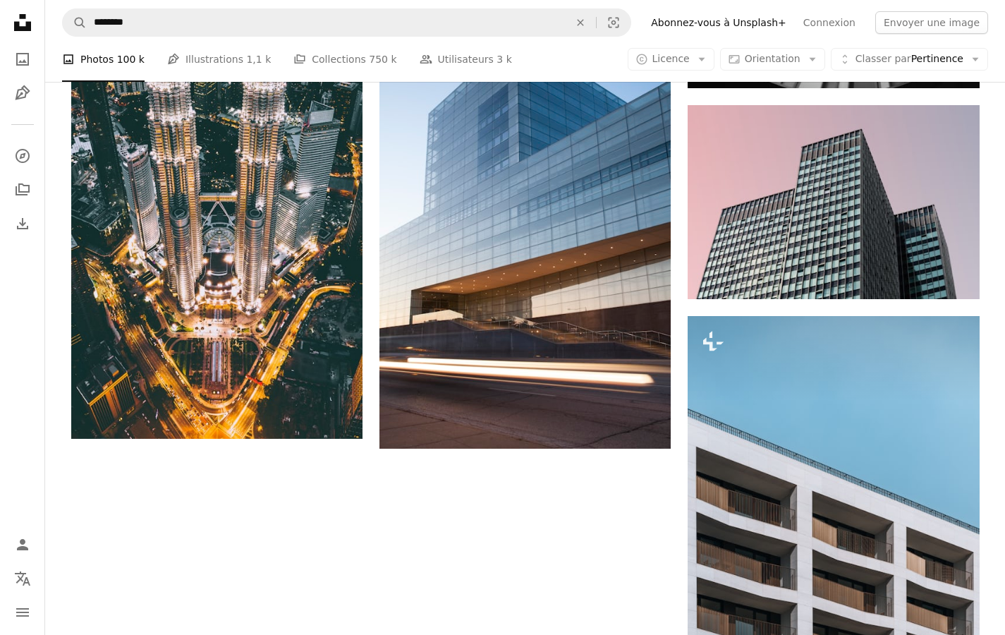
scroll to position [2490, 0]
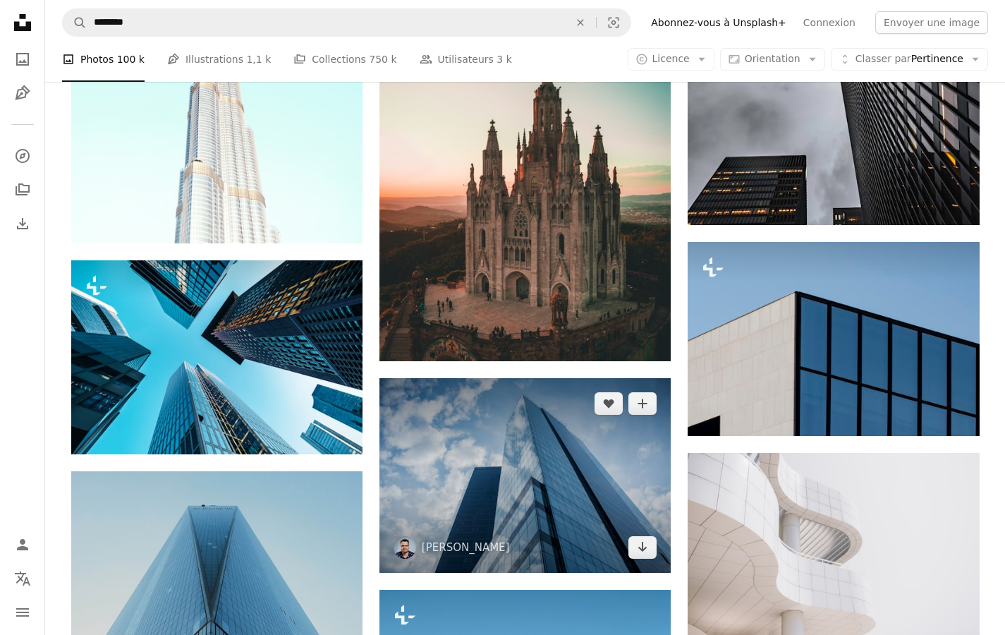
scroll to position [5149, 0]
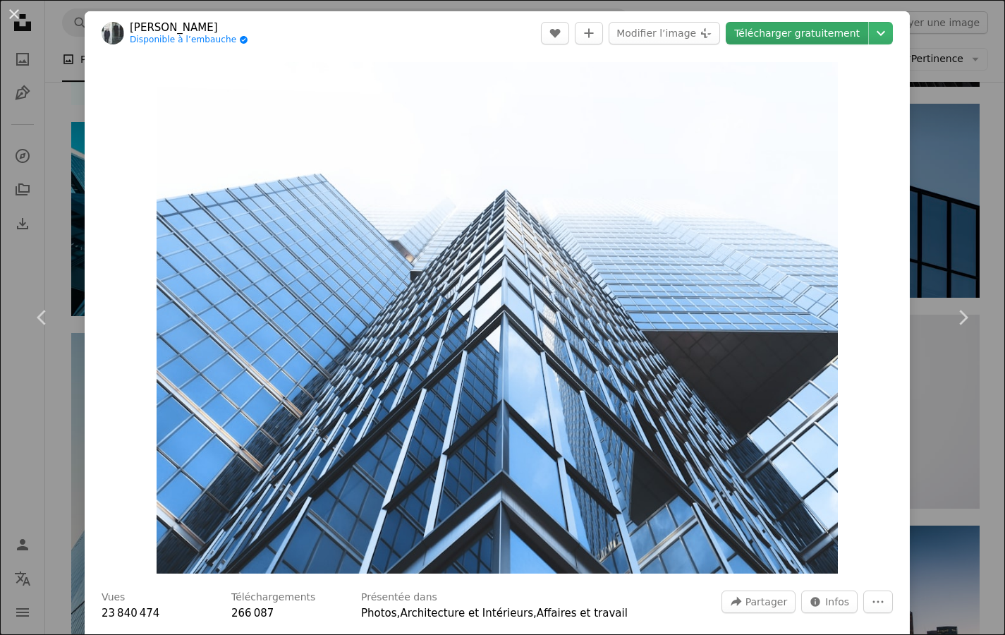
click at [791, 28] on link "Télécharger gratuitement" at bounding box center [797, 33] width 142 height 23
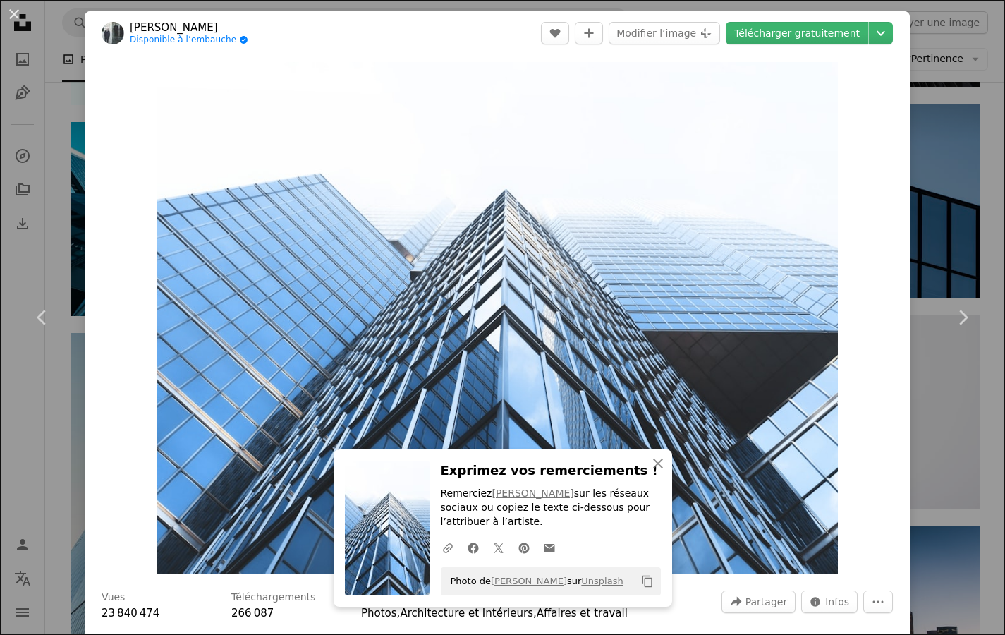
click at [257, 614] on span "266 087" at bounding box center [252, 613] width 42 height 13
click at [965, 114] on div "An X shape Chevron left Chevron right An X shape Fermer Exprimez vos remercieme…" at bounding box center [502, 317] width 1005 height 635
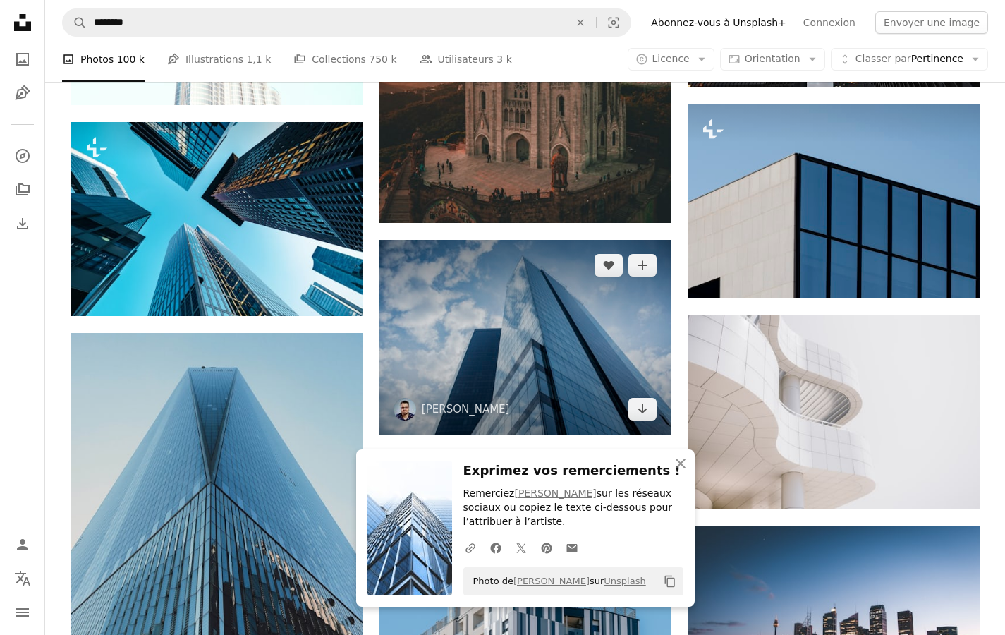
click at [542, 240] on img at bounding box center [525, 337] width 291 height 195
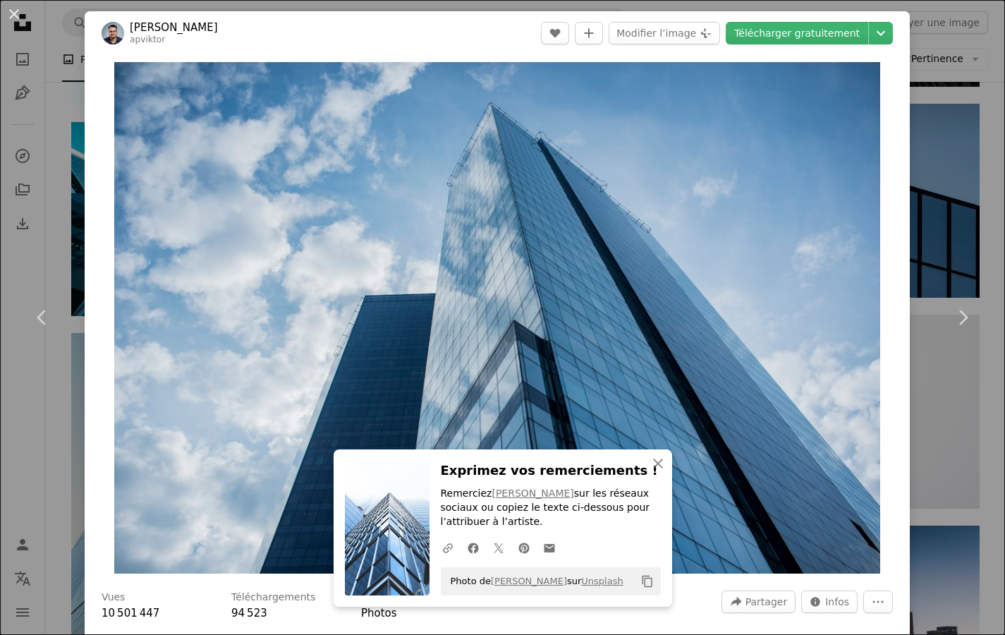
click at [931, 83] on div "An X shape Chevron left Chevron right An X shape Fermer Exprimez vos remercieme…" at bounding box center [502, 317] width 1005 height 635
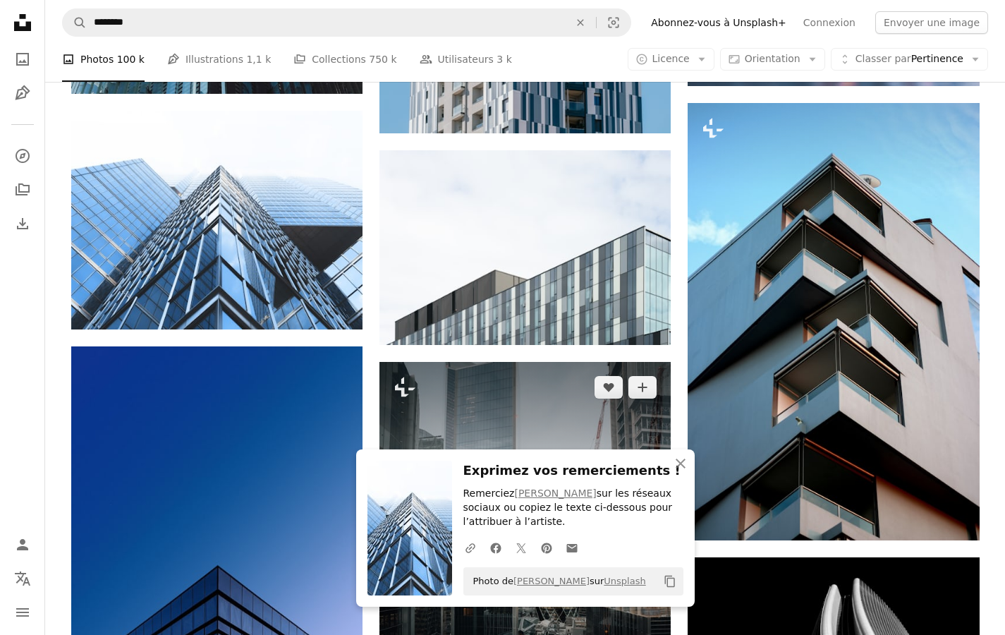
scroll to position [5825, 0]
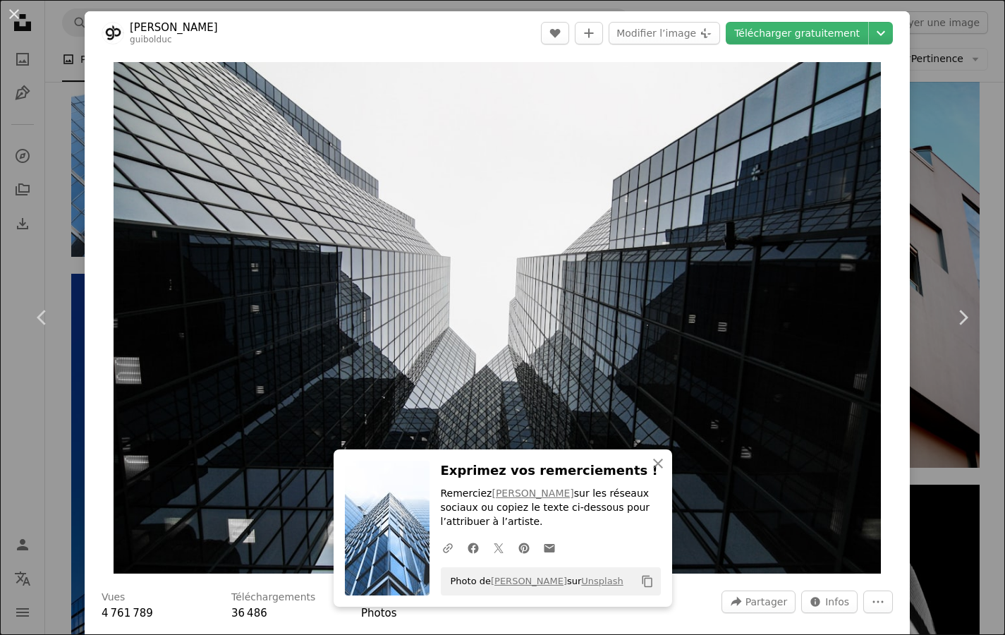
click at [959, 216] on div "An X shape Chevron left Chevron right An X shape Fermer Exprimez vos remercieme…" at bounding box center [502, 317] width 1005 height 635
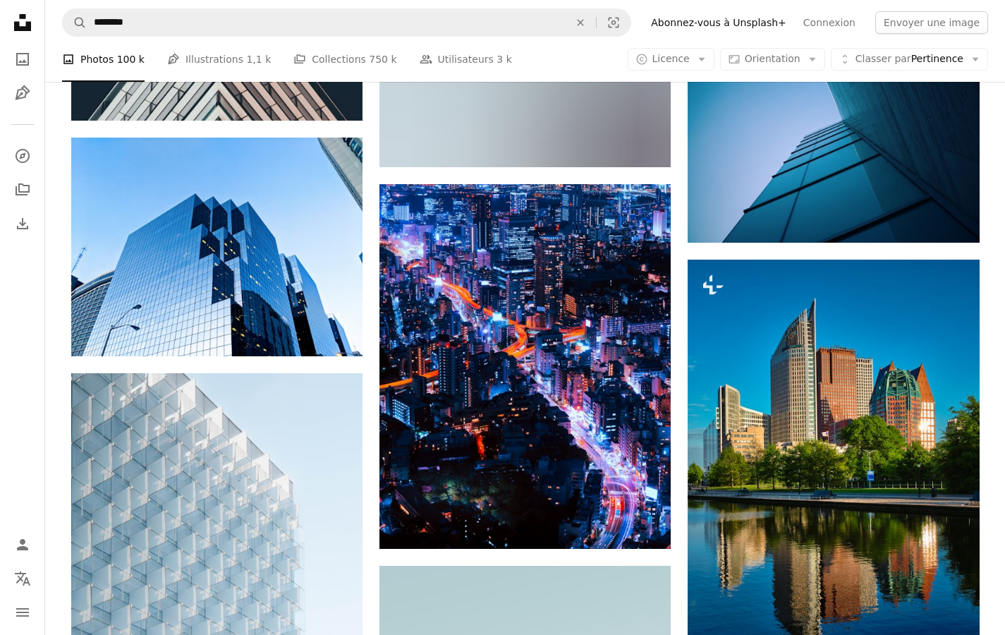
scroll to position [7989, 0]
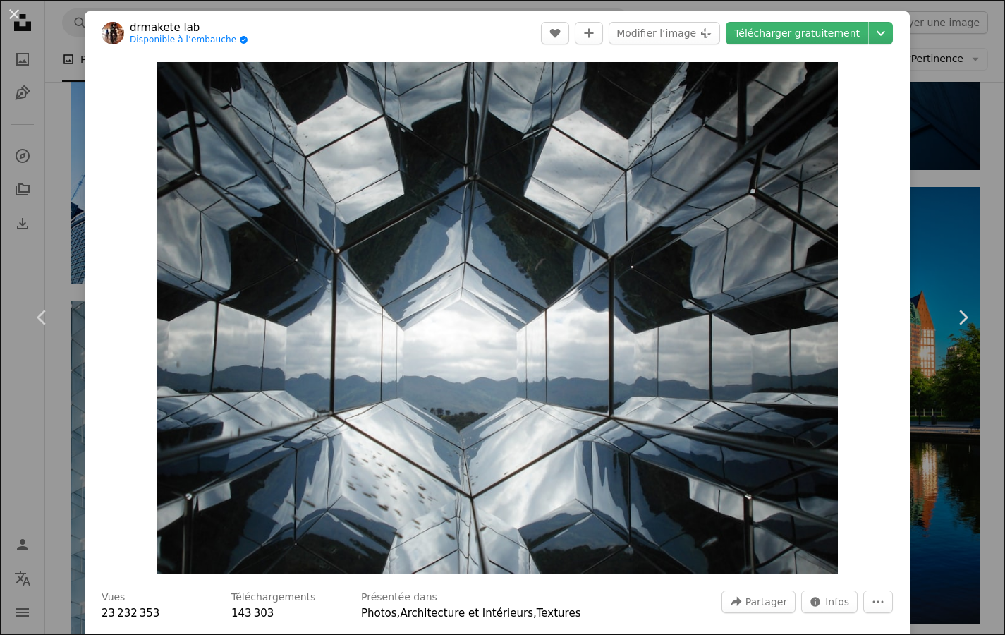
click at [973, 224] on div "An X shape Chevron left Chevron right drmakete lab Disponible à l’embauche A ch…" at bounding box center [502, 317] width 1005 height 635
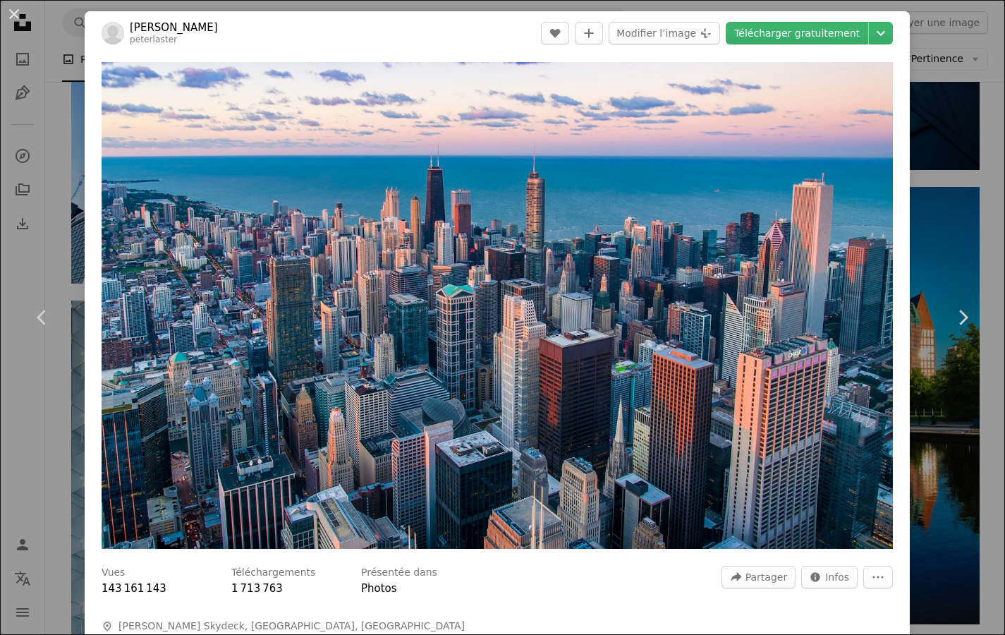
click at [976, 140] on div "An X shape Chevron left Chevron right [PERSON_NAME] peterlaster A heart A plus …" at bounding box center [502, 317] width 1005 height 635
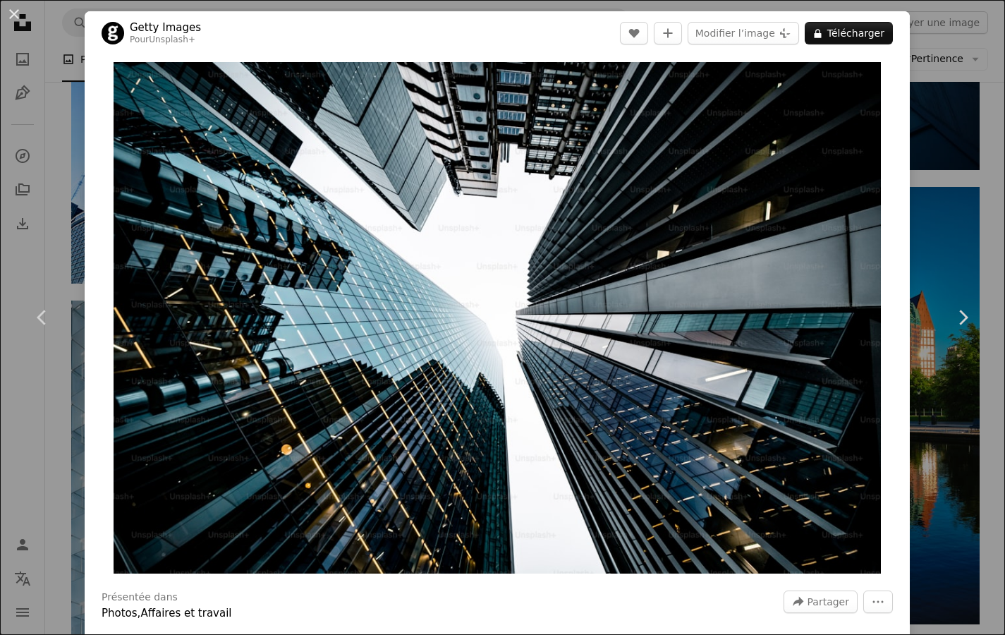
click at [973, 243] on div "An X shape Chevron left Chevron right Getty Images Pour Unsplash+ A heart A plu…" at bounding box center [502, 317] width 1005 height 635
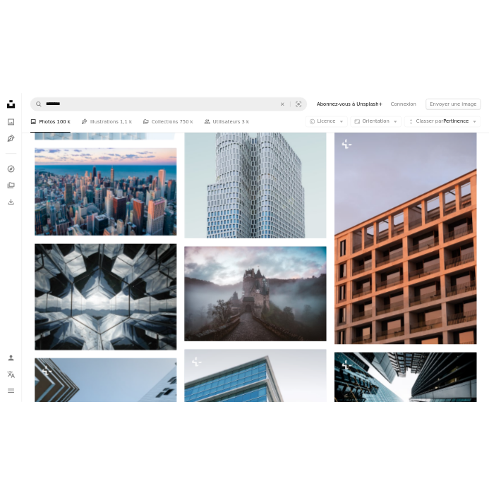
scroll to position [6208, 0]
